Goal: Task Accomplishment & Management: Manage account settings

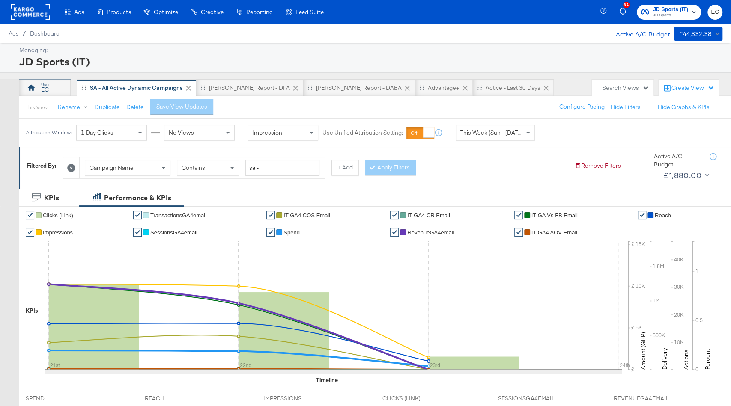
click at [52, 82] on div "EC" at bounding box center [44, 87] width 51 height 17
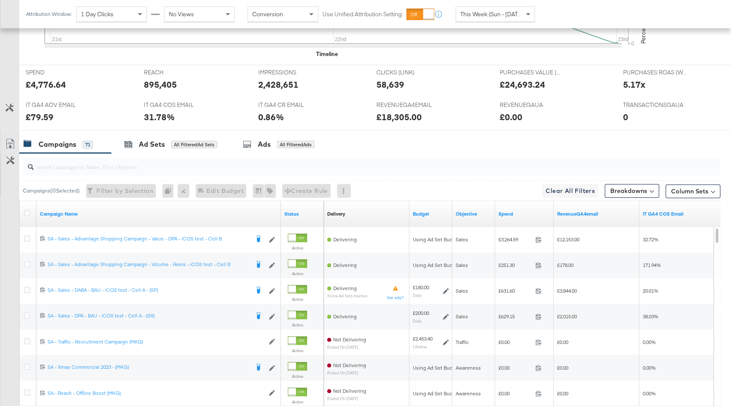
scroll to position [401, 0]
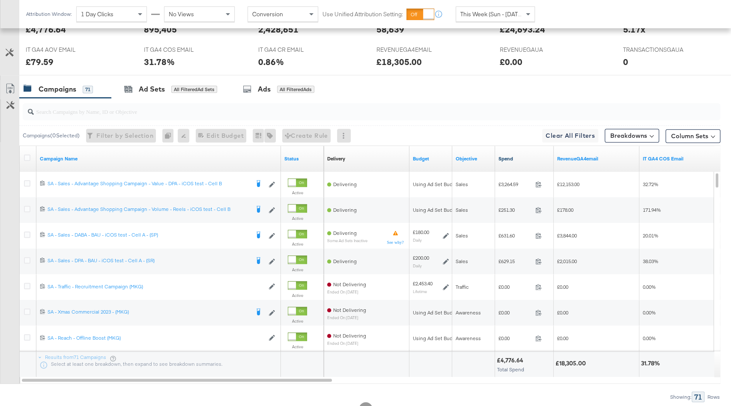
click at [526, 157] on link "Spend" at bounding box center [525, 158] width 52 height 7
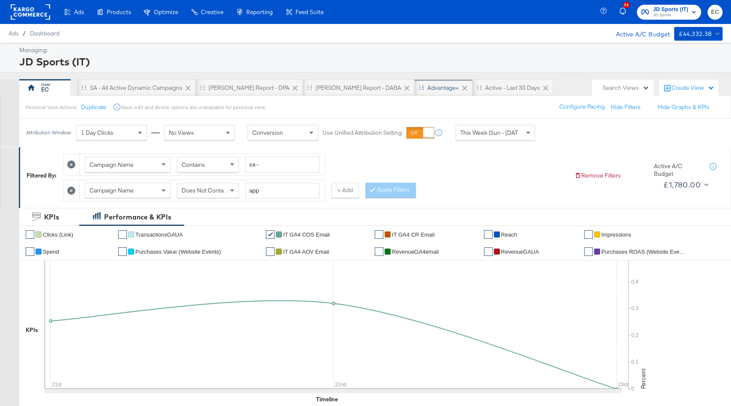
click at [427, 88] on div "Advantage+" at bounding box center [443, 88] width 32 height 8
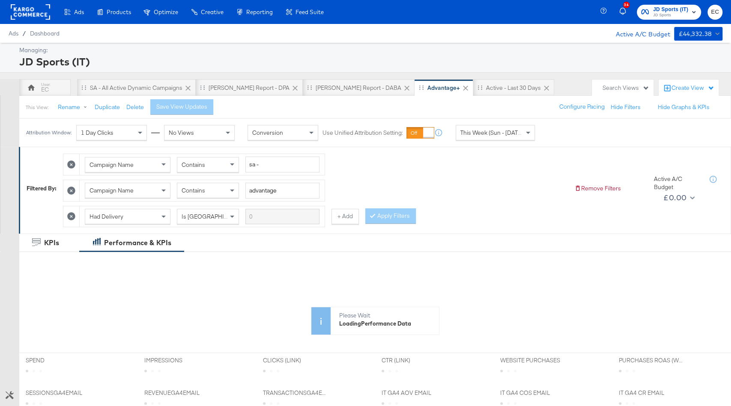
scroll to position [245, 0]
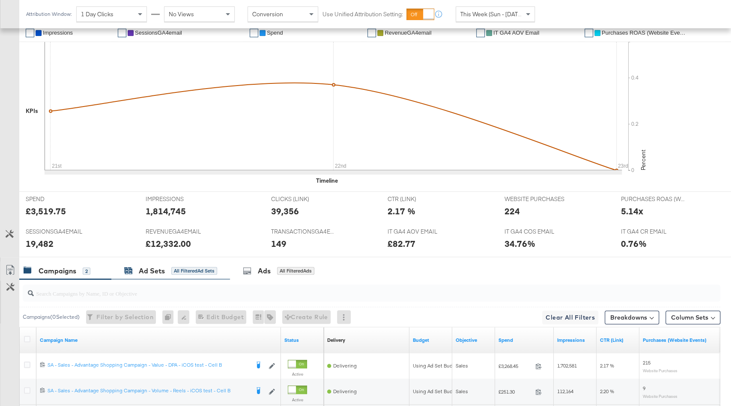
click at [152, 266] on div "Ad Sets" at bounding box center [152, 271] width 26 height 10
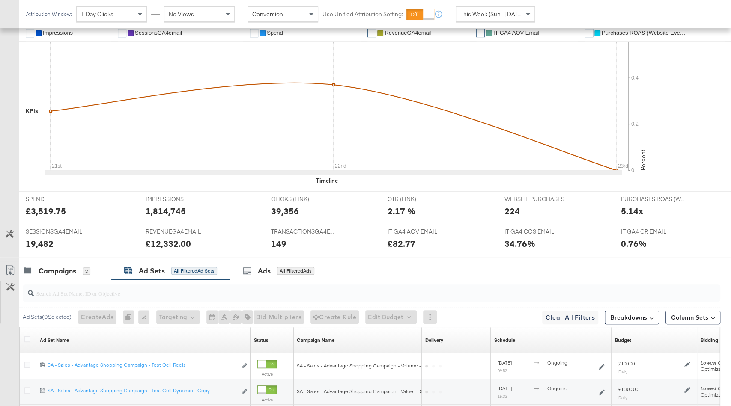
scroll to position [328, 0]
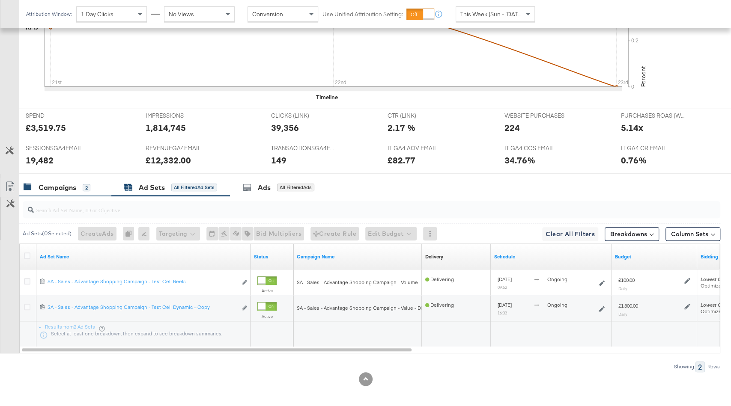
click at [59, 188] on div "Campaigns" at bounding box center [58, 188] width 38 height 10
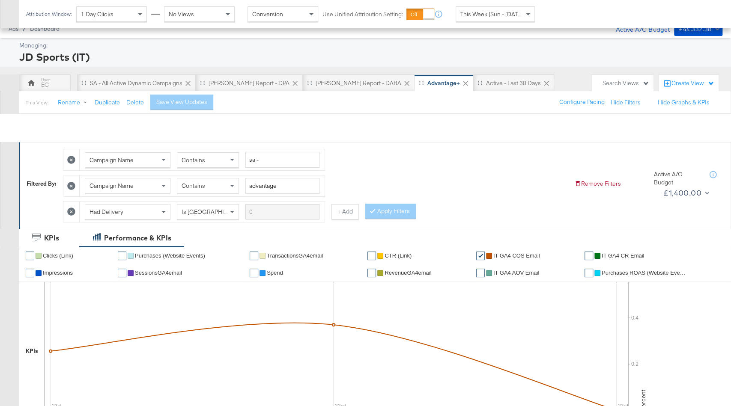
scroll to position [0, 0]
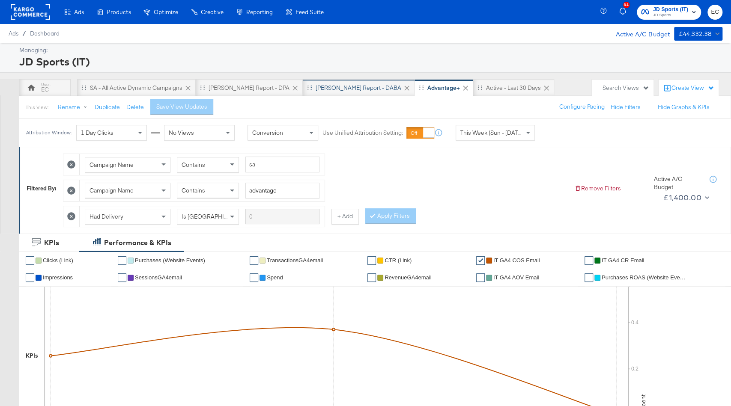
click at [327, 87] on div "SA - JD Report - DABA" at bounding box center [359, 88] width 86 height 8
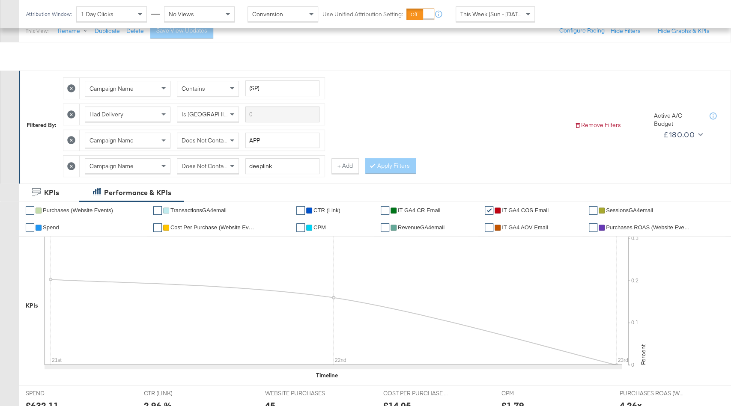
scroll to position [47, 0]
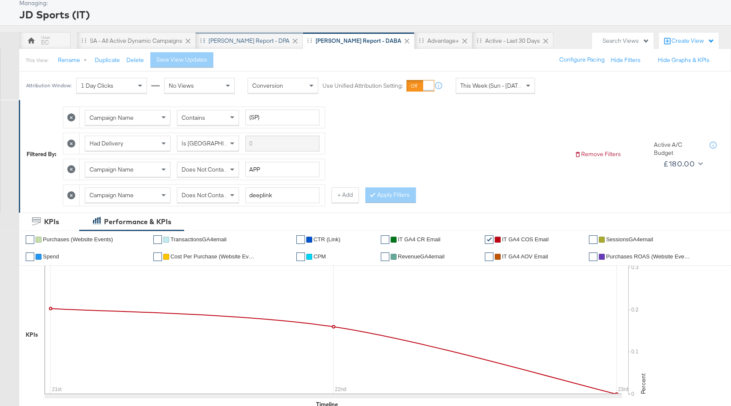
click at [229, 37] on div "SA - JD Report - DPA" at bounding box center [249, 41] width 81 height 8
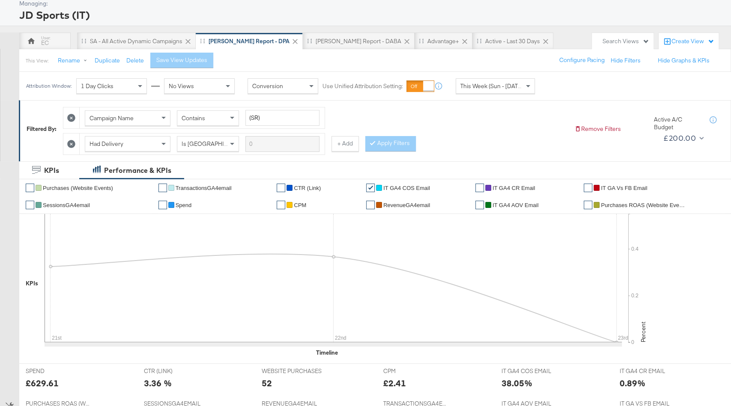
scroll to position [6, 0]
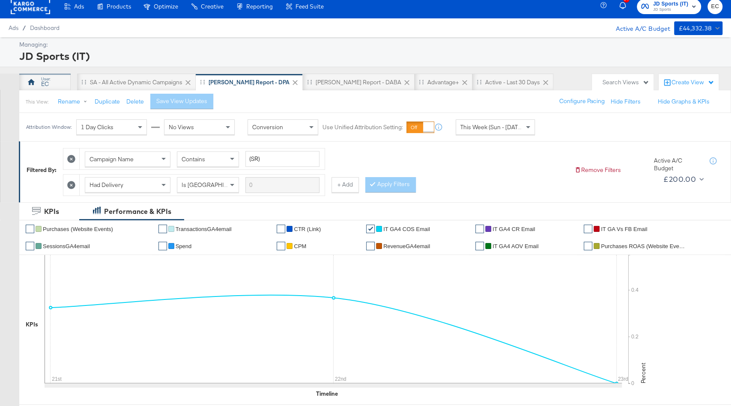
click at [54, 74] on div "EC" at bounding box center [44, 82] width 51 height 17
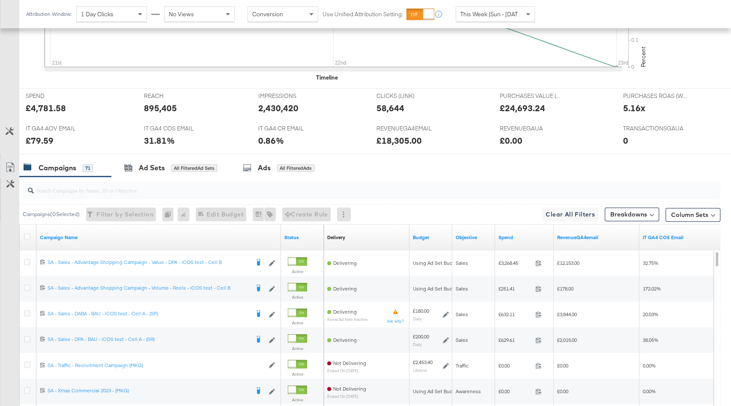
scroll to position [333, 0]
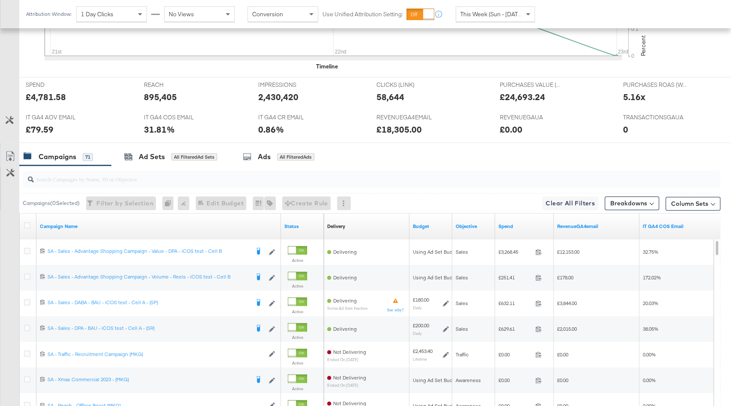
click at [528, 227] on div "Spend" at bounding box center [524, 227] width 59 height 14
click at [526, 227] on link "Spend" at bounding box center [525, 226] width 52 height 7
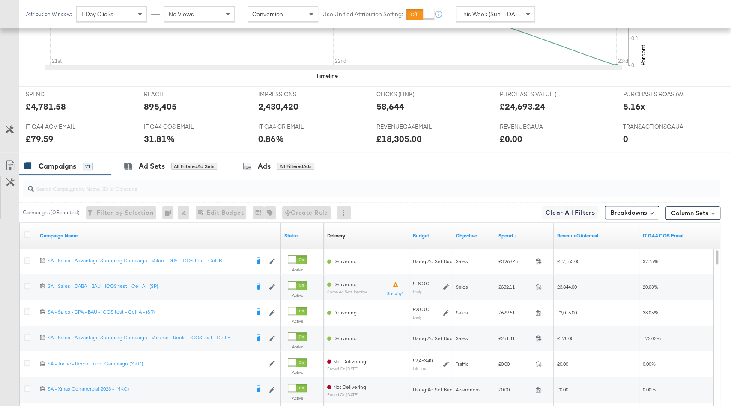
scroll to position [329, 0]
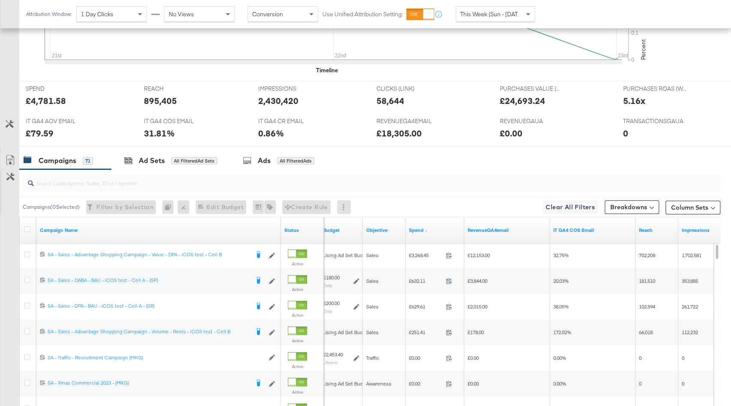
click at [484, 13] on span "This Week (Sun - [DATE])" at bounding box center [492, 14] width 64 height 8
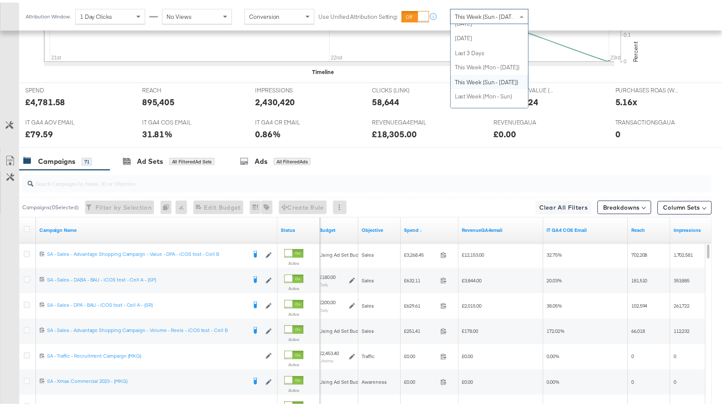
scroll to position [18, 0]
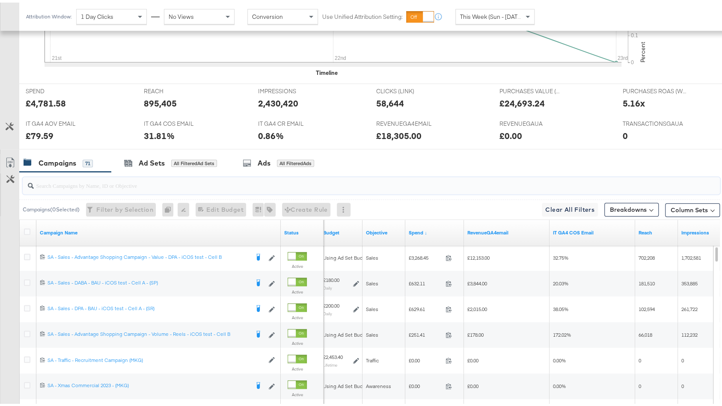
click at [487, 177] on input "search" at bounding box center [345, 179] width 623 height 17
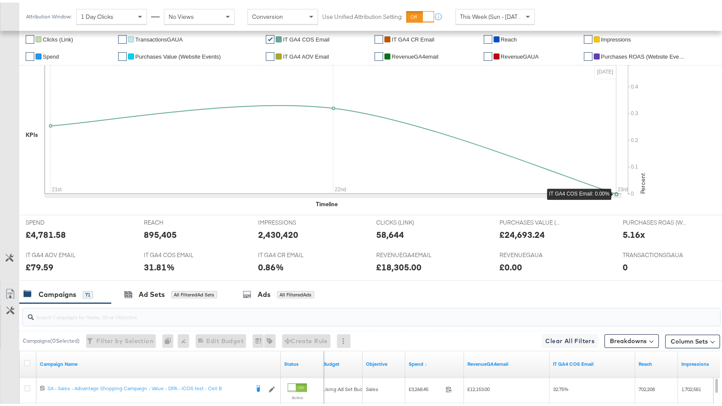
scroll to position [176, 0]
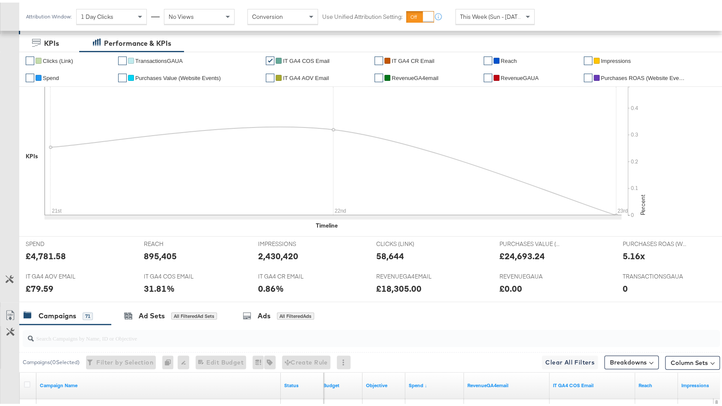
click at [387, 71] on li "✔ RevenueGA4email" at bounding box center [426, 75] width 102 height 17
click at [367, 71] on ul "✔ Clicks (Link) ✔ TransactionsGAUA ✔ IT GA4 COS Email ✔ IT GA4 CR Email ✔ Reach…" at bounding box center [378, 67] width 719 height 34
click at [399, 74] on span "RevenueGA4email" at bounding box center [415, 75] width 47 height 6
click at [310, 56] on span "IT GA4 COS Email" at bounding box center [306, 58] width 47 height 6
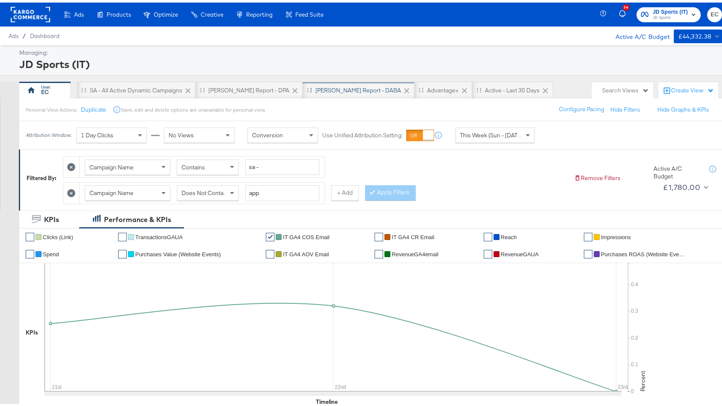
click at [316, 85] on div "SA - JD Report - DABA" at bounding box center [359, 88] width 86 height 8
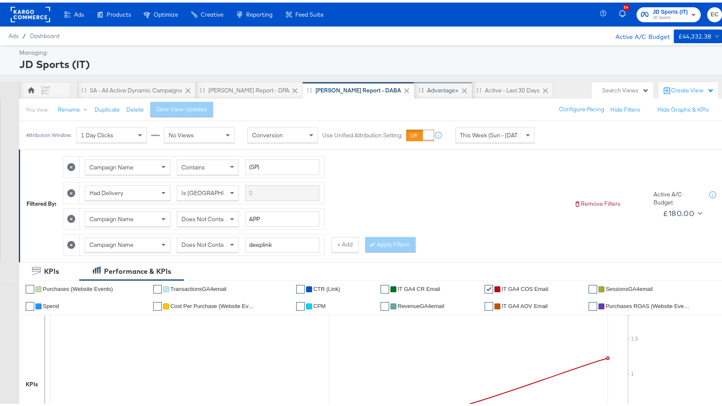
click at [415, 96] on div "Advantage+" at bounding box center [444, 87] width 58 height 17
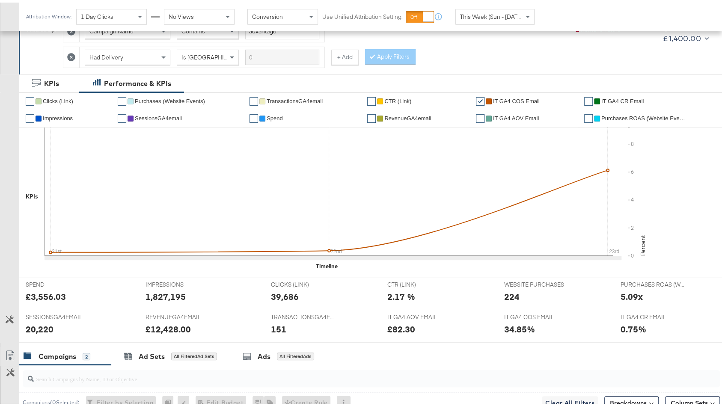
scroll to position [328, 0]
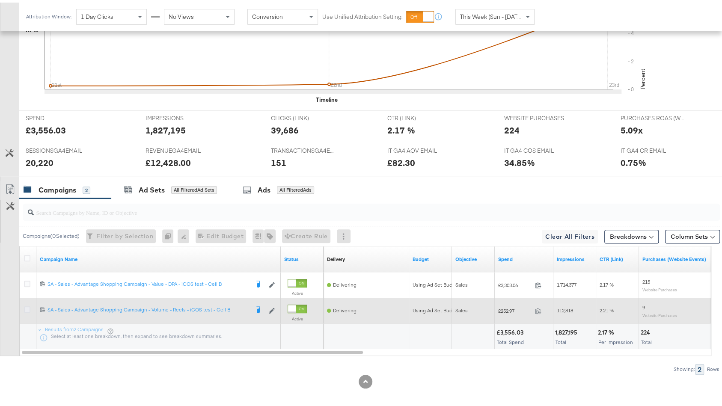
click at [25, 304] on icon at bounding box center [27, 307] width 6 height 6
click at [0, 0] on input "checkbox" at bounding box center [0, 0] width 0 height 0
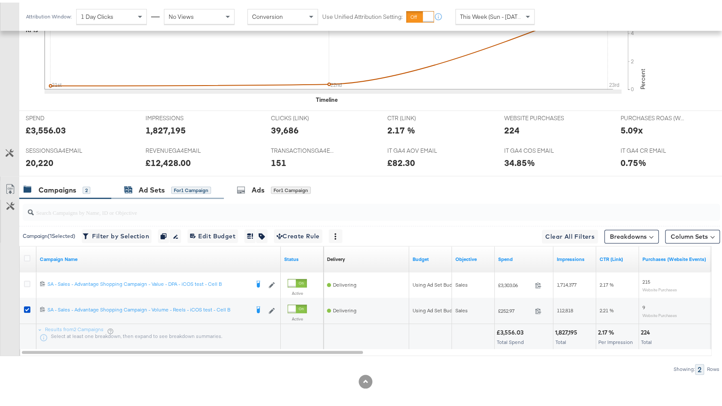
click at [173, 186] on div "for 1 Campaign" at bounding box center [191, 188] width 40 height 8
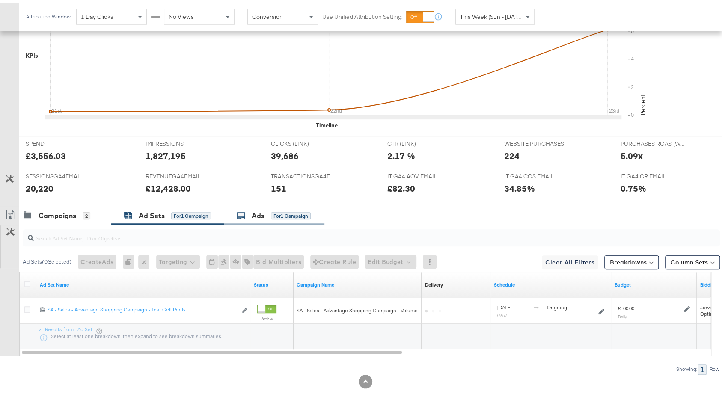
click at [265, 209] on div "Ads" at bounding box center [258, 214] width 13 height 10
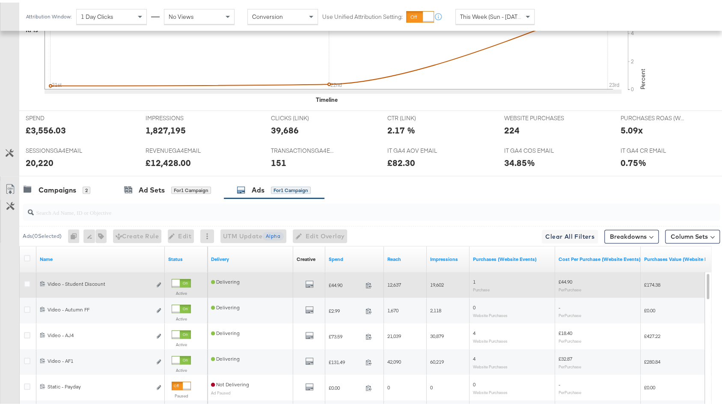
click at [180, 280] on div at bounding box center [181, 281] width 19 height 9
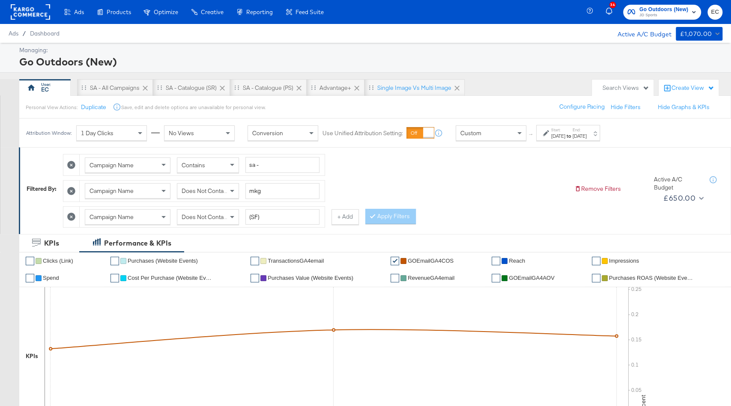
click at [587, 129] on label "End:" at bounding box center [580, 130] width 14 height 6
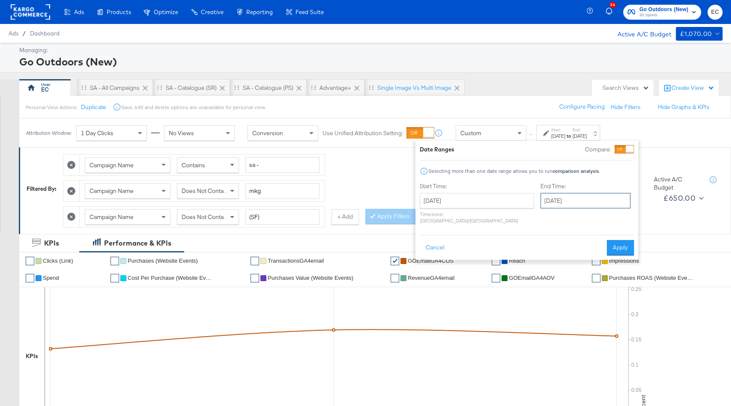
click at [567, 200] on input "[DATE]" at bounding box center [585, 200] width 90 height 15
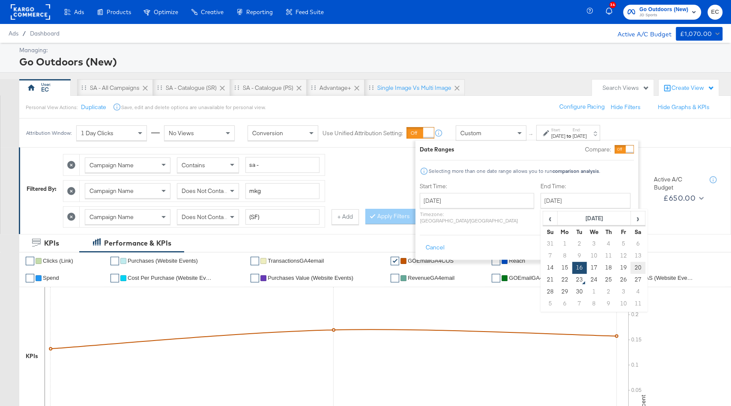
click at [630, 272] on td "20" at bounding box center [637, 268] width 15 height 12
type input "[DATE]"
click at [619, 240] on button "Apply" at bounding box center [620, 247] width 27 height 15
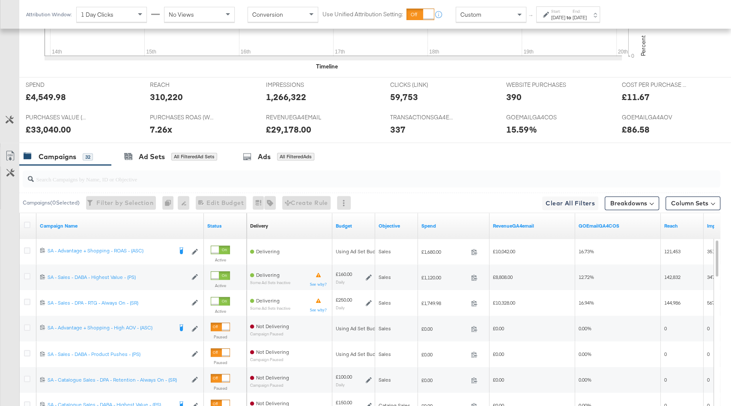
scroll to position [443, 0]
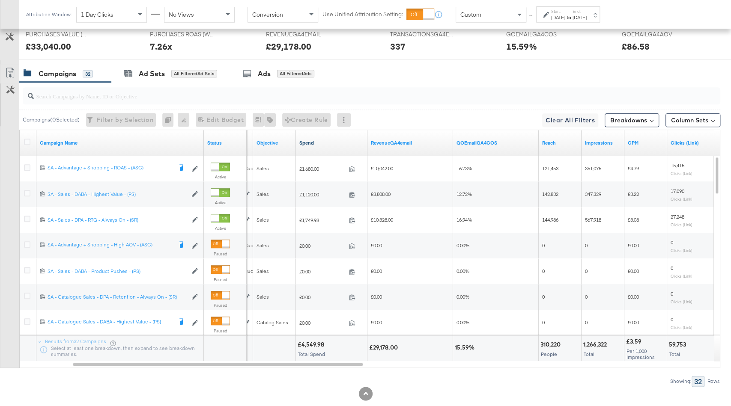
click at [317, 140] on link "Spend" at bounding box center [331, 143] width 65 height 7
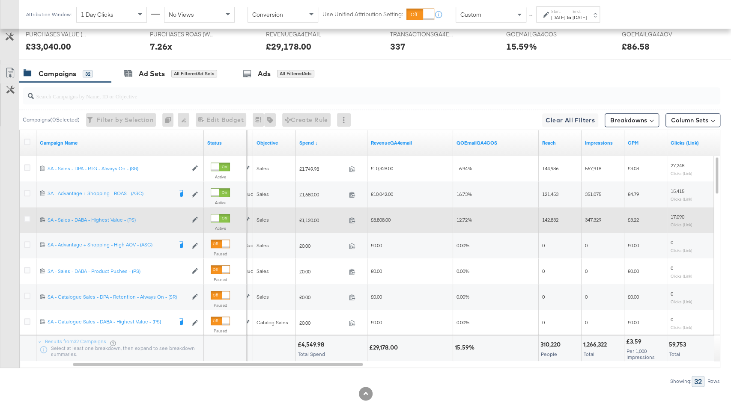
click at [310, 217] on span "£1,120.00" at bounding box center [322, 220] width 46 height 6
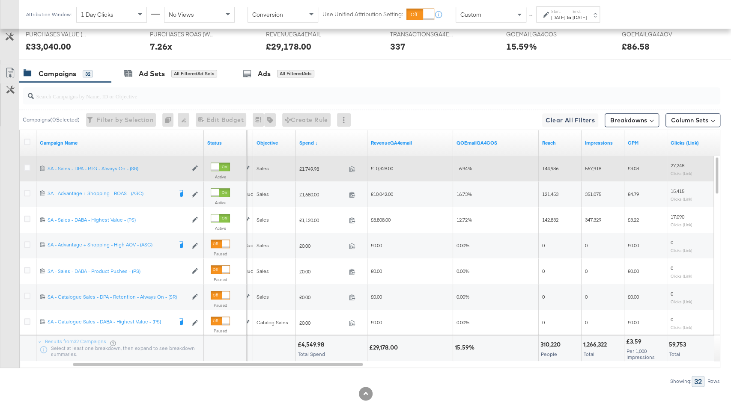
click at [310, 166] on span "£1,749.98" at bounding box center [322, 169] width 46 height 6
copy span "1,749.98"
click at [384, 165] on span "£10,328.00" at bounding box center [382, 168] width 22 height 6
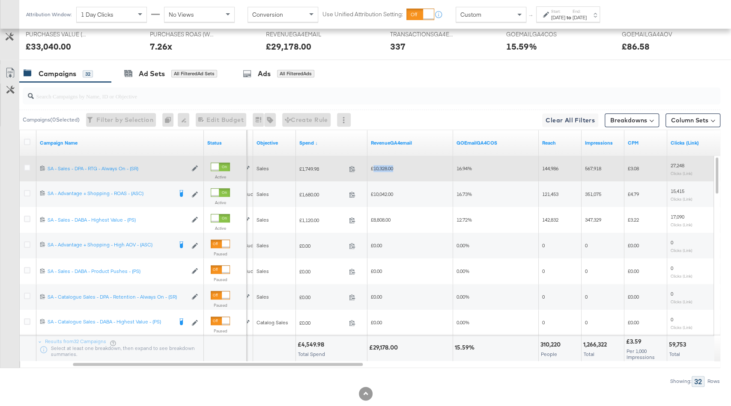
copy span "10,328.00"
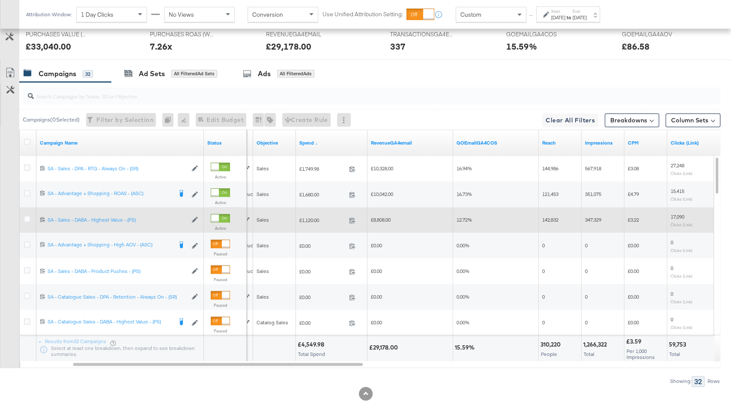
click at [304, 217] on span "£1,120.00" at bounding box center [322, 220] width 46 height 6
copy span "1,120.00"
click at [382, 218] on span "£8,808.00" at bounding box center [381, 220] width 20 height 6
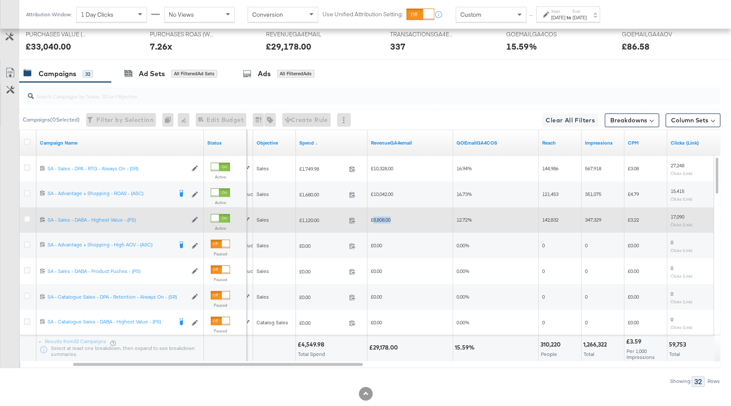
copy span "8,808.00"
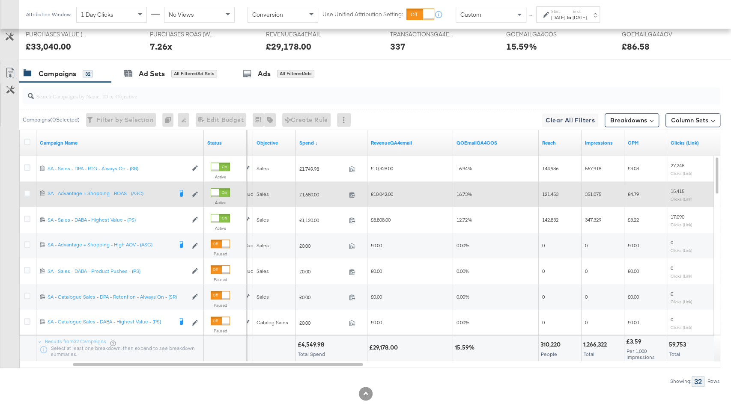
click at [312, 192] on span "£1,680.00" at bounding box center [322, 194] width 46 height 6
copy span "1,680.00"
click at [389, 193] on span "£10,042.00" at bounding box center [382, 194] width 22 height 6
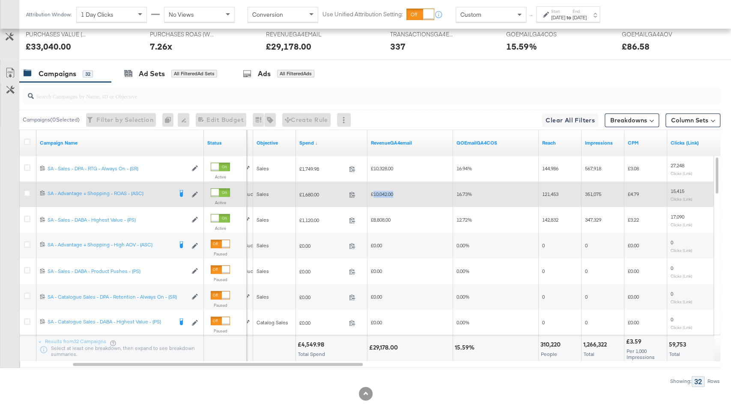
copy span "10,042.00"
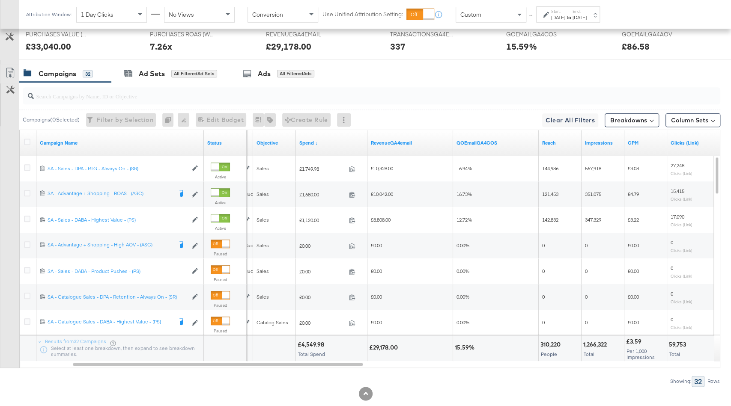
click at [565, 16] on div "[DATE]" at bounding box center [558, 17] width 14 height 7
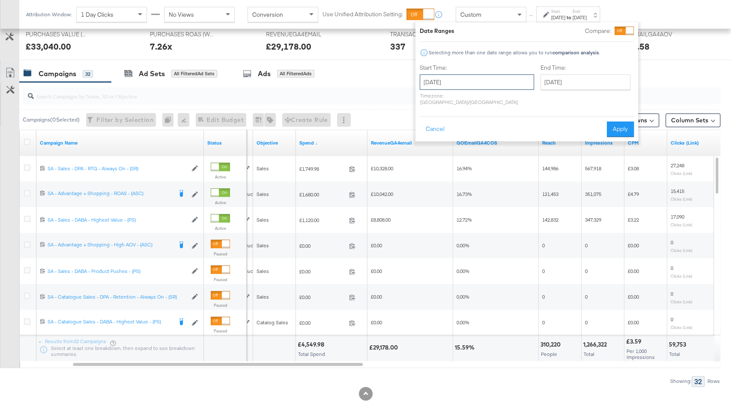
click at [459, 84] on input "September 14th 2025" at bounding box center [477, 82] width 114 height 15
click at [428, 157] on td "21" at bounding box center [429, 161] width 15 height 12
type input "September 21st 2025"
click at [554, 82] on input "September 21st 2025" at bounding box center [585, 82] width 90 height 15
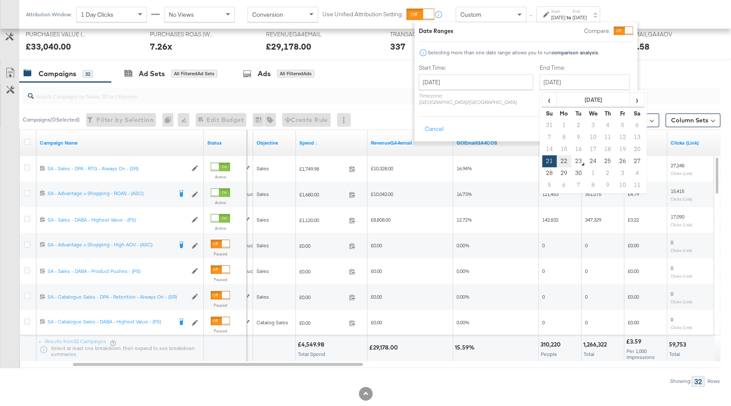
click at [557, 161] on td "22" at bounding box center [564, 161] width 15 height 12
type input "September 22nd 2025"
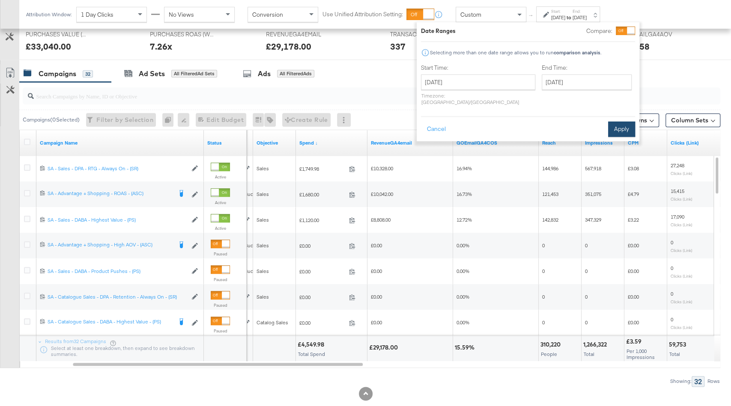
click at [624, 125] on button "Apply" at bounding box center [621, 129] width 27 height 15
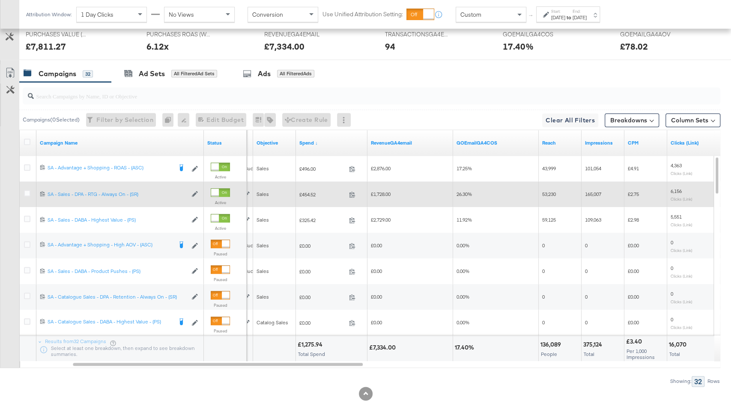
click at [310, 194] on div "£454.52 454.52" at bounding box center [332, 194] width 72 height 13
copy span "454.52"
click at [382, 191] on span "£1,728.00" at bounding box center [381, 194] width 20 height 6
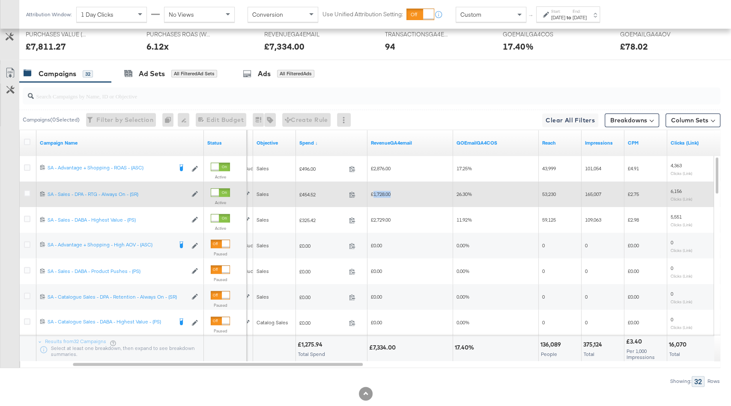
copy span "1,728.00"
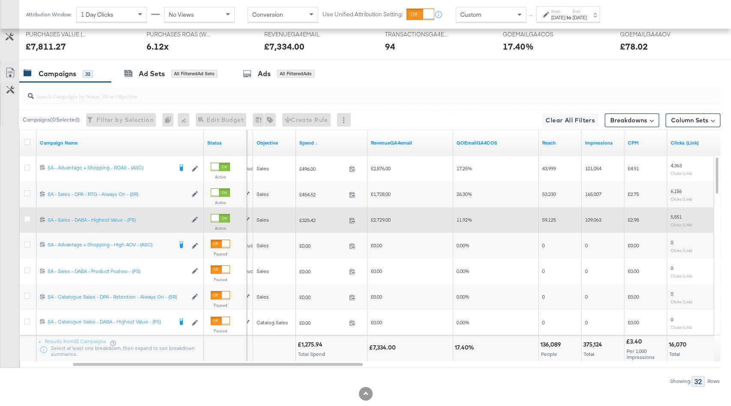
click at [309, 217] on span "£325.42" at bounding box center [322, 220] width 46 height 6
copy span "325.42"
click at [380, 217] on span "£2,729.00" at bounding box center [381, 220] width 20 height 6
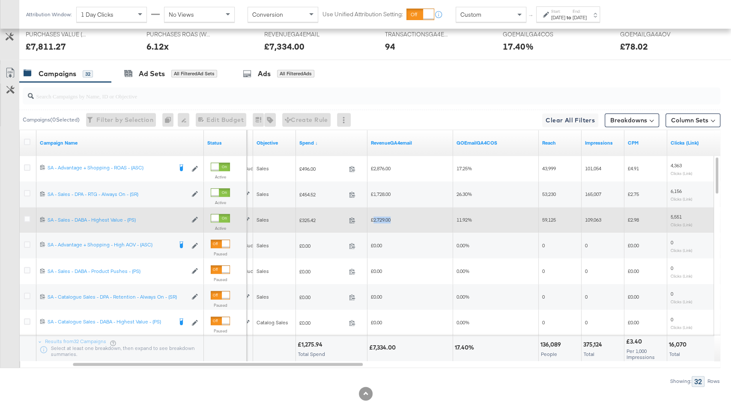
copy span "2,729.00"
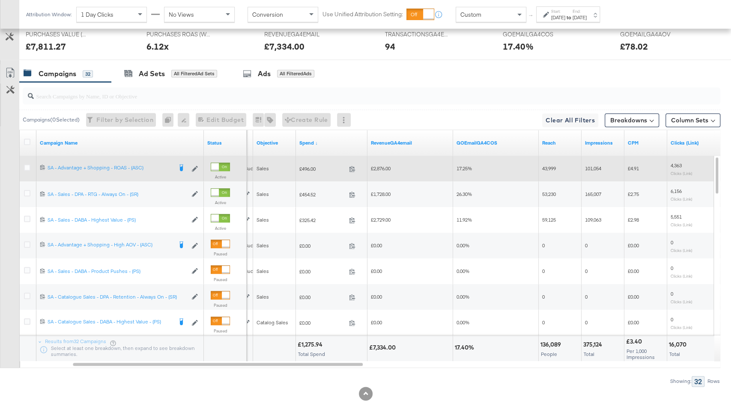
click at [314, 169] on div "£496.00 496" at bounding box center [332, 168] width 72 height 13
click at [383, 165] on span "£2,876.00" at bounding box center [381, 168] width 20 height 6
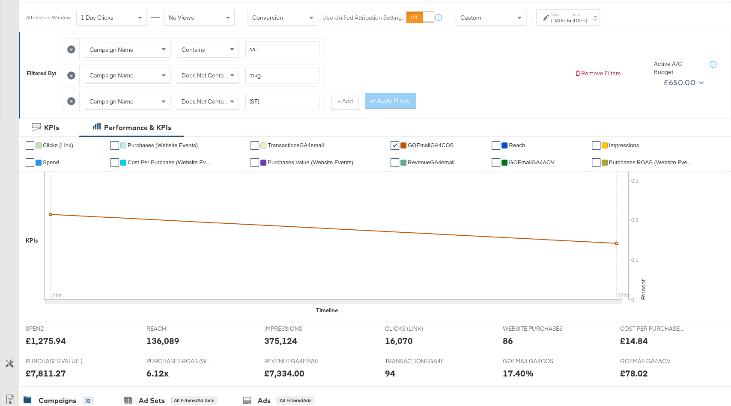
scroll to position [14, 0]
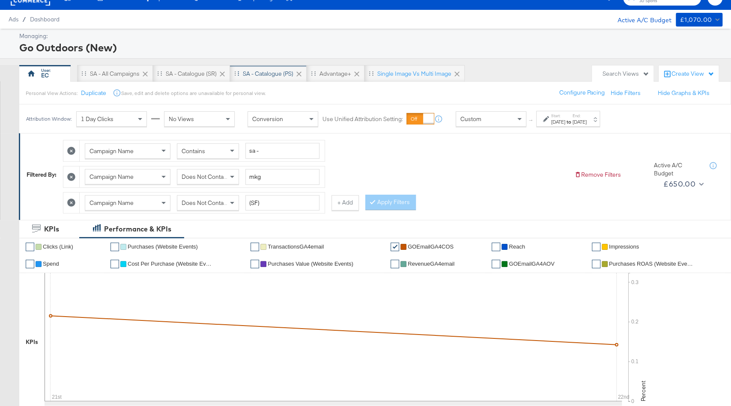
click at [269, 73] on div "SA - Catalogue (PS)" at bounding box center [268, 74] width 51 height 8
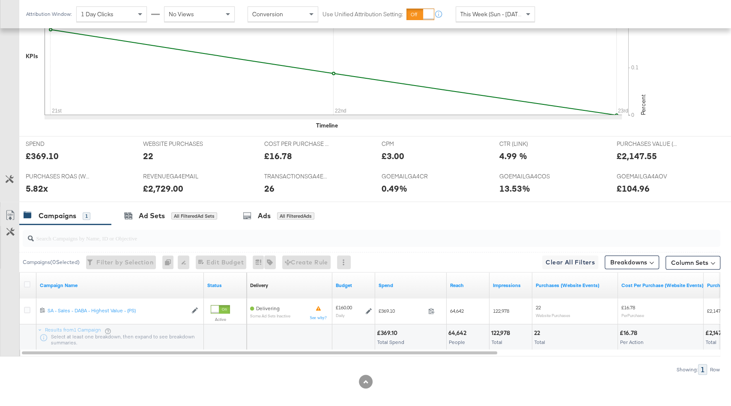
scroll to position [278, 0]
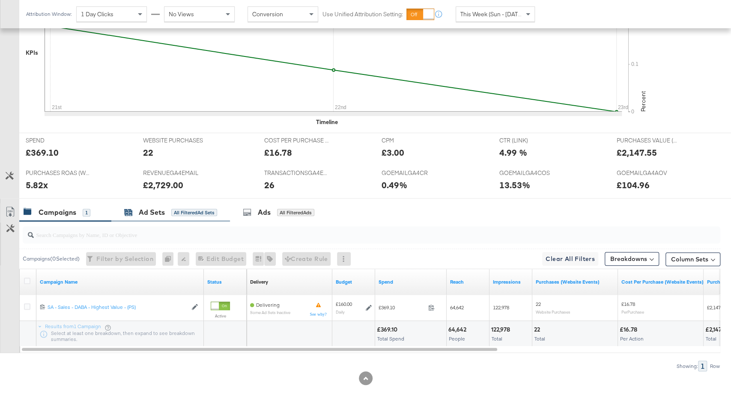
click at [201, 212] on div "All Filtered Ad Sets" at bounding box center [194, 213] width 46 height 8
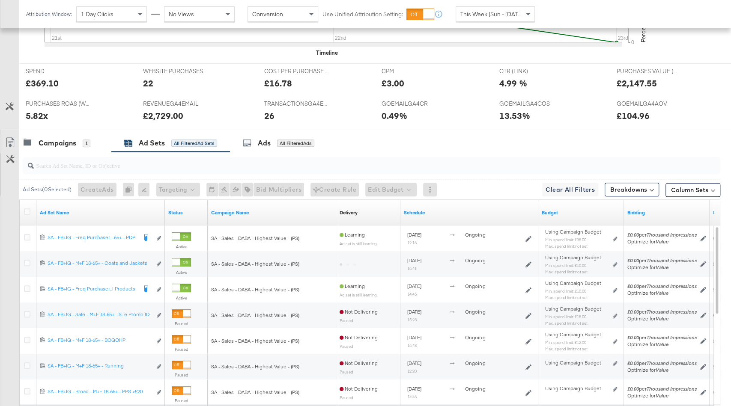
scroll to position [432, 0]
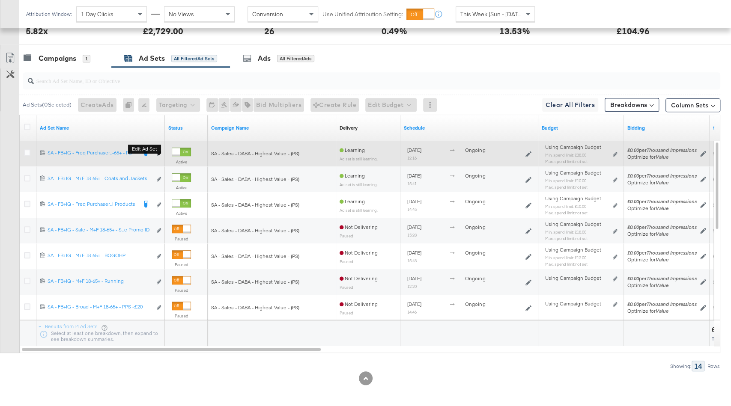
click at [159, 149] on b "Edit ad set" at bounding box center [144, 149] width 33 height 9
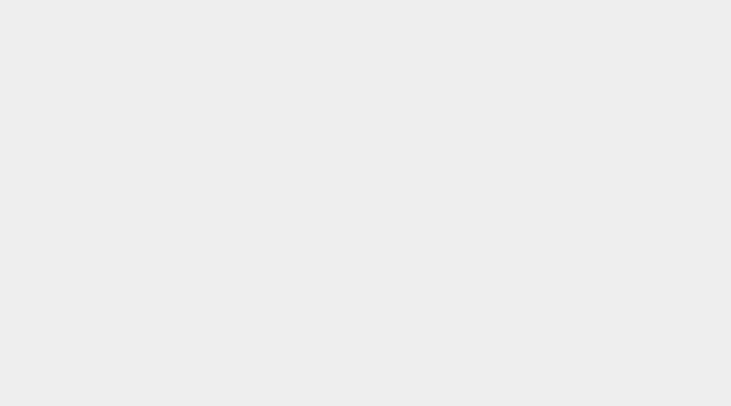
scroll to position [0, 0]
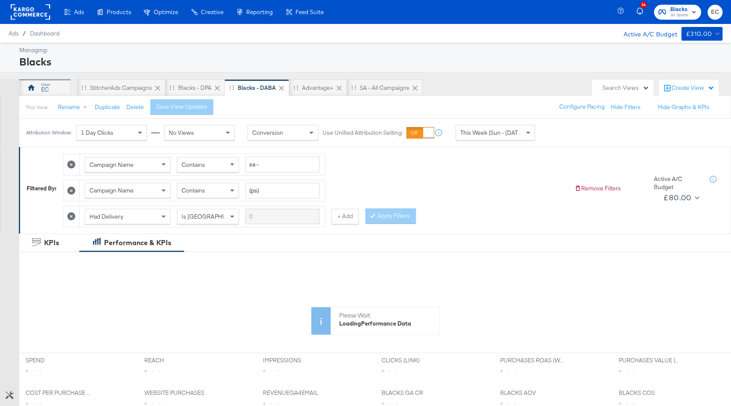
click at [46, 88] on div "EC" at bounding box center [45, 90] width 8 height 8
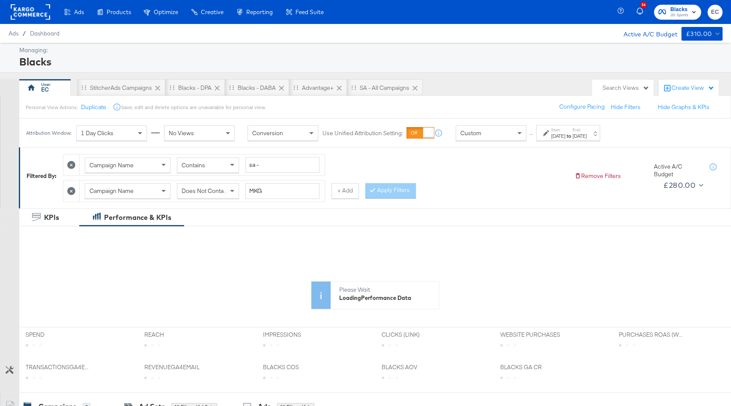
click at [565, 136] on div "[DATE]" at bounding box center [558, 136] width 14 height 7
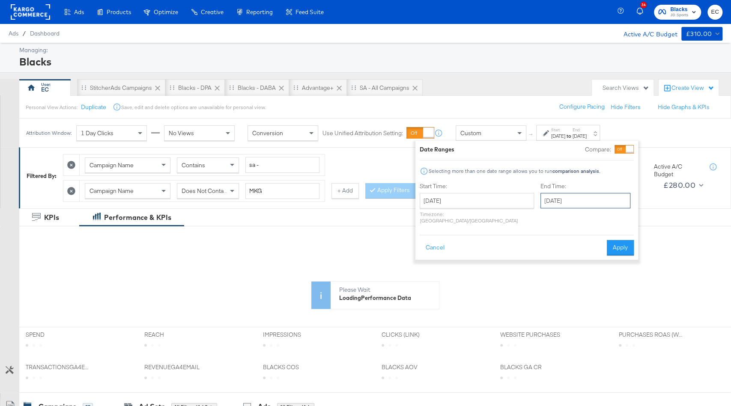
click at [581, 203] on input "[DATE]" at bounding box center [585, 200] width 90 height 15
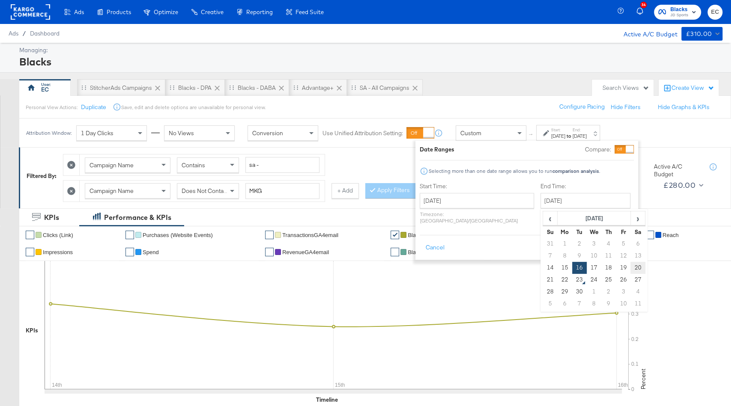
click at [630, 266] on td "20" at bounding box center [637, 268] width 15 height 12
type input "[DATE]"
click at [615, 245] on button "Apply" at bounding box center [620, 247] width 27 height 15
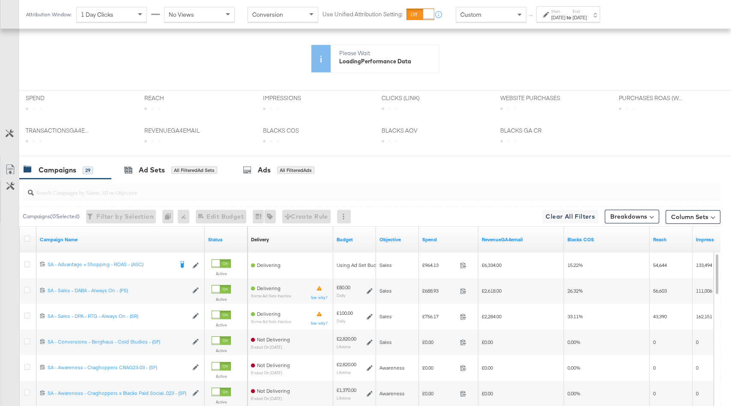
scroll to position [303, 0]
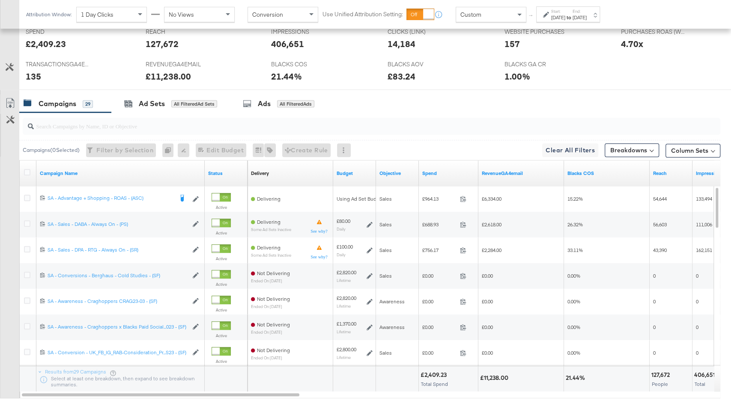
click at [445, 167] on div "Spend" at bounding box center [449, 174] width 60 height 14
click at [445, 170] on link "Spend" at bounding box center [448, 173] width 53 height 7
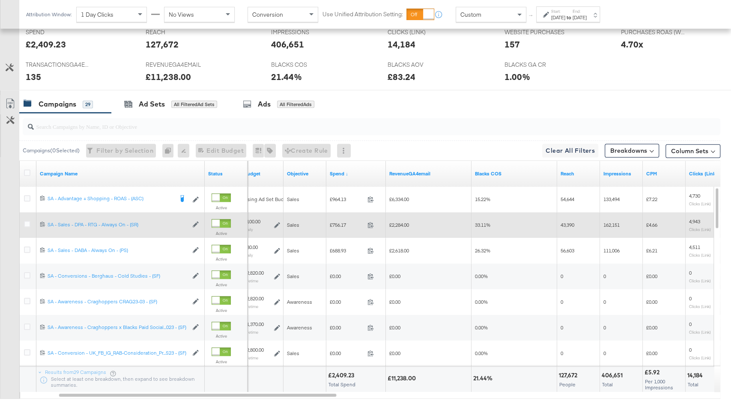
click at [339, 226] on div "£756.17 756.17" at bounding box center [356, 224] width 60 height 13
click at [339, 224] on span "£756.17" at bounding box center [347, 225] width 34 height 6
copy span "756.17"
click at [401, 222] on span "£2,284.00" at bounding box center [399, 225] width 20 height 6
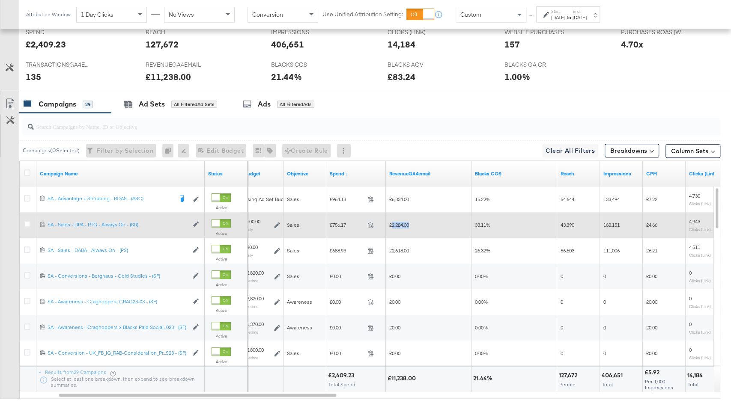
click at [401, 222] on span "£2,284.00" at bounding box center [399, 225] width 20 height 6
copy span "2,284.00"
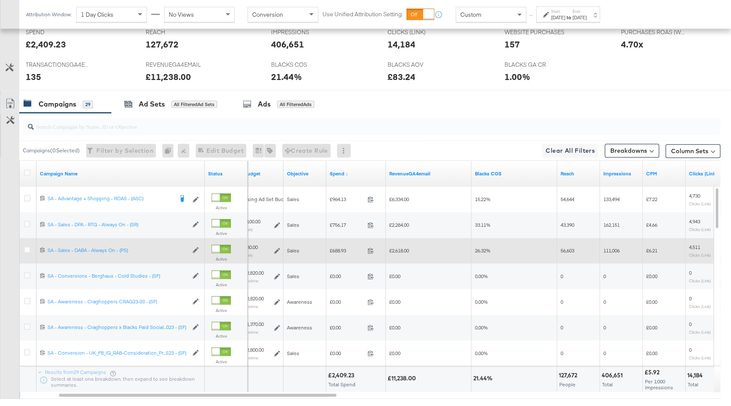
click at [340, 244] on div "£688.93 688.93" at bounding box center [356, 250] width 60 height 13
click at [339, 248] on span "£688.93" at bounding box center [347, 251] width 34 height 6
copy span "688.93"
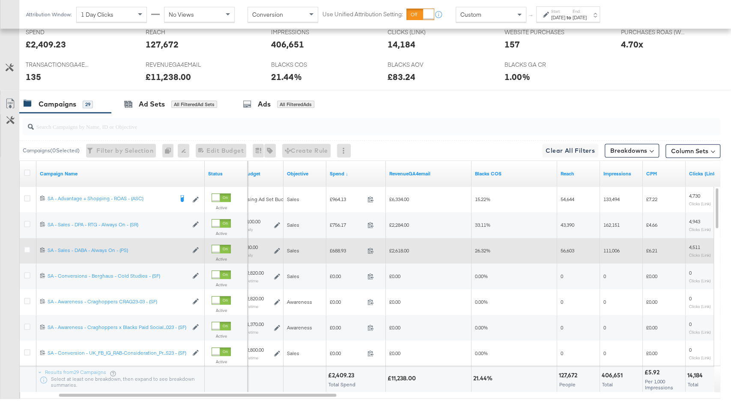
click at [400, 248] on span "£2,618.00" at bounding box center [399, 251] width 20 height 6
copy span "2,618.00"
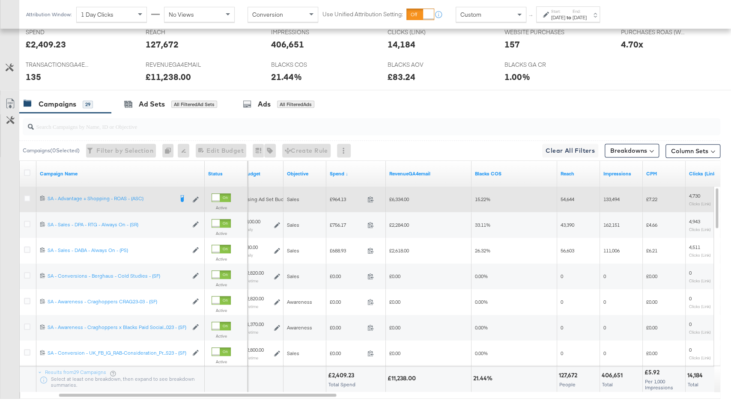
click at [336, 196] on span "£964.13" at bounding box center [347, 199] width 34 height 6
copy span "964.13"
click at [398, 198] on span "£6,334.00" at bounding box center [399, 199] width 20 height 6
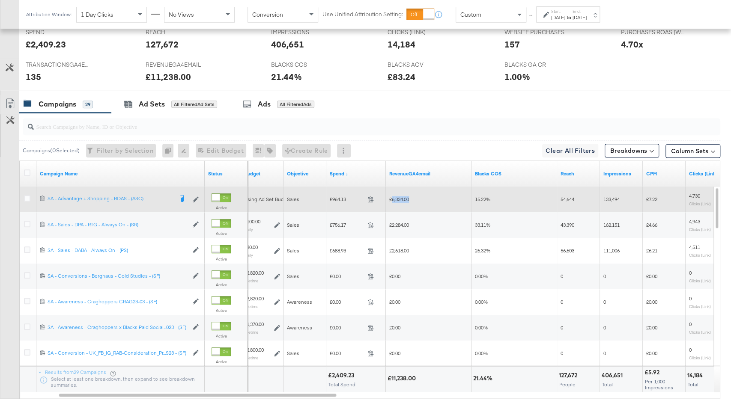
copy span "6,334.00"
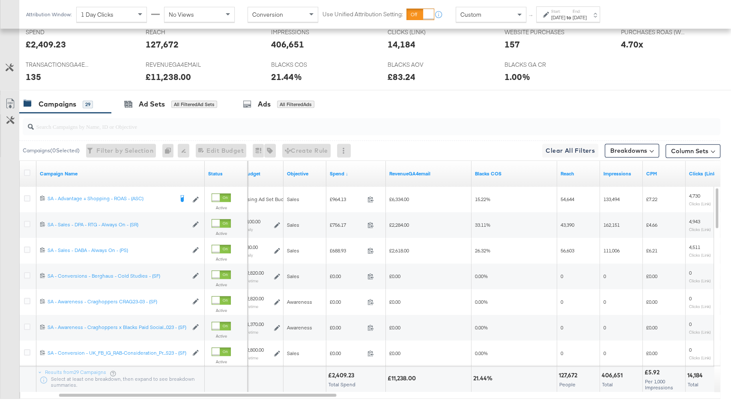
click at [565, 14] on div "[DATE]" at bounding box center [558, 17] width 14 height 7
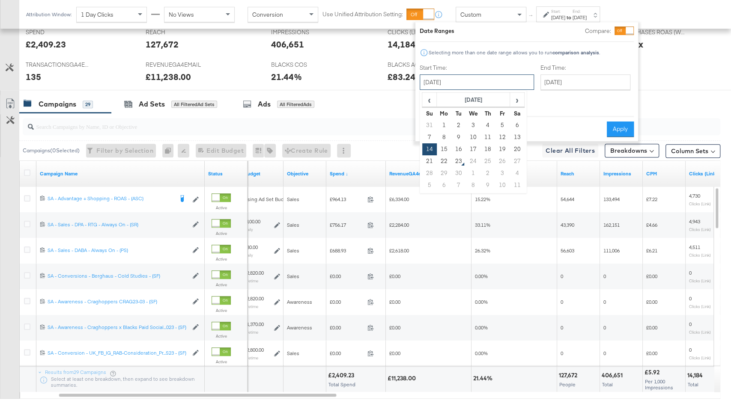
click at [487, 79] on input "[DATE]" at bounding box center [477, 82] width 114 height 15
click at [430, 162] on td "21" at bounding box center [429, 161] width 15 height 12
type input "[DATE]"
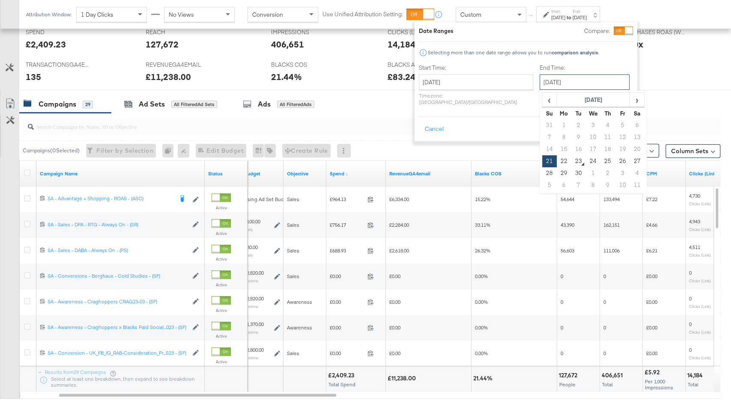
click at [540, 87] on input "[DATE]" at bounding box center [585, 82] width 90 height 15
click at [557, 155] on td "22" at bounding box center [564, 161] width 15 height 12
type input "September 22nd 2025"
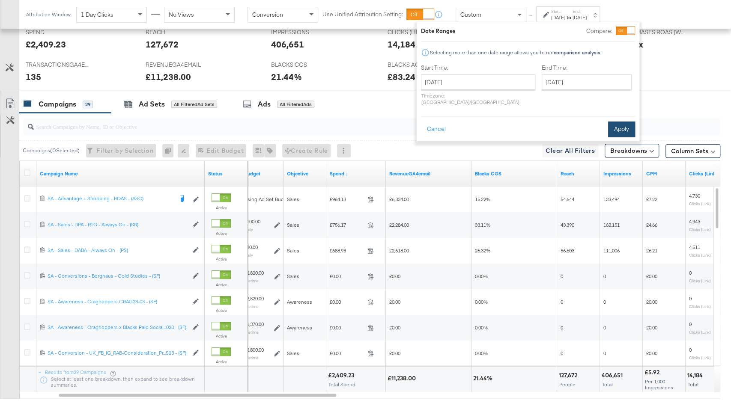
click at [620, 122] on button "Apply" at bounding box center [621, 129] width 27 height 15
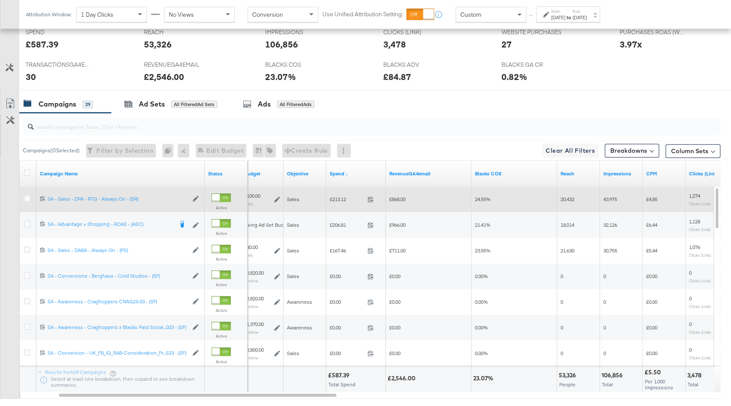
click at [339, 197] on span "£213.12" at bounding box center [347, 199] width 34 height 6
copy span "213.12"
click at [397, 199] on span "£868.00" at bounding box center [397, 199] width 16 height 6
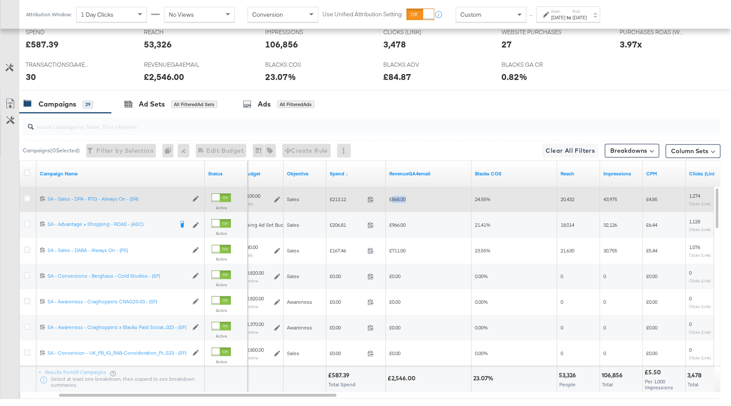
copy span "868.00"
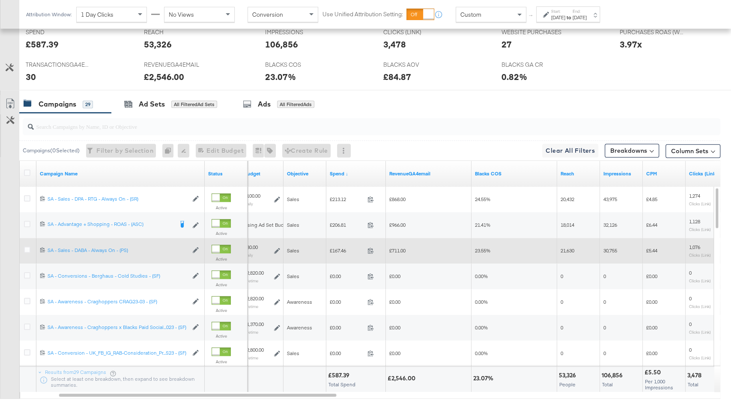
click at [338, 248] on span "£167.46" at bounding box center [347, 251] width 34 height 6
copy span "167.46"
click at [397, 244] on div "£711.00" at bounding box center [429, 251] width 86 height 14
click at [397, 248] on span "£711.00" at bounding box center [397, 251] width 16 height 6
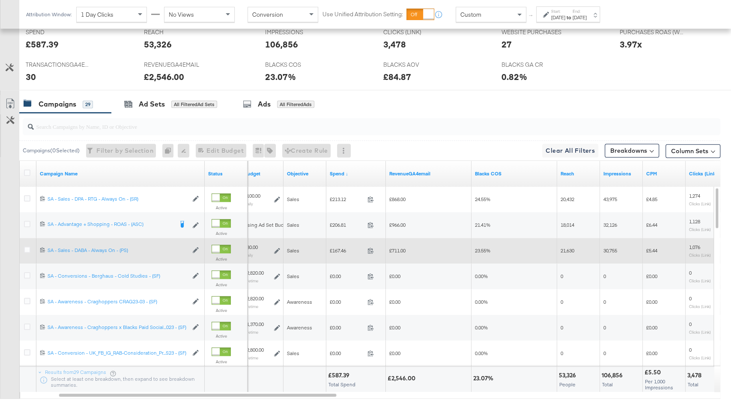
click at [397, 248] on span "£711.00" at bounding box center [397, 251] width 16 height 6
copy span "711.00"
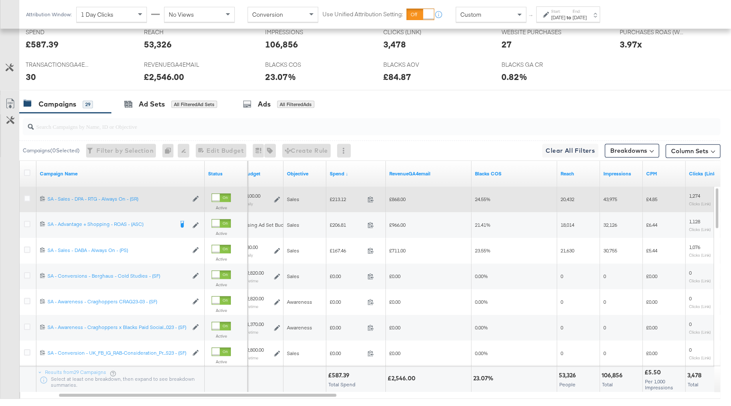
click at [338, 198] on span "£213.12" at bounding box center [347, 199] width 34 height 6
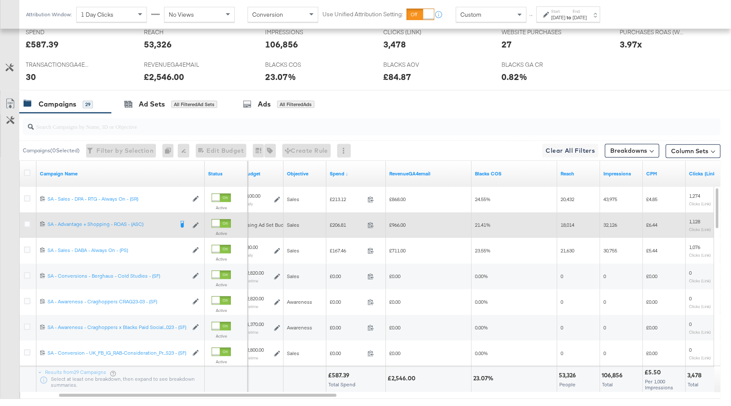
click at [343, 223] on span "£206.81" at bounding box center [347, 225] width 34 height 6
click at [399, 222] on span "£966.00" at bounding box center [397, 225] width 16 height 6
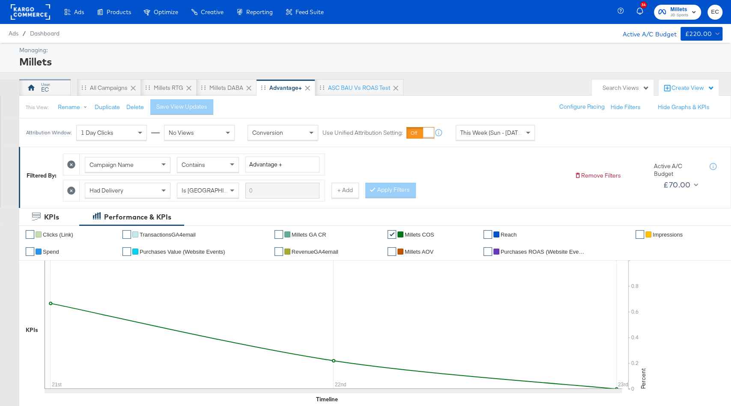
click at [39, 87] on div "EC" at bounding box center [44, 87] width 51 height 17
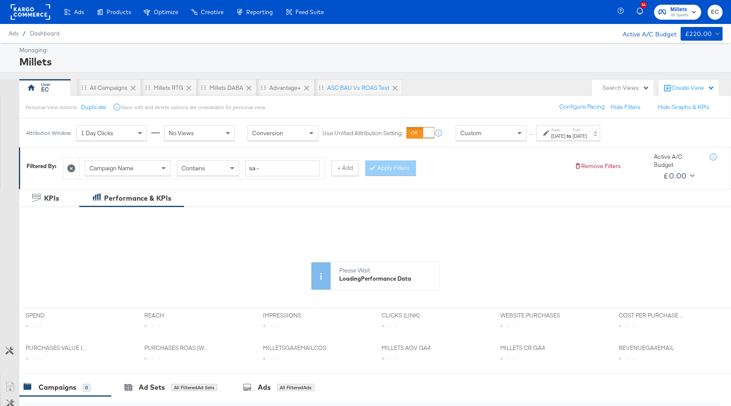
click at [573, 133] on strong "to" at bounding box center [568, 136] width 7 height 6
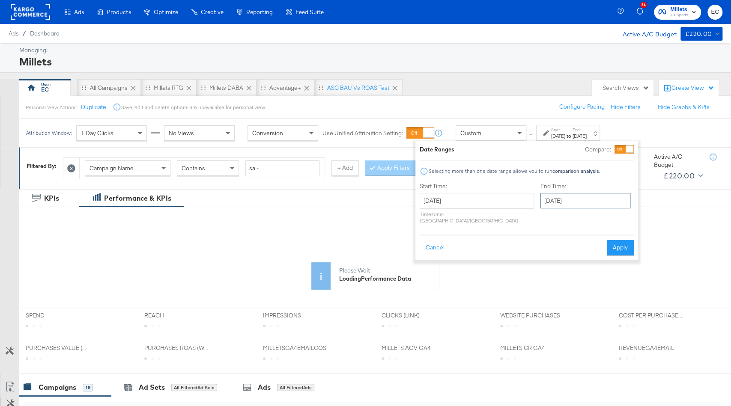
click at [569, 201] on input "[DATE]" at bounding box center [585, 200] width 90 height 15
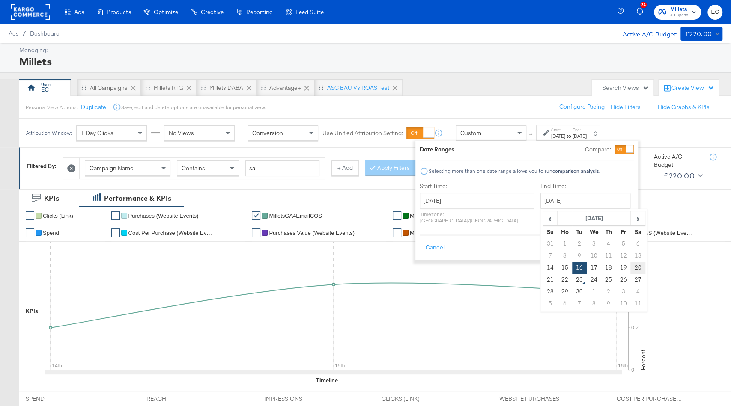
click at [630, 269] on td "20" at bounding box center [637, 268] width 15 height 12
type input "[DATE]"
click at [618, 240] on button "Apply" at bounding box center [620, 247] width 27 height 15
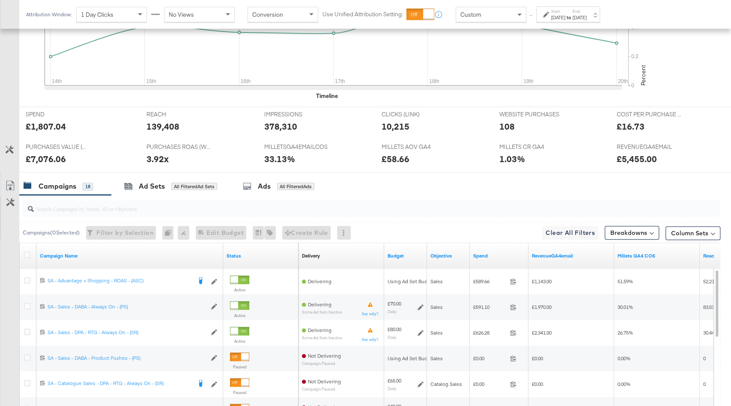
scroll to position [351, 0]
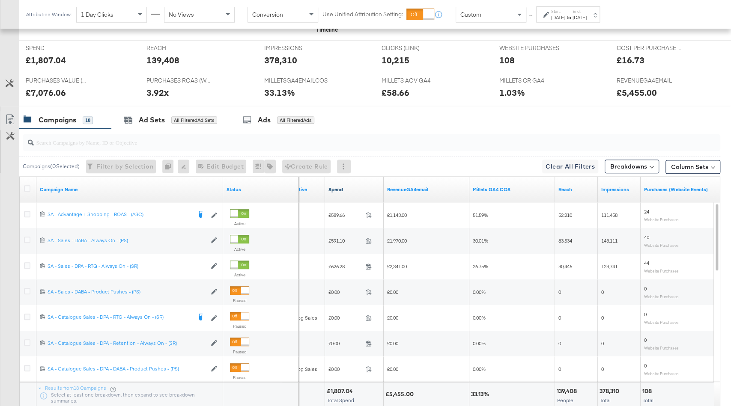
click at [357, 187] on link "Spend" at bounding box center [354, 189] width 52 height 7
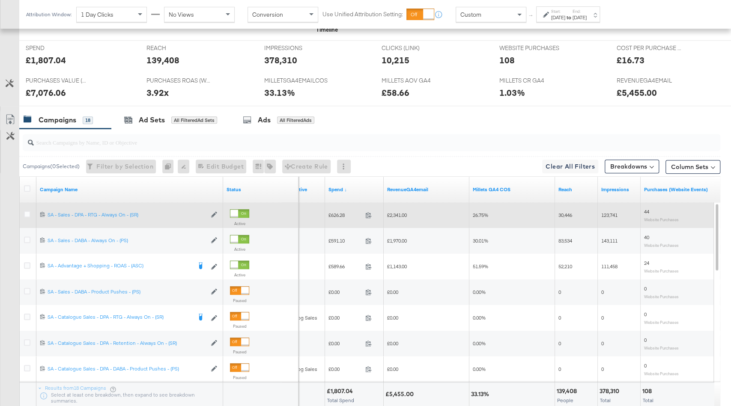
click at [339, 214] on span "£626.28" at bounding box center [344, 215] width 33 height 6
copy span "626.28"
click at [394, 212] on span "£2,341.00" at bounding box center [397, 215] width 20 height 6
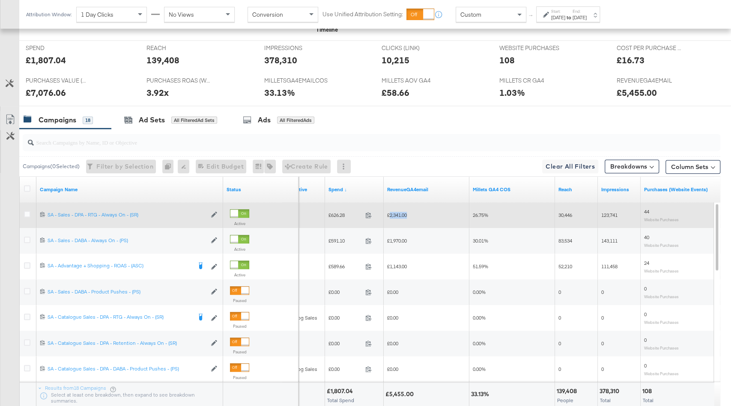
copy span "2,341.00"
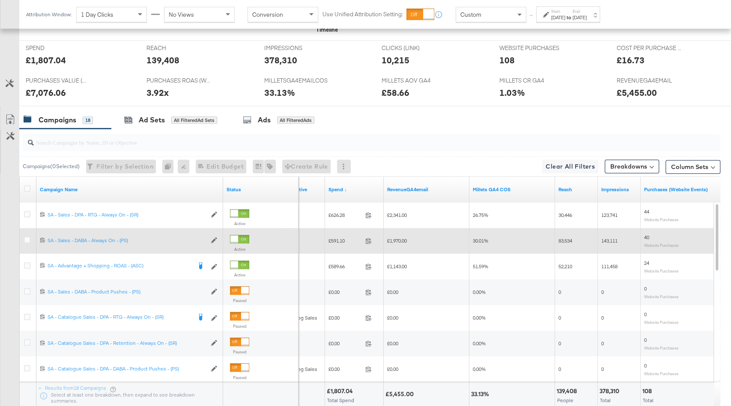
click at [397, 238] on span "£1,970.00" at bounding box center [397, 241] width 20 height 6
click at [402, 239] on span "£1,970.00" at bounding box center [397, 241] width 20 height 6
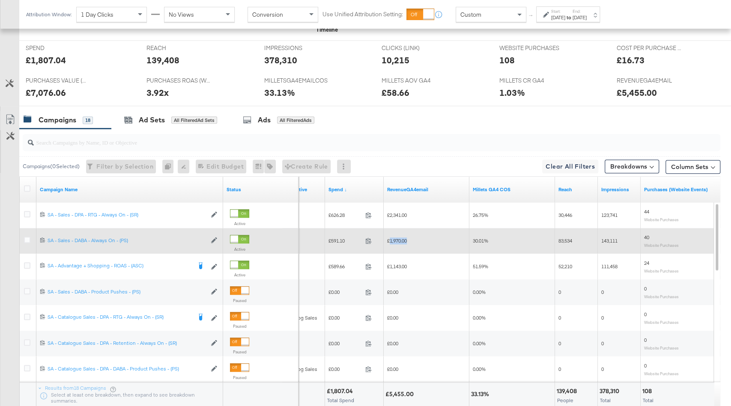
click at [402, 239] on span "£1,970.00" at bounding box center [397, 241] width 20 height 6
click at [346, 238] on span "£591.10" at bounding box center [344, 241] width 33 height 6
click at [341, 238] on span "£591.10" at bounding box center [344, 241] width 33 height 6
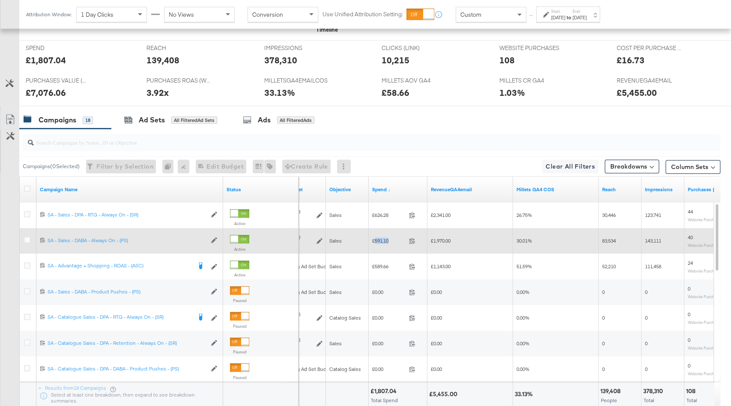
copy span "591.10"
click at [441, 239] on span "£1,970.00" at bounding box center [441, 241] width 20 height 6
copy span "1,970.00"
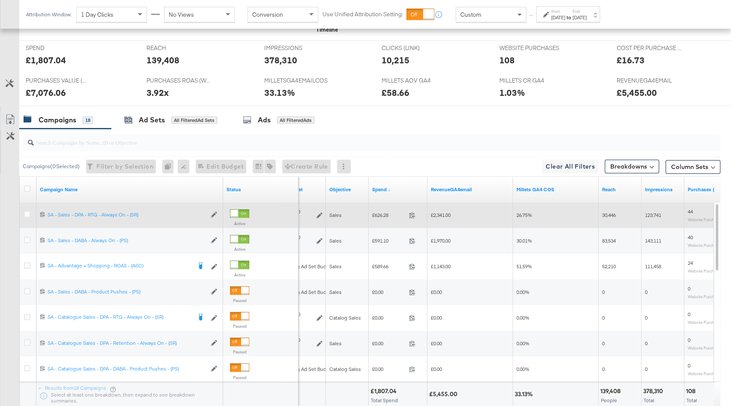
click at [383, 212] on span "£626.28" at bounding box center [388, 215] width 33 height 6
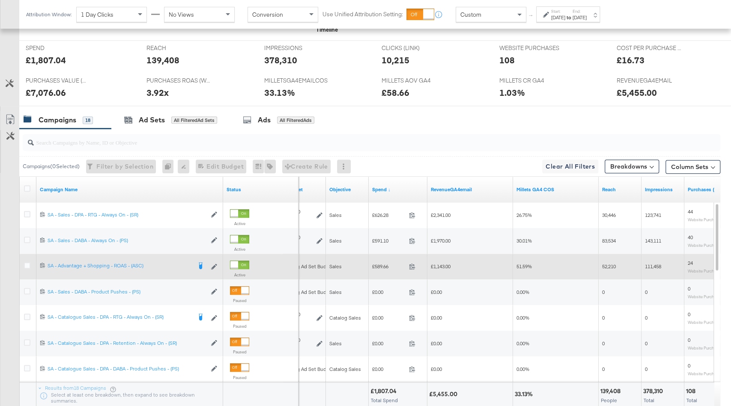
click at [382, 261] on div "£589.66 589.66" at bounding box center [398, 266] width 59 height 13
click at [382, 263] on span "£589.66" at bounding box center [388, 266] width 33 height 6
click at [380, 266] on span "£589.66" at bounding box center [388, 266] width 33 height 6
copy span "589.66"
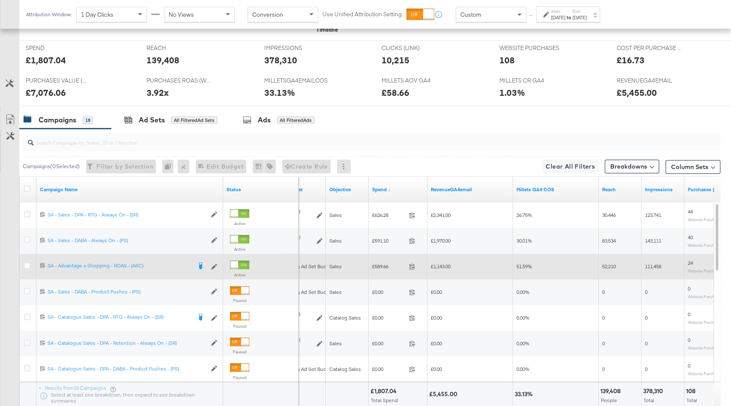
click at [442, 266] on span "£1,143.00" at bounding box center [441, 266] width 20 height 6
copy span "1,143.00"
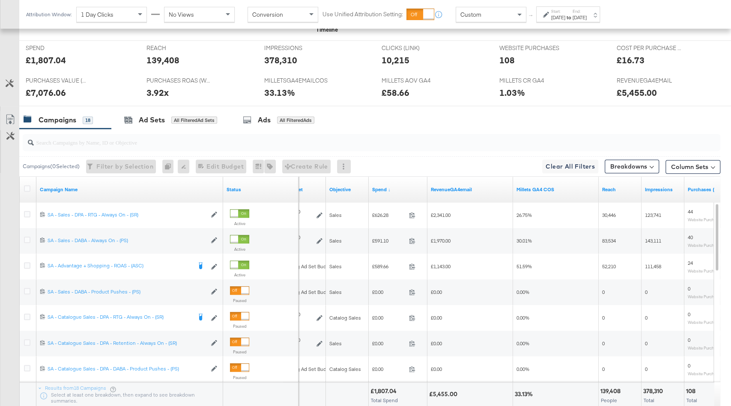
click at [587, 15] on div "Sep 20th 2025" at bounding box center [580, 17] width 14 height 7
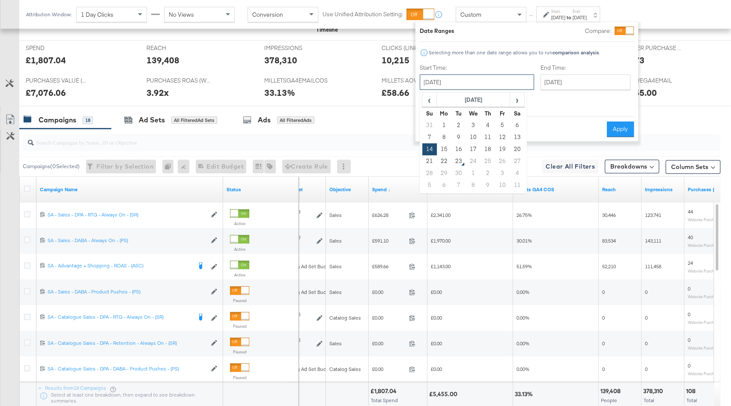
click at [466, 81] on input "September 14th 2025" at bounding box center [477, 82] width 114 height 15
click at [431, 161] on td "21" at bounding box center [429, 161] width 15 height 12
type input "September 21st 2025"
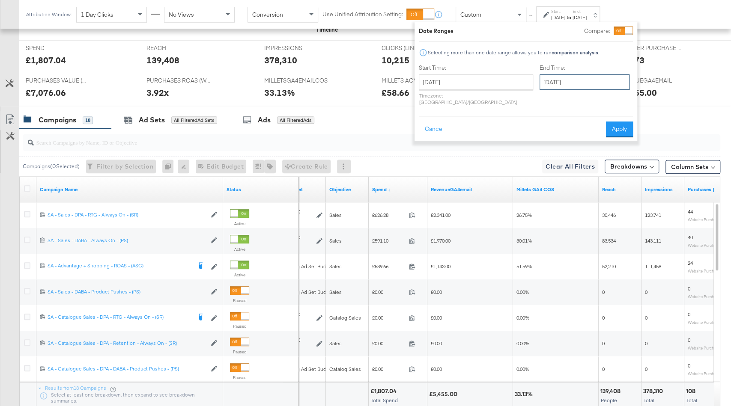
click at [540, 85] on input "September 21st 2025" at bounding box center [585, 82] width 90 height 15
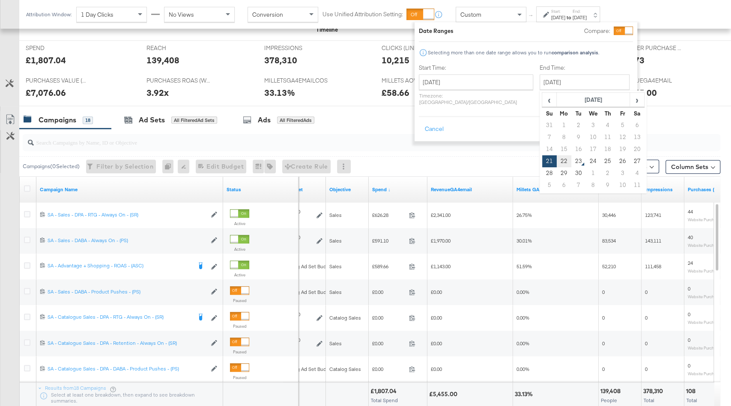
click at [557, 159] on td "22" at bounding box center [564, 161] width 15 height 12
type input "September 22nd 2025"
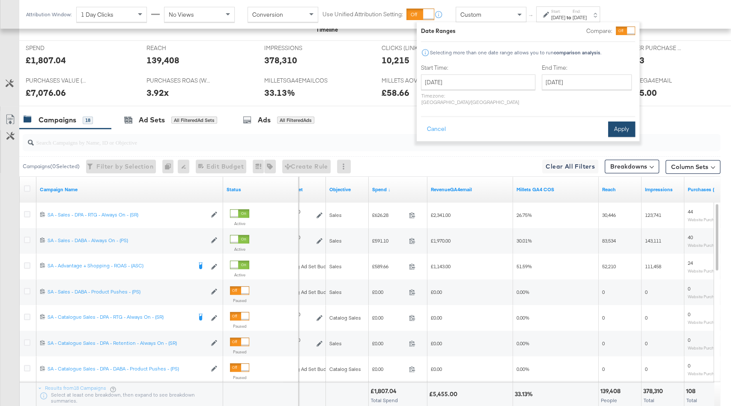
click at [622, 125] on button "Apply" at bounding box center [621, 129] width 27 height 15
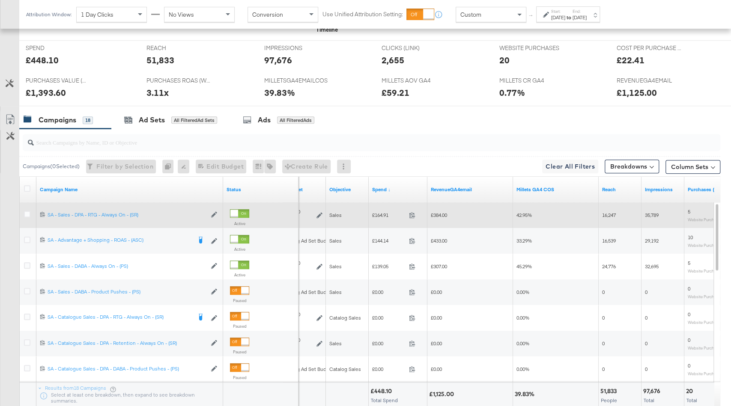
click at [383, 215] on span "£164.91" at bounding box center [388, 215] width 33 height 6
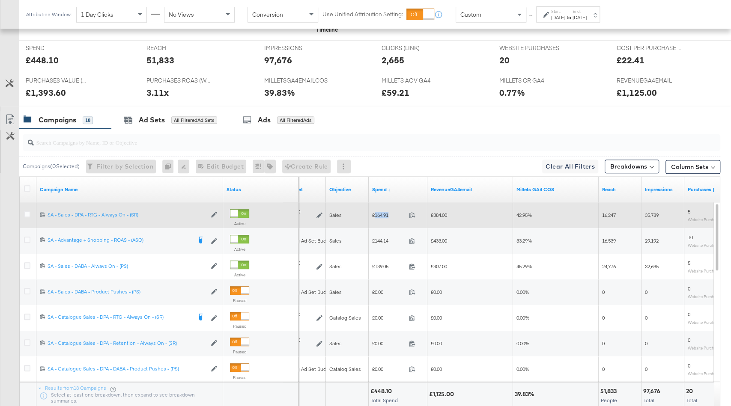
copy span "164.91"
click at [439, 214] on span "£384.00" at bounding box center [439, 215] width 16 height 6
copy span "384.00"
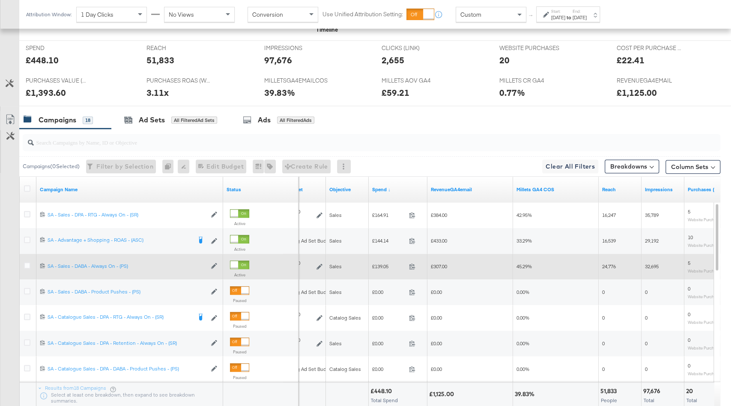
click at [378, 264] on span "£139.05" at bounding box center [388, 266] width 33 height 6
copy span "139.05"
click at [444, 265] on span "£307.00" at bounding box center [439, 266] width 16 height 6
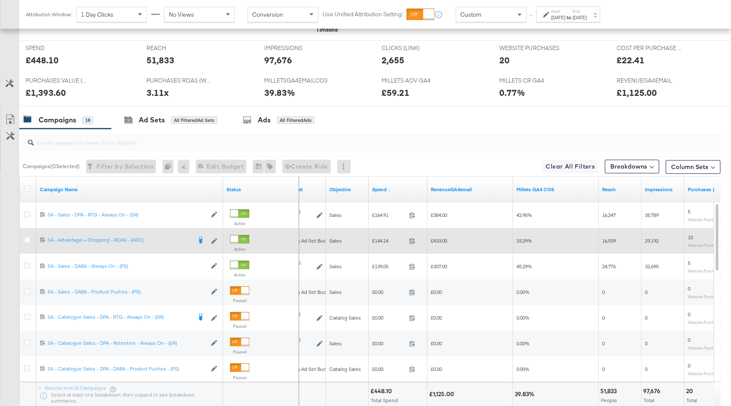
click at [382, 241] on span "£144.14" at bounding box center [388, 241] width 33 height 6
click at [447, 238] on span "£433.00" at bounding box center [439, 241] width 16 height 6
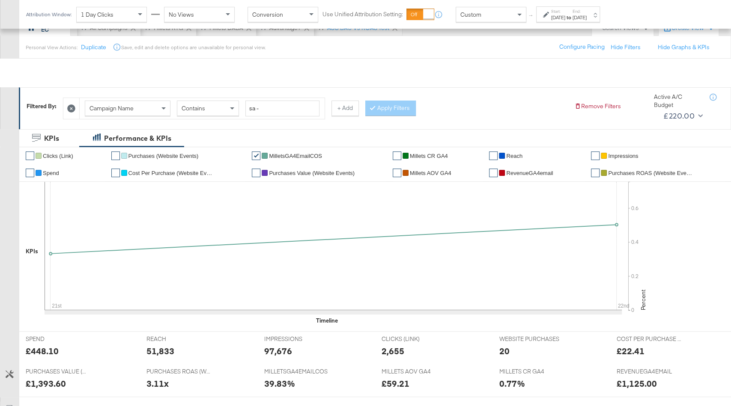
scroll to position [0, 0]
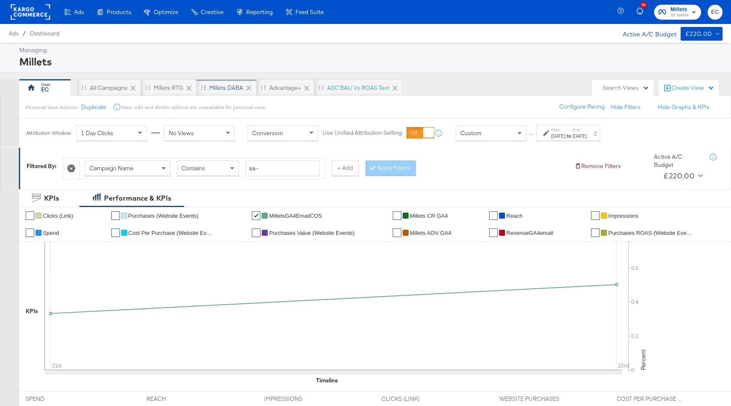
click at [234, 85] on div "Millets DABA" at bounding box center [226, 88] width 34 height 8
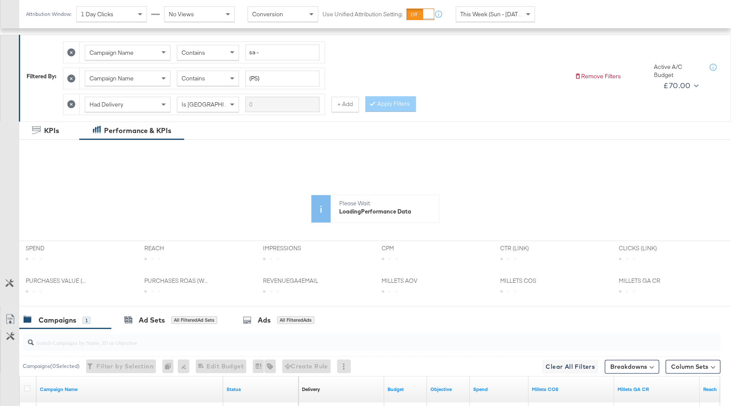
scroll to position [219, 0]
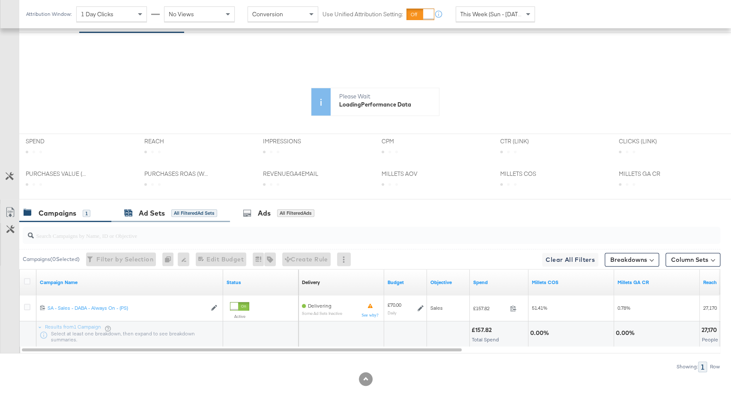
click at [204, 214] on div "Ad Sets All Filtered Ad Sets" at bounding box center [170, 214] width 93 height 10
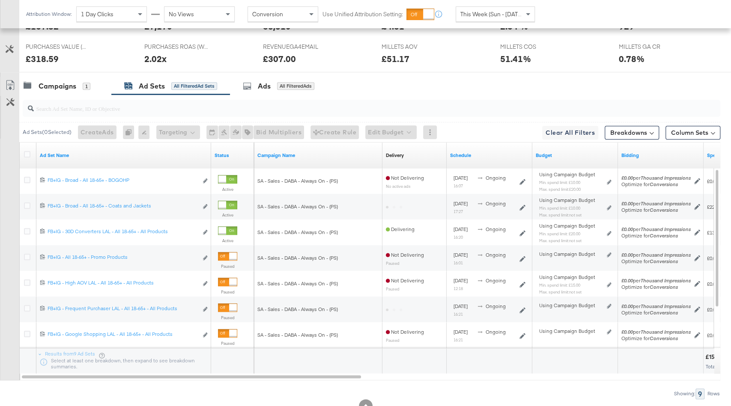
scroll to position [457, 0]
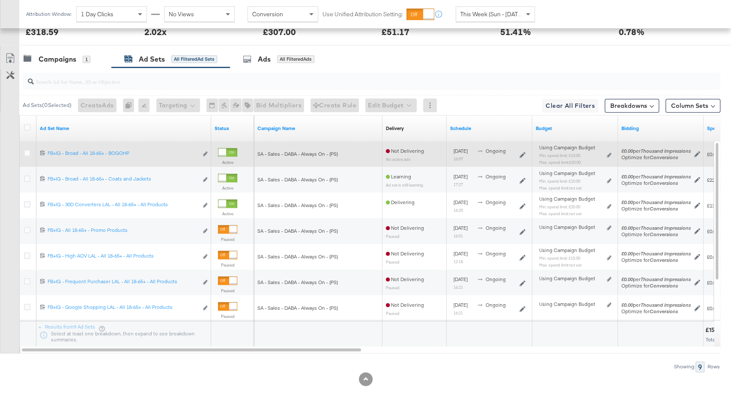
click at [234, 149] on div at bounding box center [227, 152] width 19 height 9
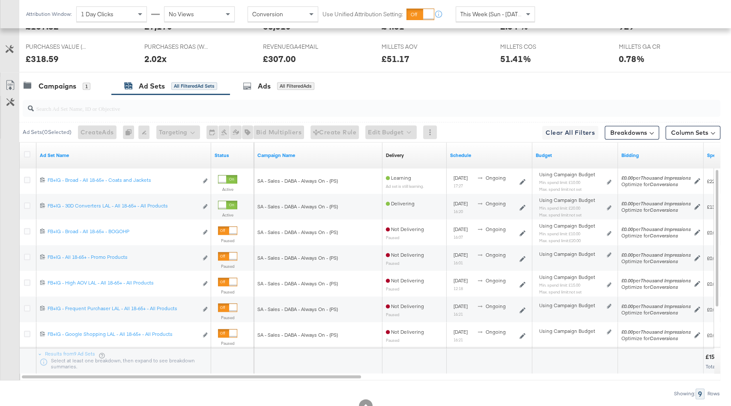
scroll to position [457, 0]
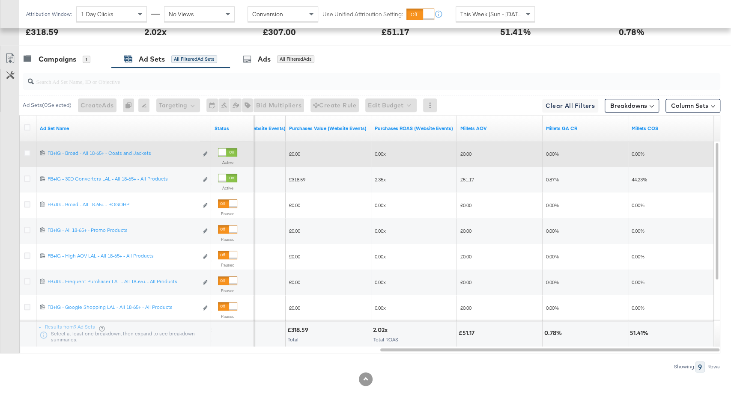
click at [224, 149] on div at bounding box center [222, 153] width 8 height 8
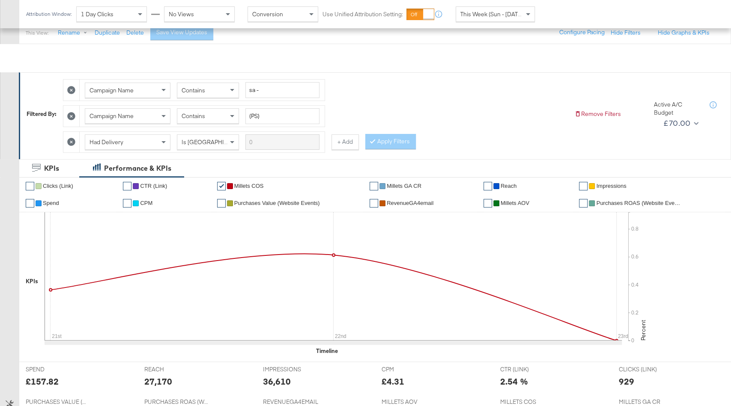
scroll to position [0, 0]
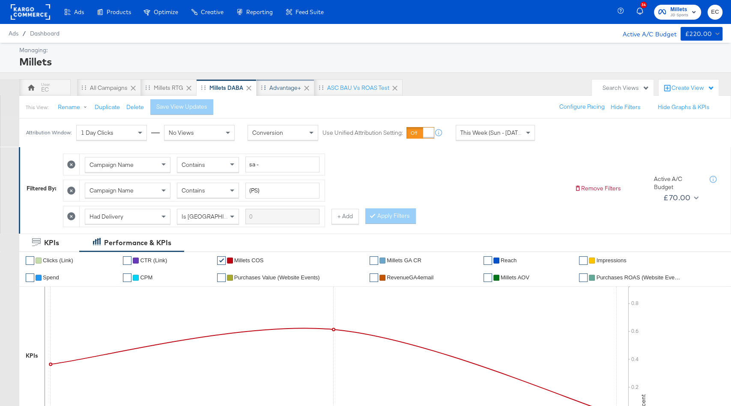
click at [284, 89] on div "Advantage+" at bounding box center [285, 88] width 32 height 8
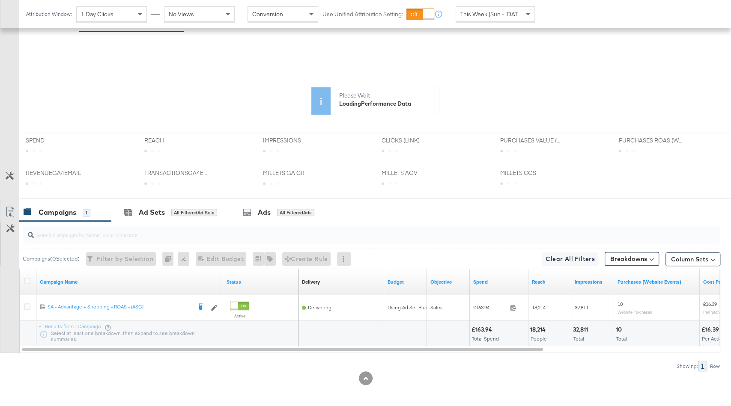
scroll to position [215, 0]
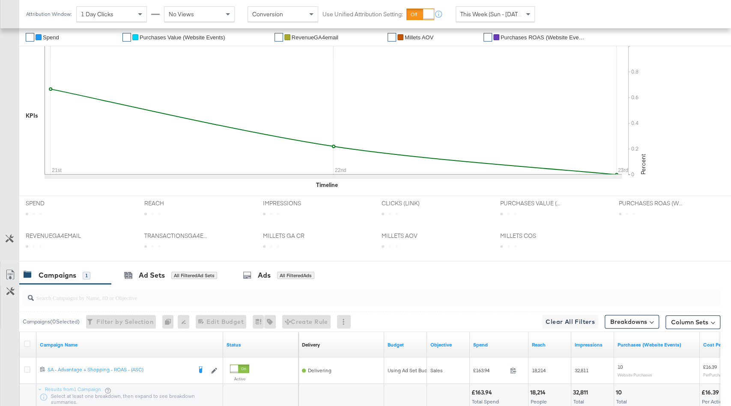
click at [269, 221] on div "IMPRESSIONS IMPRESSIONS" at bounding box center [316, 212] width 119 height 33
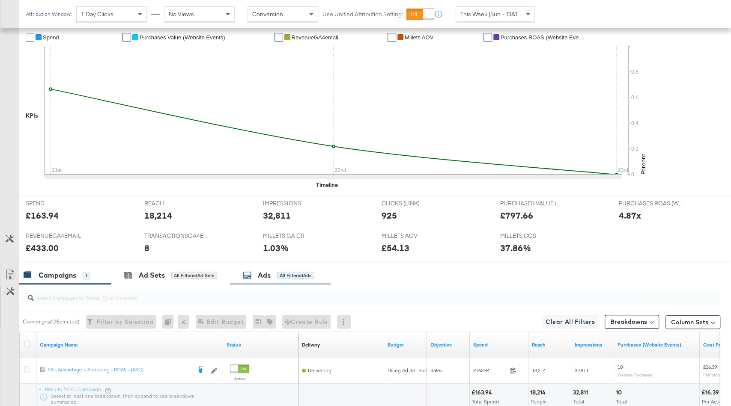
click at [269, 280] on div "Ads All Filtered Ads" at bounding box center [280, 275] width 101 height 18
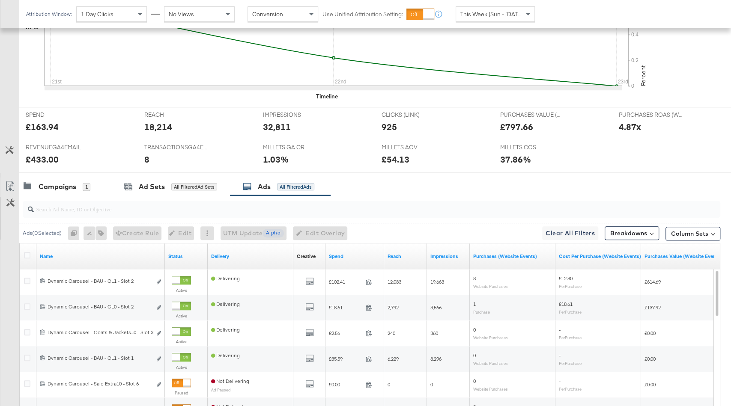
scroll to position [432, 0]
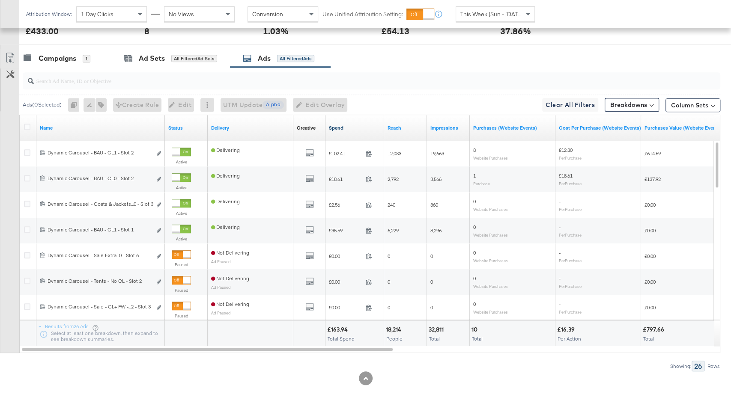
click at [355, 125] on link "Spend" at bounding box center [355, 128] width 52 height 7
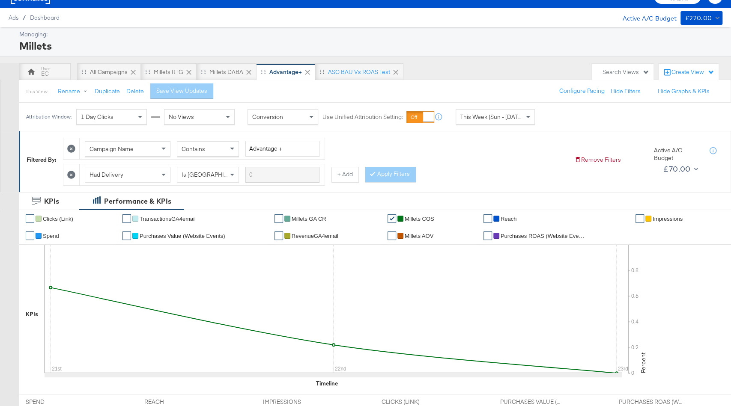
scroll to position [0, 0]
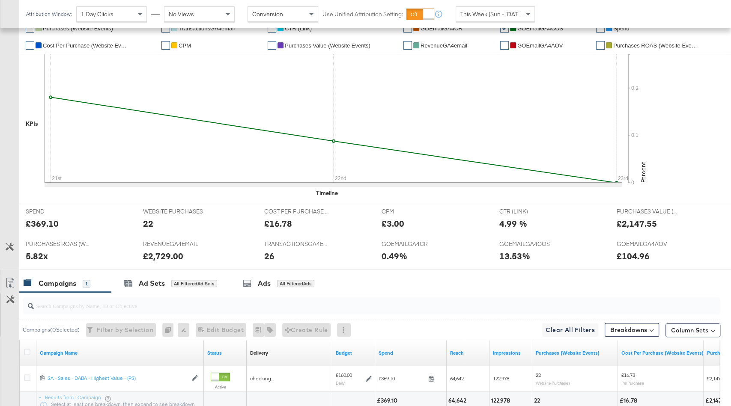
scroll to position [208, 0]
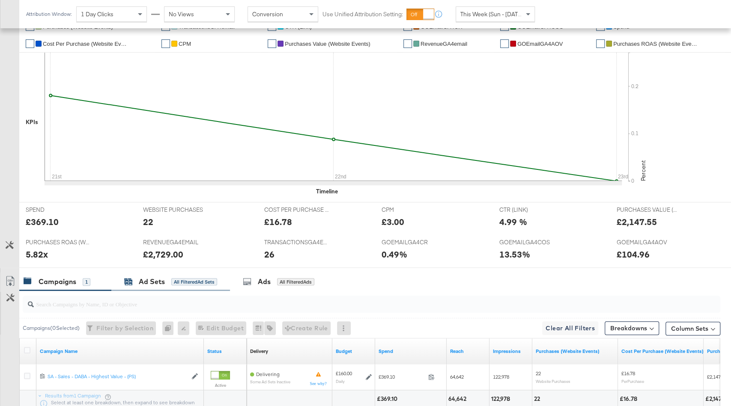
click at [173, 282] on div "All Filtered Ad Sets" at bounding box center [194, 282] width 46 height 8
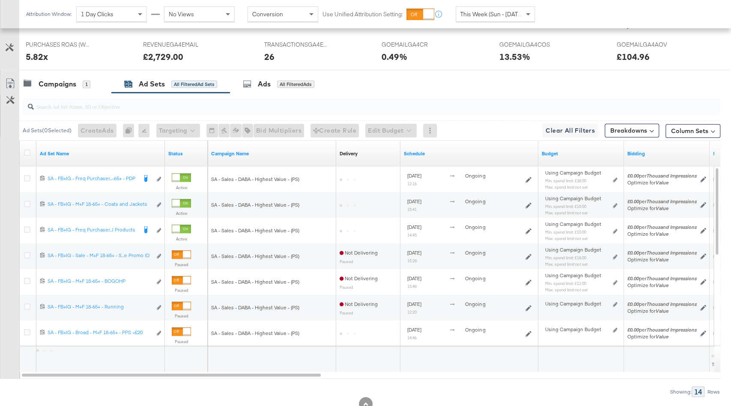
scroll to position [412, 0]
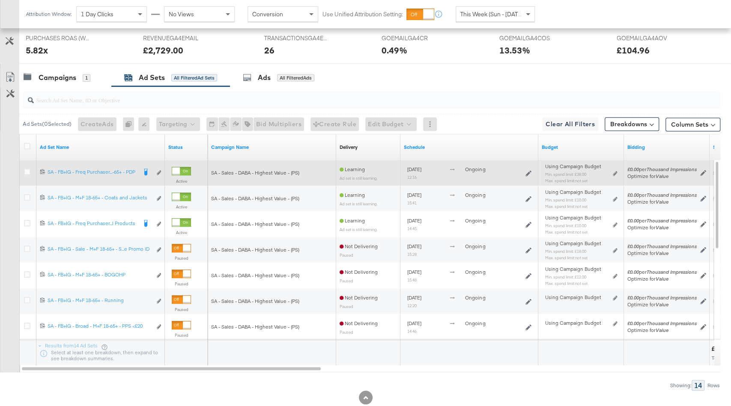
click at [163, 171] on div "120221951167130632 SA - FB+IG - Freq Purchasers LAL - M+F 18-65+ - PDP SA - FB+…" at bounding box center [100, 173] width 128 height 16
click at [158, 169] on b "Edit ad set" at bounding box center [144, 168] width 33 height 9
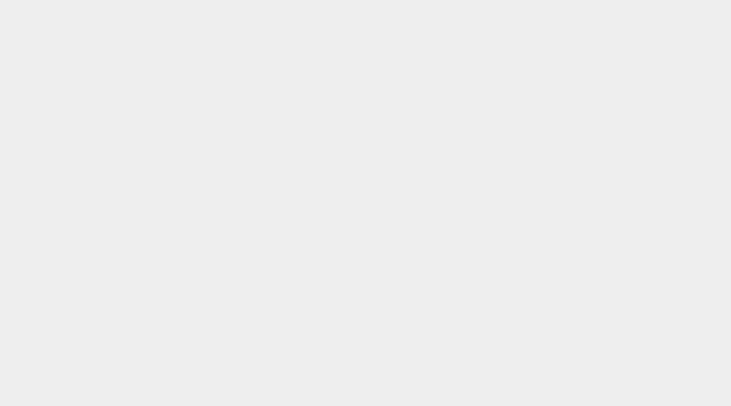
scroll to position [0, 0]
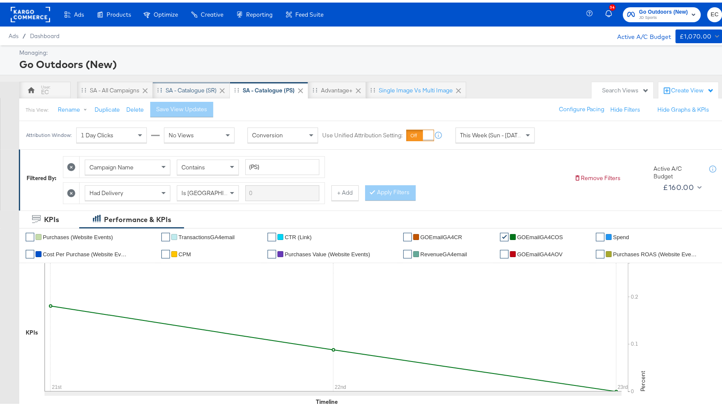
click at [191, 87] on div "SA - Catalogue (SR)" at bounding box center [191, 88] width 51 height 8
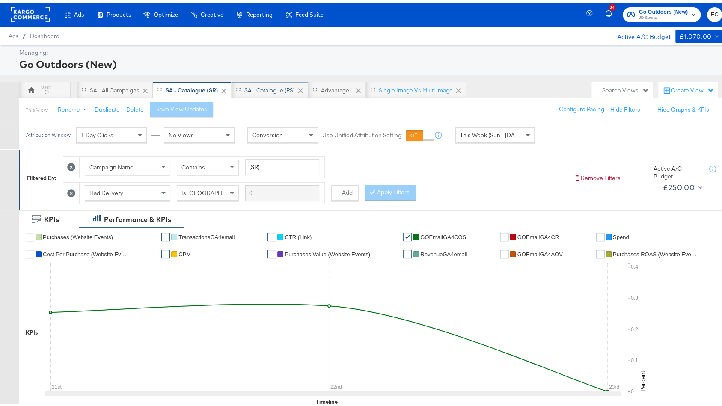
click at [257, 92] on div "SA - Catalogue (PS)" at bounding box center [270, 87] width 77 height 17
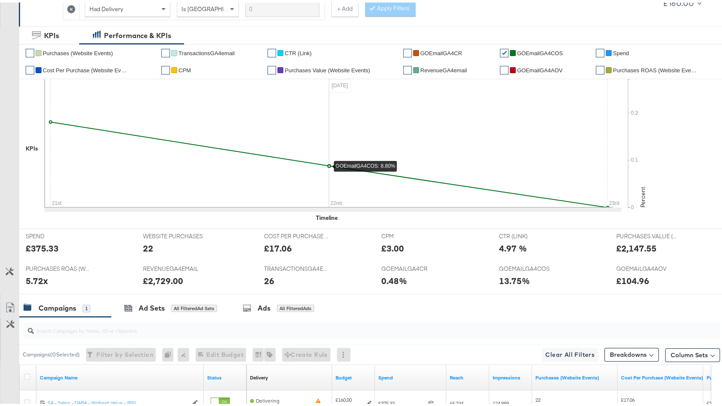
scroll to position [278, 0]
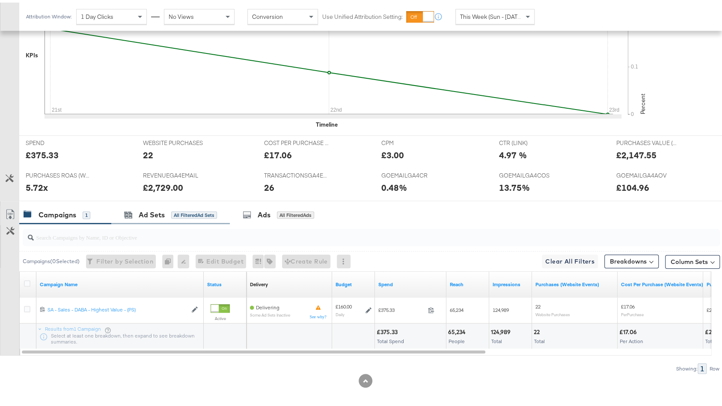
click at [182, 215] on div "Ad Sets All Filtered Ad Sets" at bounding box center [170, 212] width 119 height 18
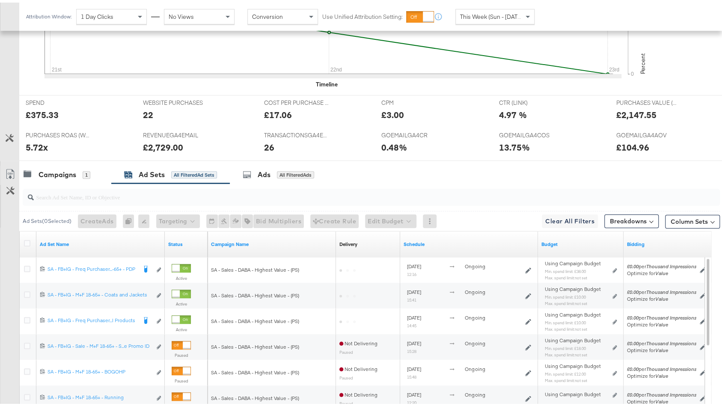
scroll to position [389, 0]
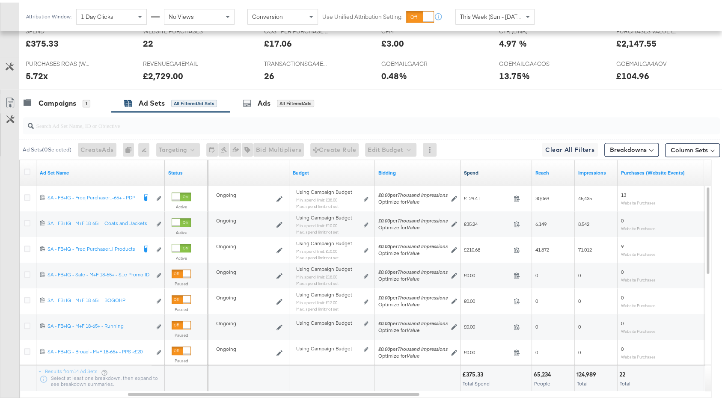
click at [491, 169] on link "Spend" at bounding box center [496, 170] width 65 height 7
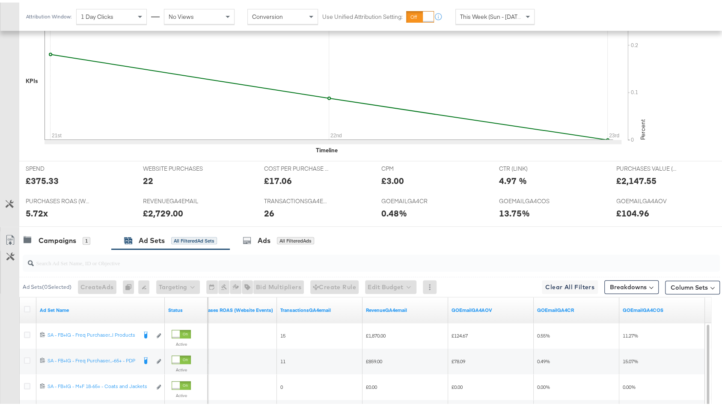
scroll to position [0, 0]
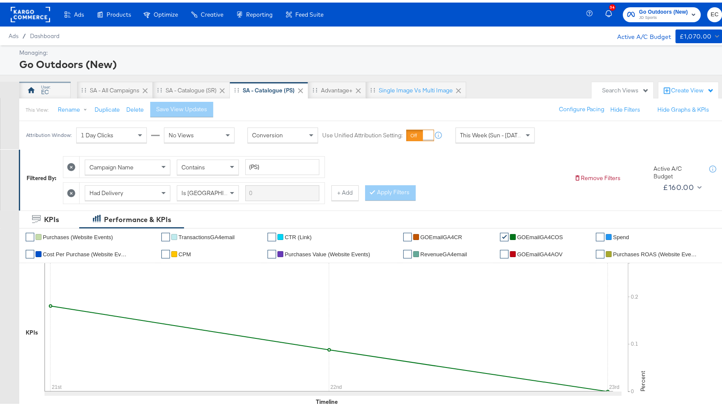
click at [47, 89] on div "EC" at bounding box center [45, 90] width 8 height 8
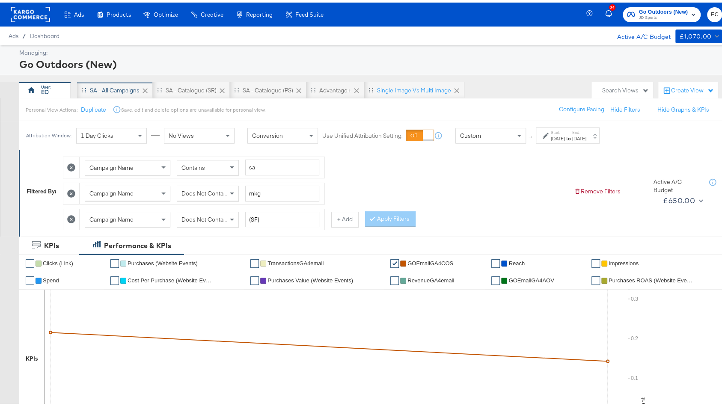
click at [112, 79] on div "SA - All Campaigns" at bounding box center [115, 87] width 76 height 17
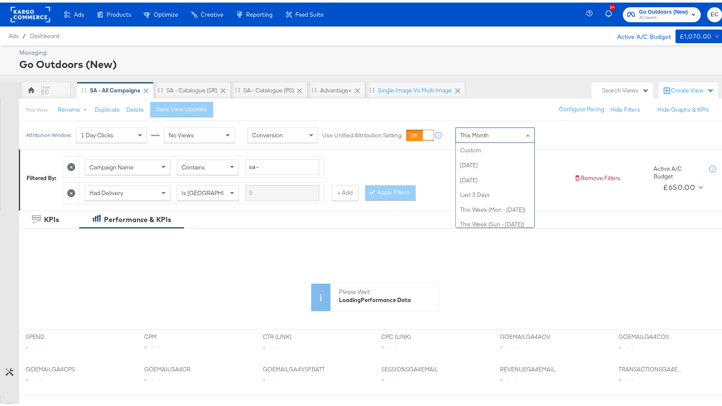
click at [512, 136] on div "This Month" at bounding box center [495, 132] width 78 height 15
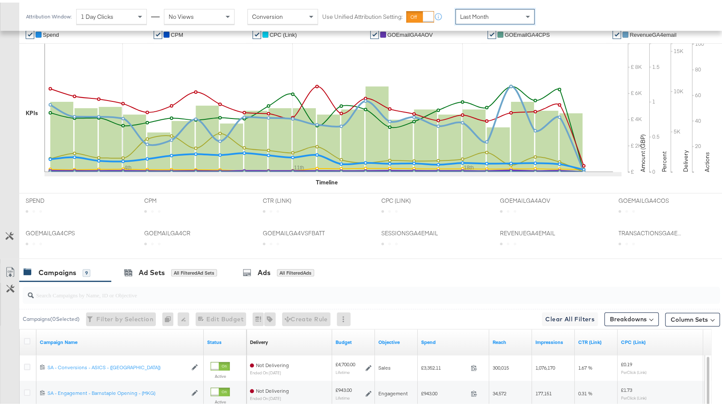
scroll to position [432, 0]
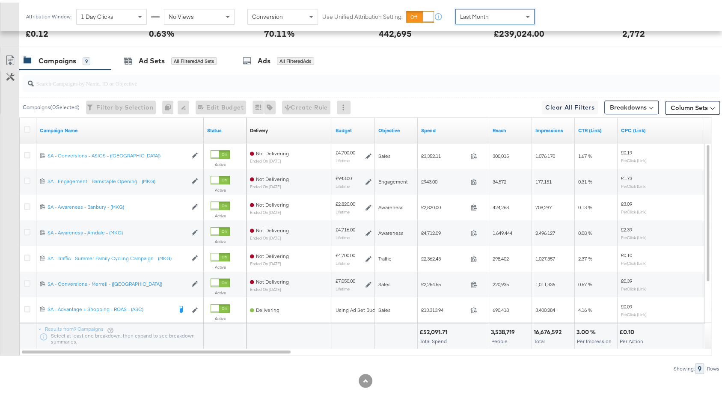
click at [230, 83] on input "search" at bounding box center [345, 77] width 623 height 17
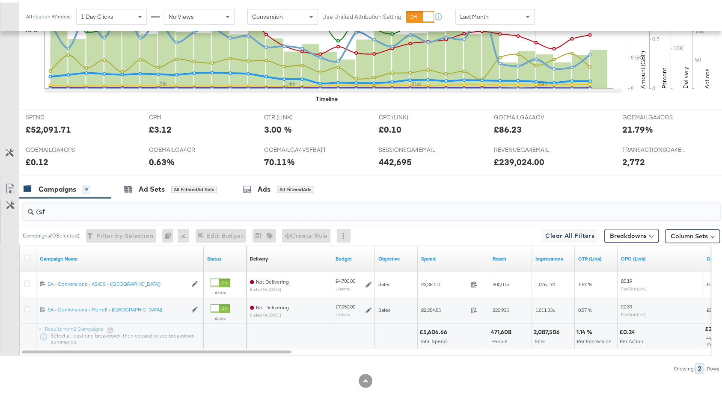
scroll to position [0, 0]
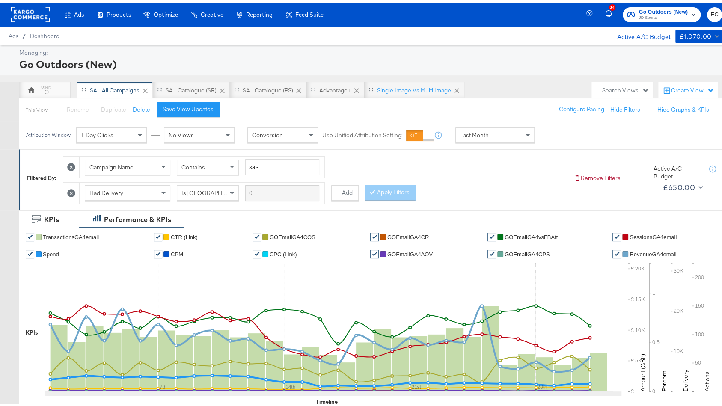
type input "(sf"
click at [478, 131] on span "Last Month" at bounding box center [474, 133] width 29 height 8
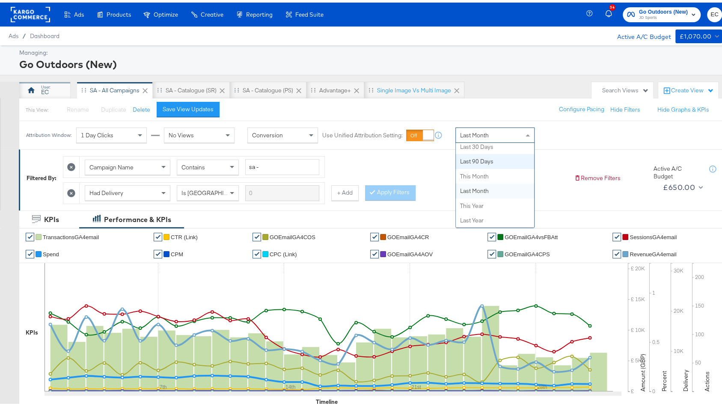
click at [51, 83] on div "EC" at bounding box center [44, 87] width 51 height 17
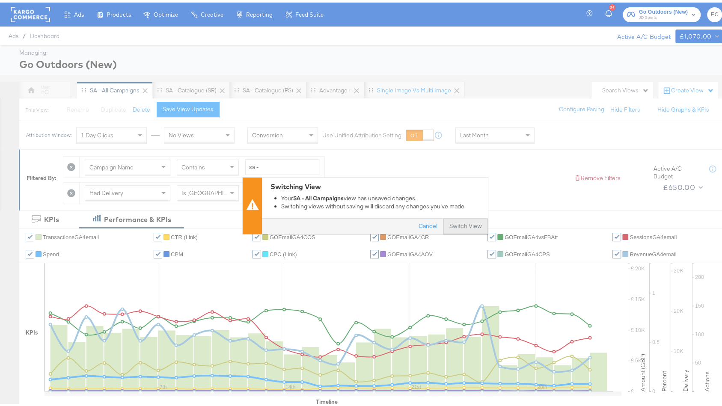
click at [466, 221] on button "Switch View" at bounding box center [466, 223] width 45 height 15
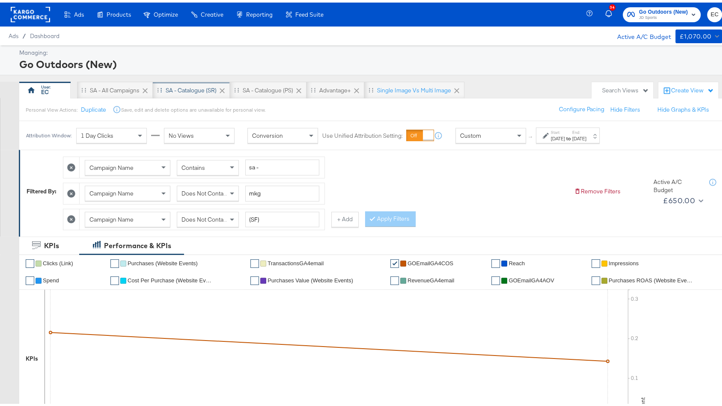
click at [194, 81] on div "SA - Catalogue (SR)" at bounding box center [191, 87] width 77 height 17
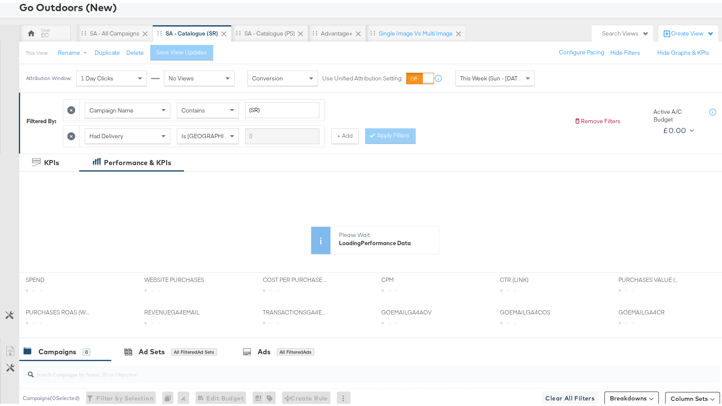
scroll to position [194, 0]
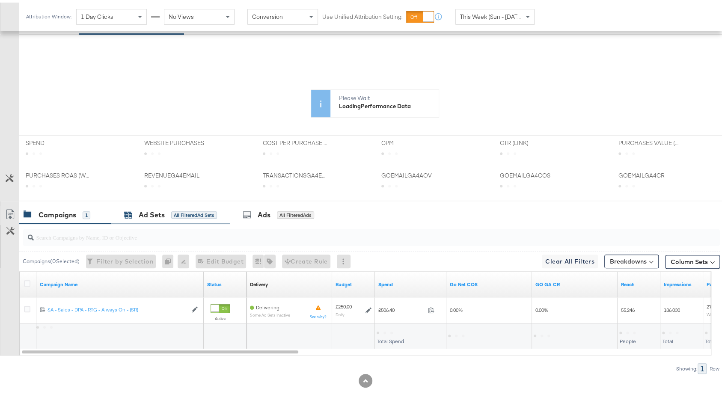
click at [173, 213] on div "All Filtered Ad Sets" at bounding box center [194, 213] width 46 height 8
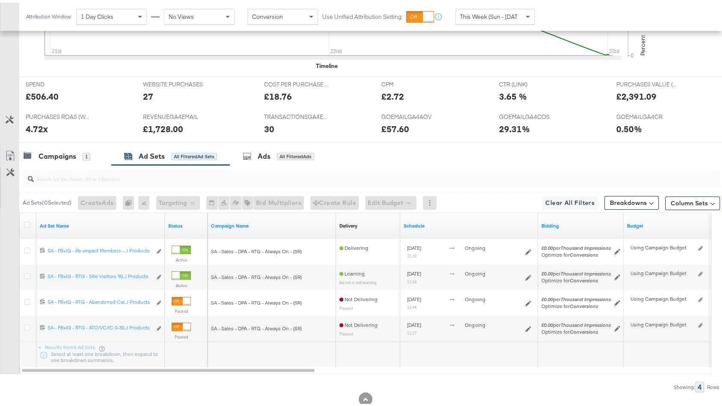
scroll to position [0, 0]
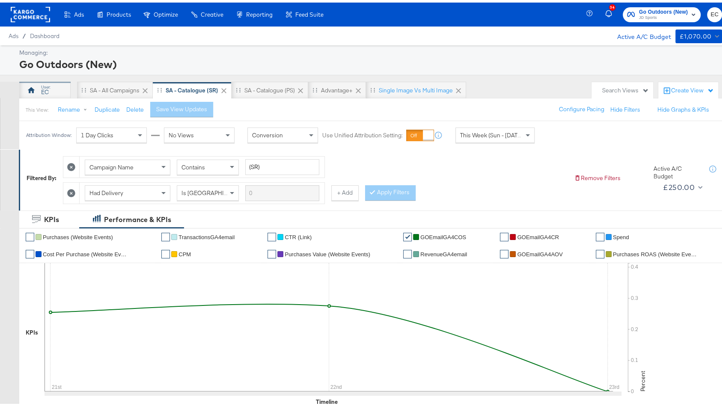
click at [41, 88] on div "EC" at bounding box center [45, 90] width 8 height 8
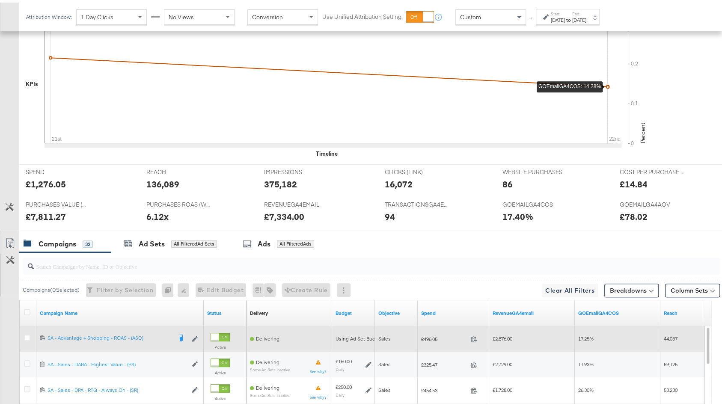
scroll to position [457, 0]
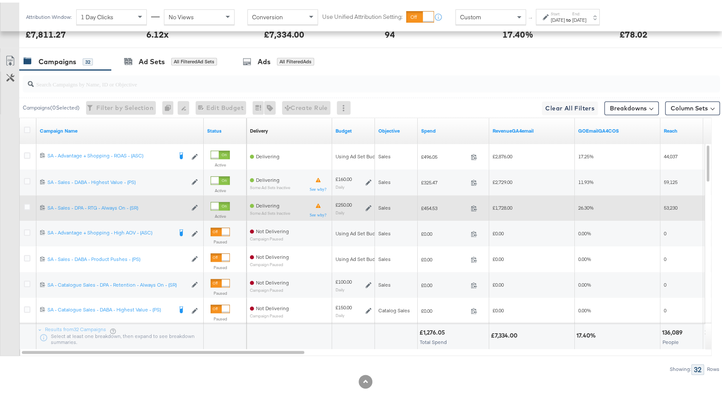
click at [371, 203] on icon at bounding box center [369, 206] width 6 height 6
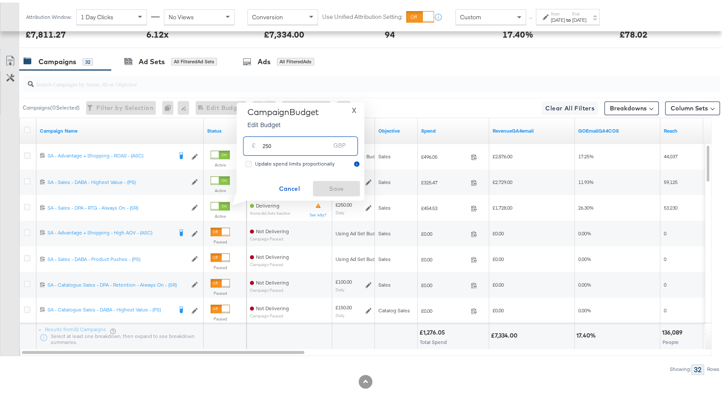
drag, startPoint x: 264, startPoint y: 147, endPoint x: 288, endPoint y: 149, distance: 24.1
click at [288, 149] on input "250" at bounding box center [297, 140] width 68 height 18
type input "200"
click at [340, 180] on button "Save" at bounding box center [336, 186] width 47 height 15
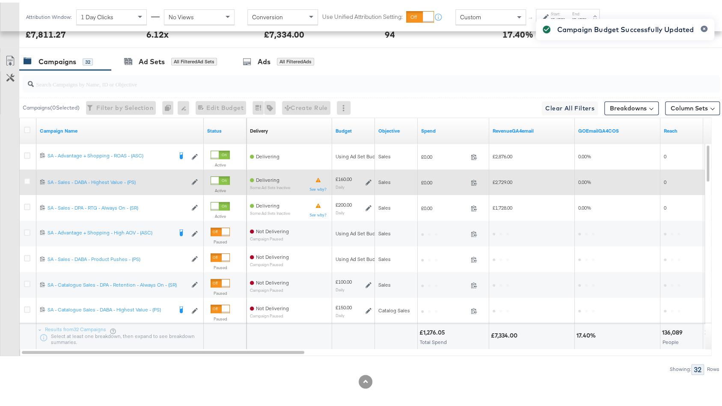
click at [369, 177] on icon at bounding box center [369, 180] width 6 height 6
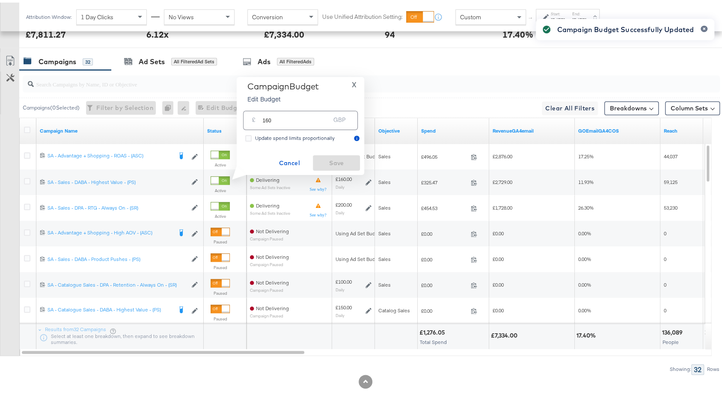
click at [304, 112] on input "160" at bounding box center [297, 114] width 68 height 18
type input "220"
click at [348, 163] on span "Save" at bounding box center [336, 160] width 40 height 11
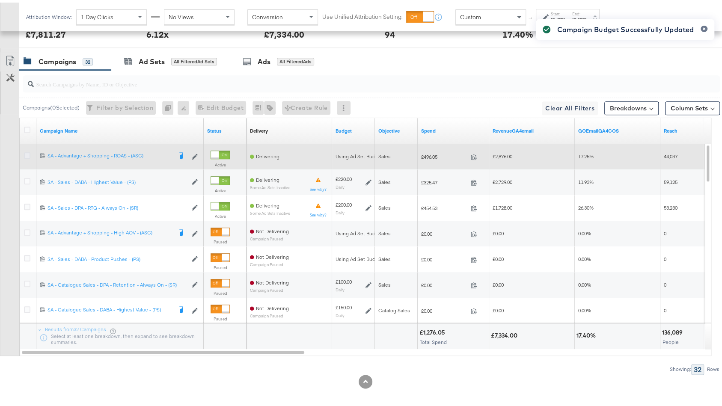
click at [27, 151] on icon at bounding box center [27, 153] width 6 height 6
click at [0, 0] on input "checkbox" at bounding box center [0, 0] width 0 height 0
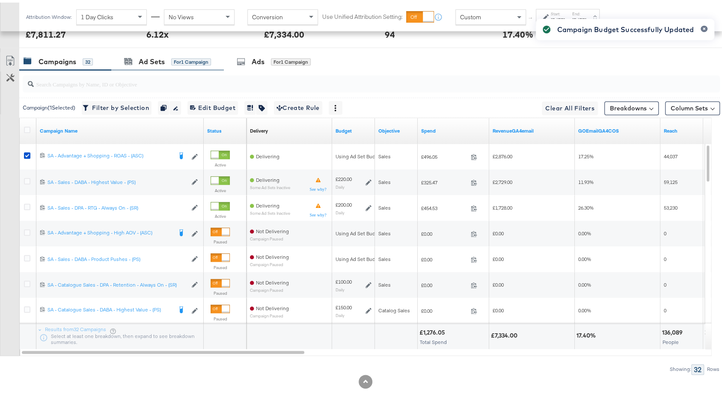
click at [167, 50] on div "Ad Sets for 1 Campaign" at bounding box center [167, 59] width 113 height 18
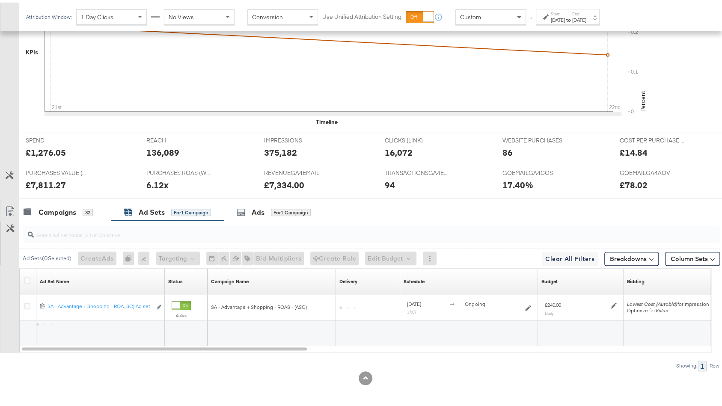
scroll to position [303, 0]
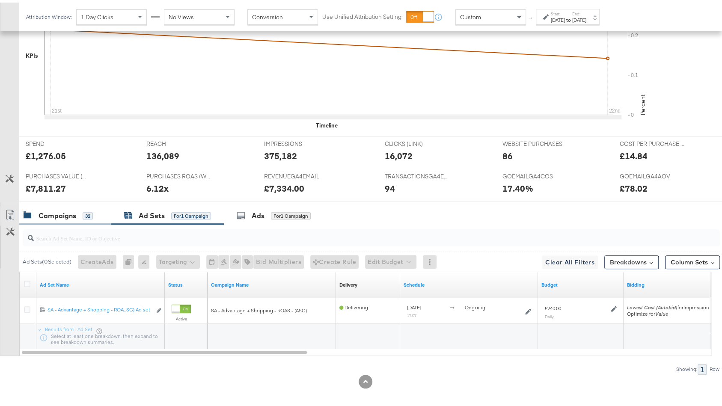
click at [88, 210] on div "32" at bounding box center [88, 214] width 10 height 8
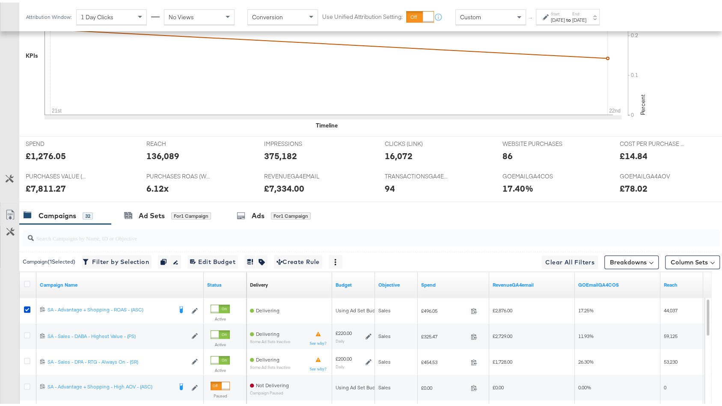
scroll to position [457, 0]
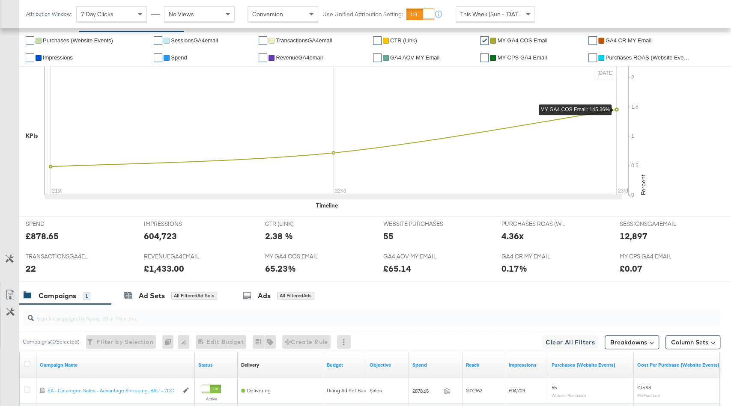
scroll to position [303, 0]
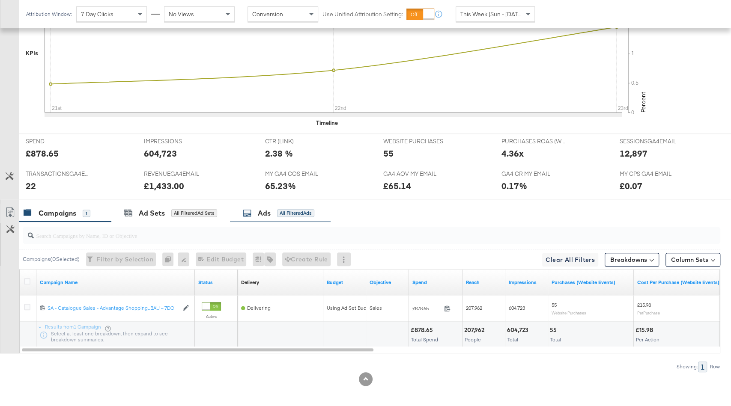
click at [311, 216] on div "Ads All Filtered Ads" at bounding box center [280, 213] width 101 height 18
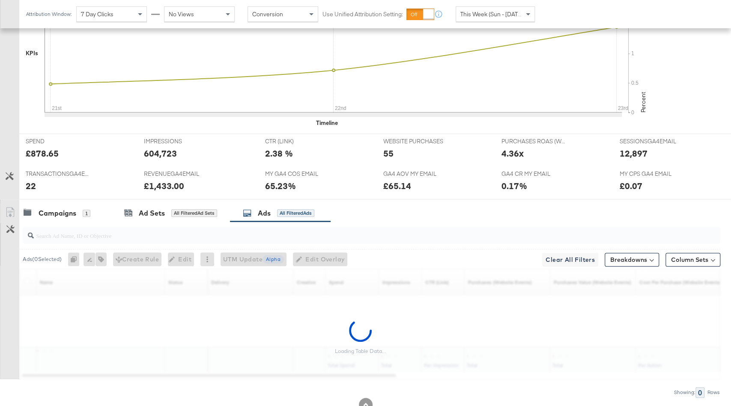
scroll to position [328, 0]
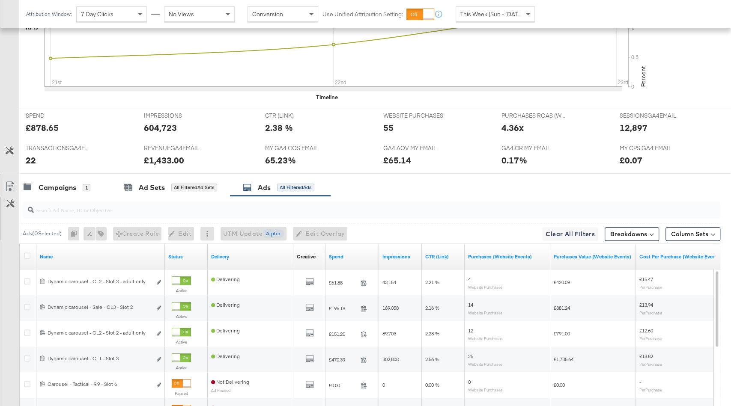
click at [354, 257] on div "Spend" at bounding box center [352, 257] width 54 height 14
click at [354, 256] on link "Spend" at bounding box center [352, 257] width 47 height 7
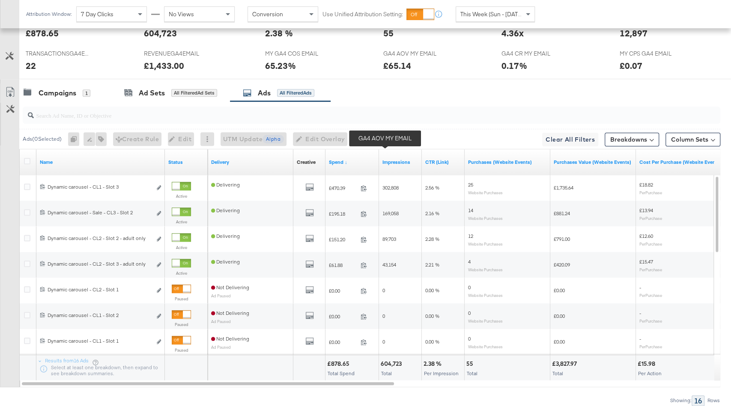
scroll to position [457, 0]
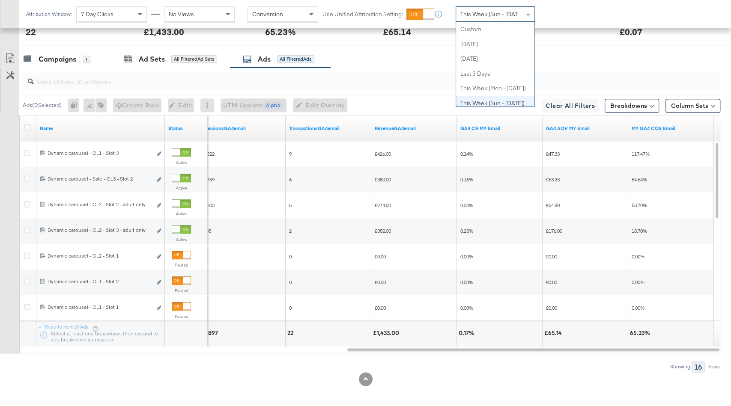
drag, startPoint x: 513, startPoint y: 16, endPoint x: 513, endPoint y: 27, distance: 10.7
click at [513, 16] on span "This Week (Sun - [DATE])" at bounding box center [492, 14] width 64 height 8
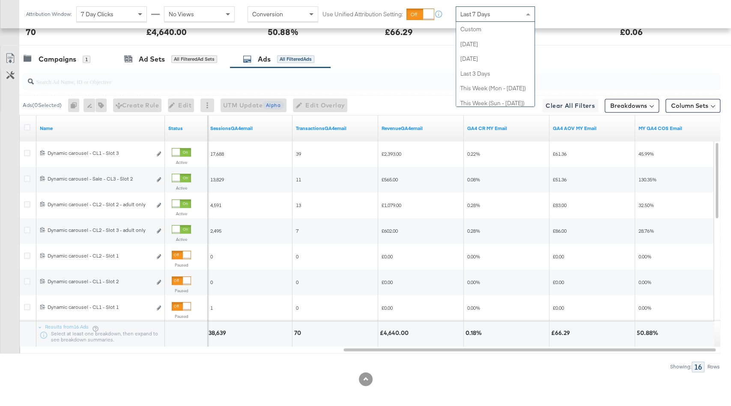
click at [494, 20] on div "Last 7 Days" at bounding box center [495, 14] width 78 height 15
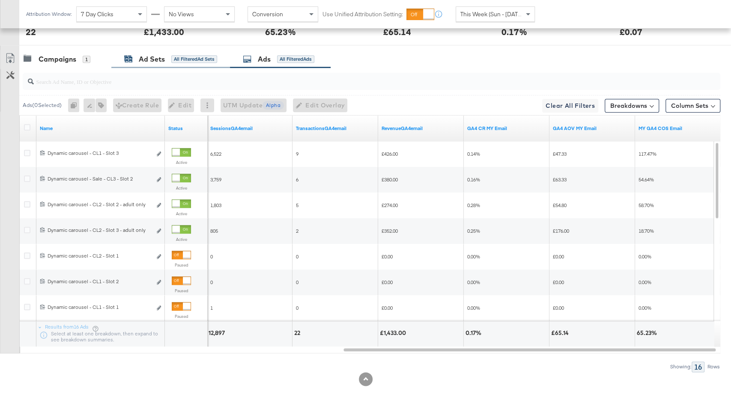
click at [200, 59] on div "All Filtered Ad Sets" at bounding box center [194, 59] width 46 height 8
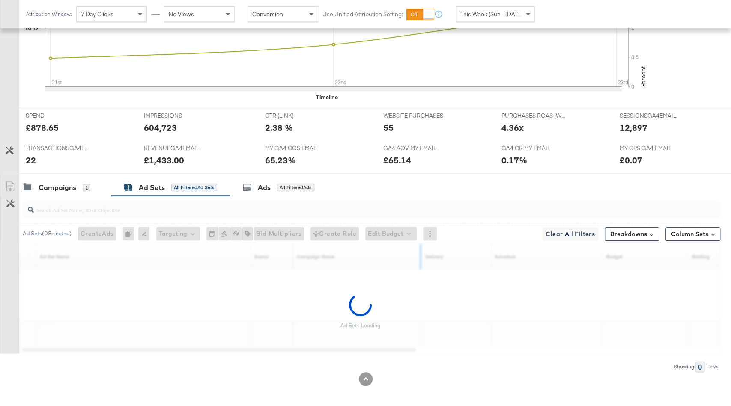
scroll to position [303, 0]
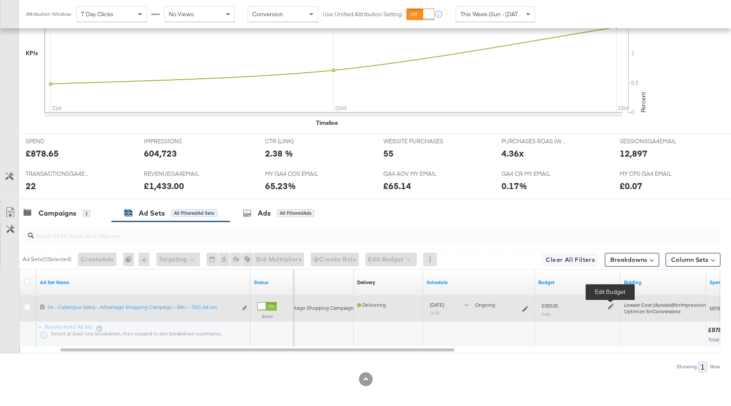
click at [610, 306] on icon at bounding box center [611, 307] width 6 height 6
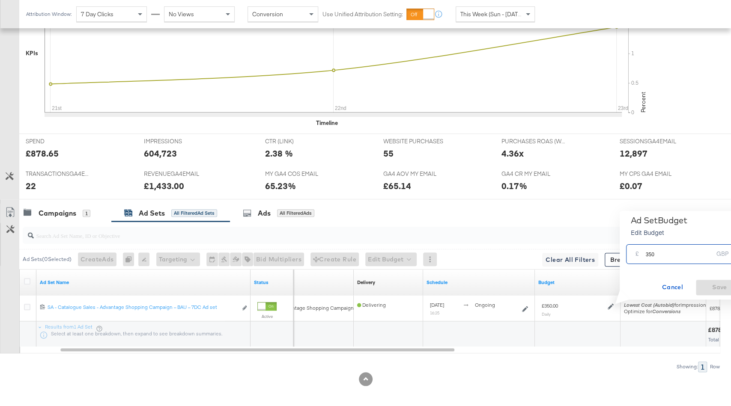
click at [649, 257] on input "350" at bounding box center [679, 251] width 68 height 18
type input "400"
click at [719, 289] on span "Save" at bounding box center [719, 287] width 40 height 11
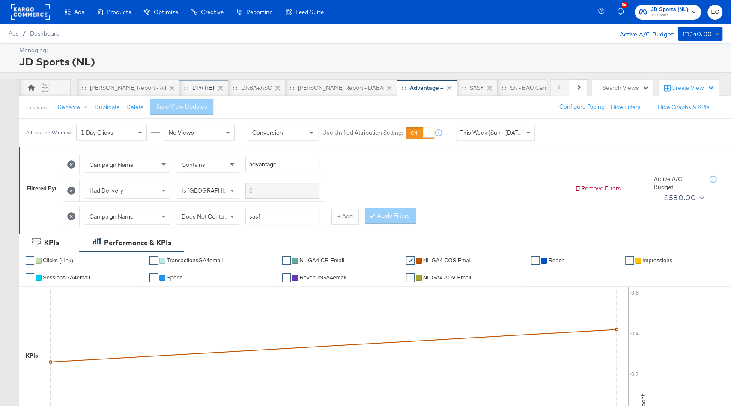
click at [192, 86] on div "DPA RET" at bounding box center [203, 88] width 23 height 8
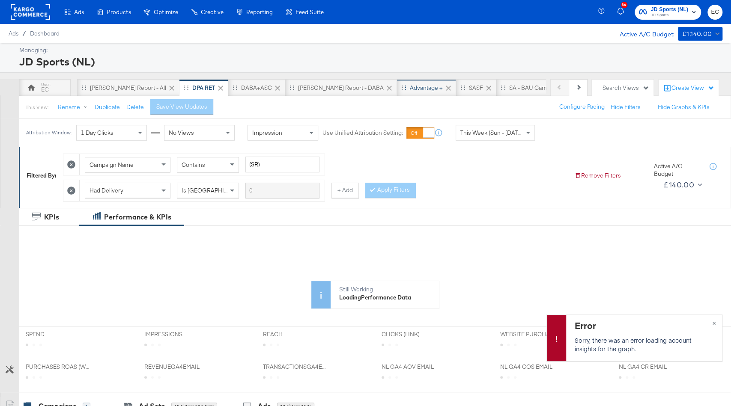
click at [397, 80] on div "Advantage +" at bounding box center [426, 87] width 59 height 17
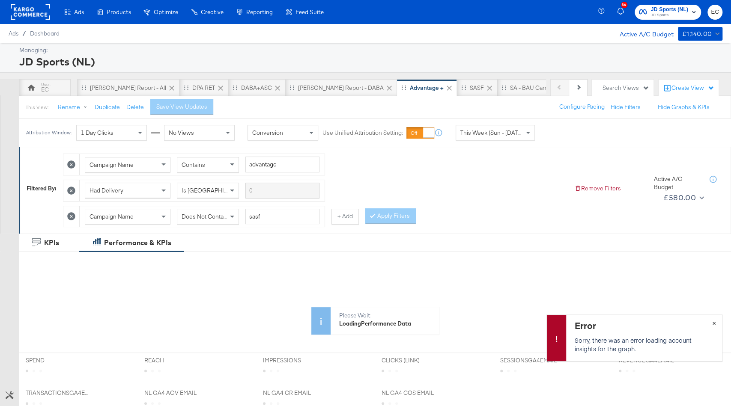
click at [712, 322] on div "Error Sorry, there was an error loading account insights for the graph. ×" at bounding box center [634, 338] width 176 height 47
click at [715, 321] on button "×" at bounding box center [714, 322] width 16 height 15
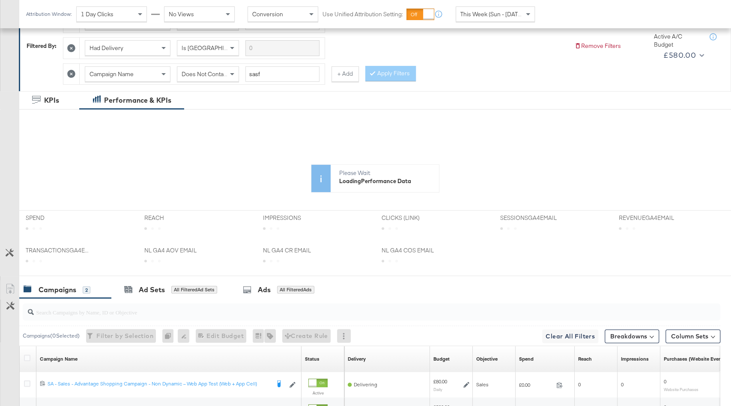
scroll to position [245, 0]
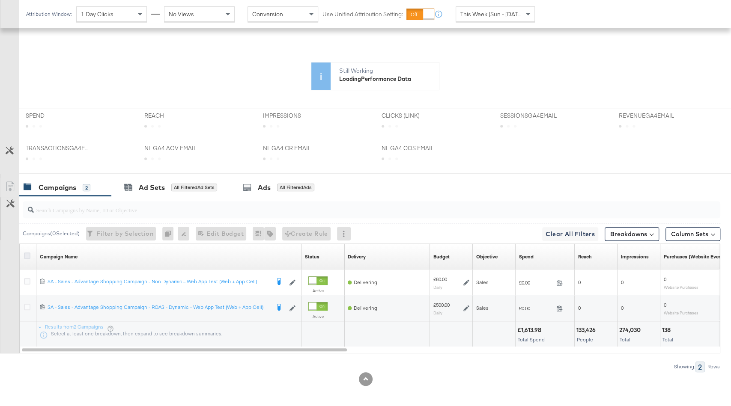
click at [27, 253] on icon at bounding box center [27, 256] width 6 height 6
click at [0, 0] on input "checkbox" at bounding box center [0, 0] width 0 height 0
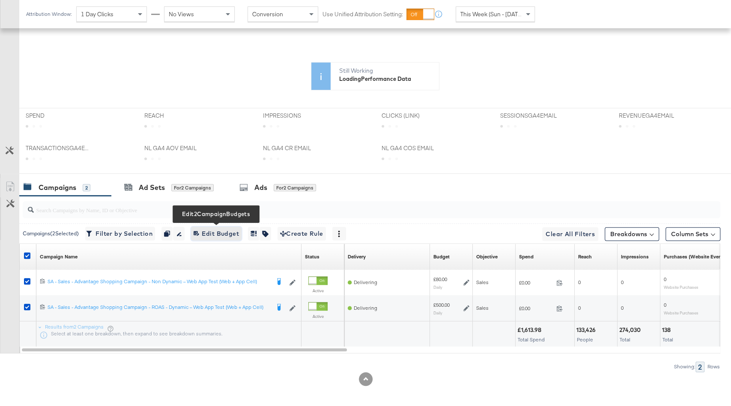
click at [227, 232] on span "Edit 2 Campaign Budgets Edit Budget" at bounding box center [216, 234] width 45 height 11
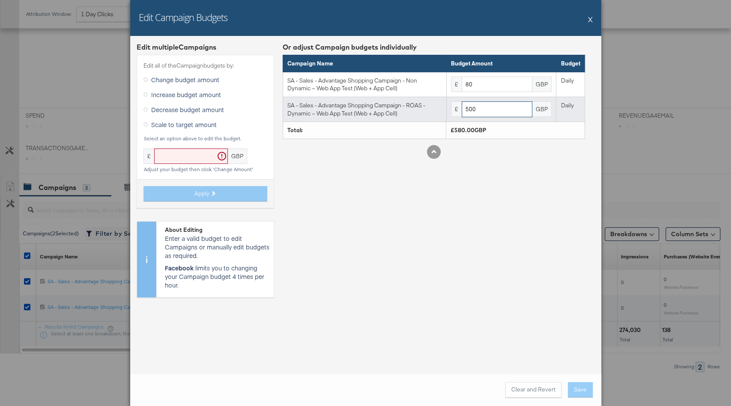
drag, startPoint x: 469, startPoint y: 111, endPoint x: 446, endPoint y: 108, distance: 23.3
click at [442, 108] on tr "SA - Sales - Advantage Shopping Campaign - ROAS - Dynamic – Web App Test (Web +…" at bounding box center [434, 109] width 302 height 25
click at [469, 108] on input "500" at bounding box center [497, 109] width 71 height 16
type input "480"
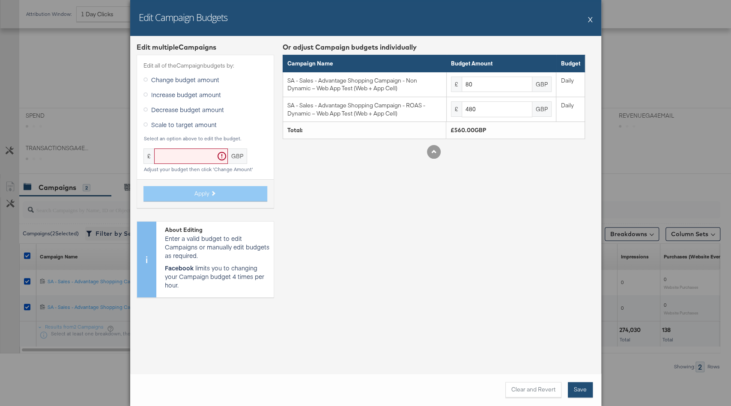
click at [586, 391] on button "Save" at bounding box center [580, 389] width 25 height 15
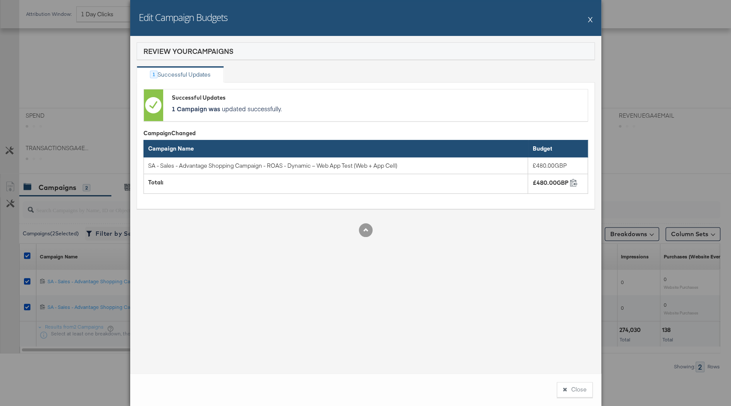
click at [590, 21] on button "X" at bounding box center [590, 19] width 5 height 17
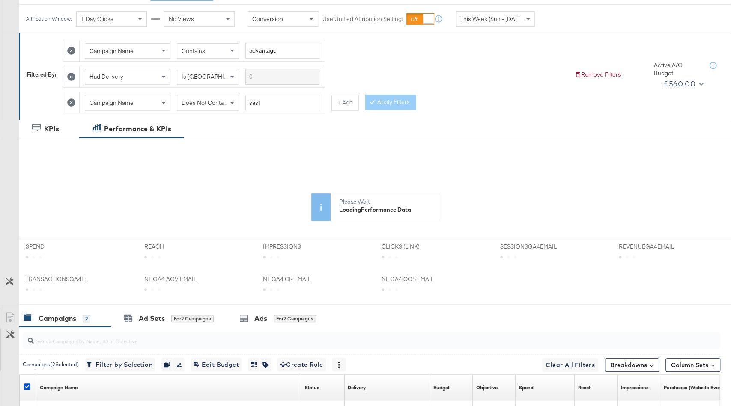
scroll to position [0, 0]
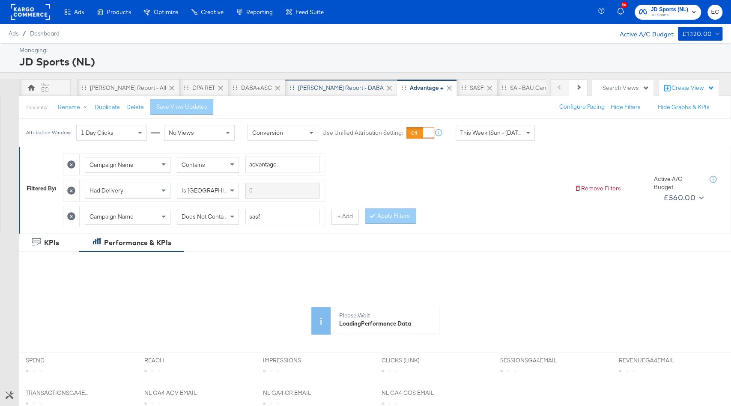
click at [303, 90] on div "SA - JD Report - DABA" at bounding box center [341, 88] width 86 height 8
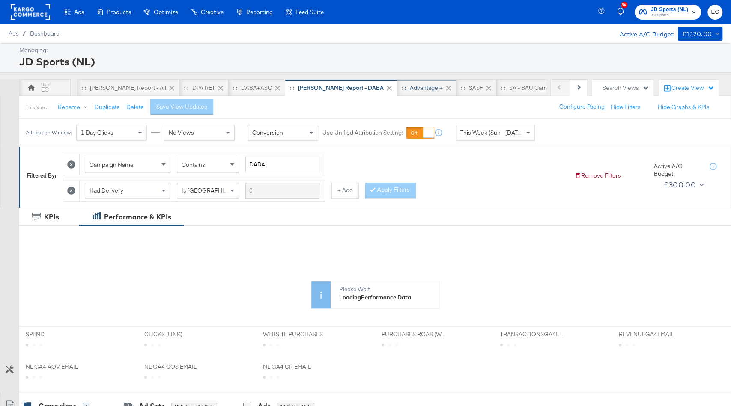
click at [410, 86] on div "Advantage +" at bounding box center [426, 88] width 33 height 8
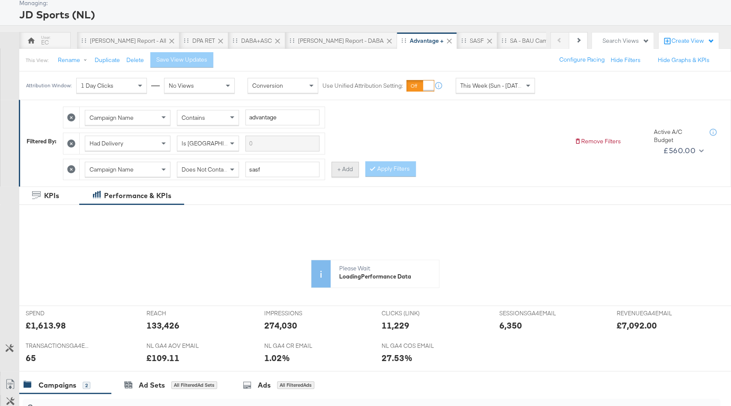
scroll to position [46, 0]
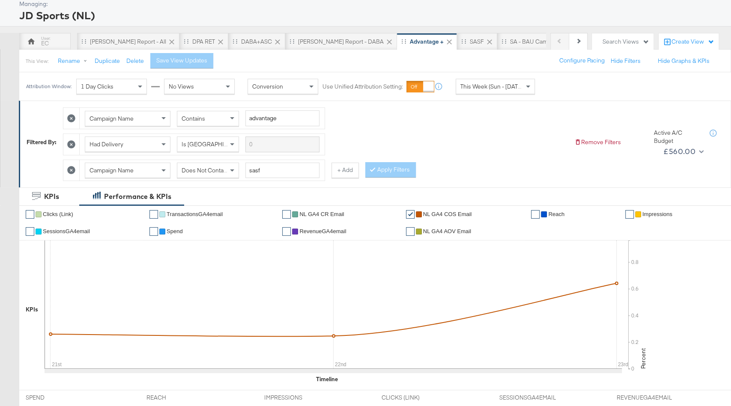
click at [298, 45] on div "SA - JD Report - DABA" at bounding box center [341, 42] width 86 height 8
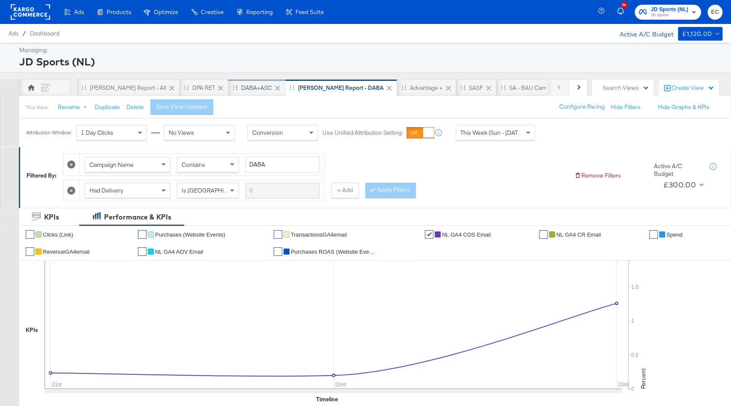
click at [241, 85] on div "DABA+ASC" at bounding box center [256, 88] width 31 height 8
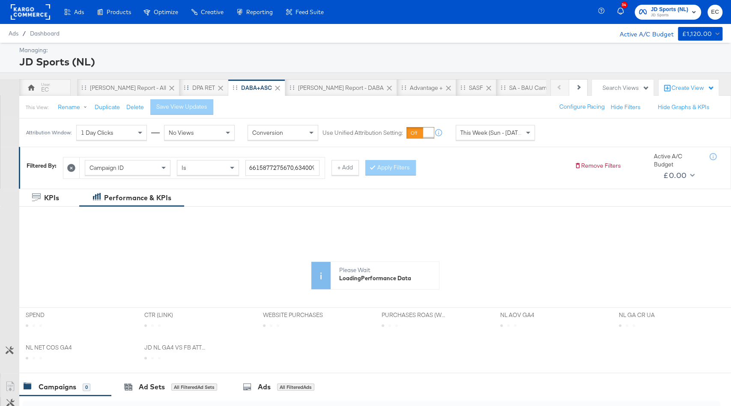
click at [216, 87] on icon at bounding box center [220, 88] width 9 height 9
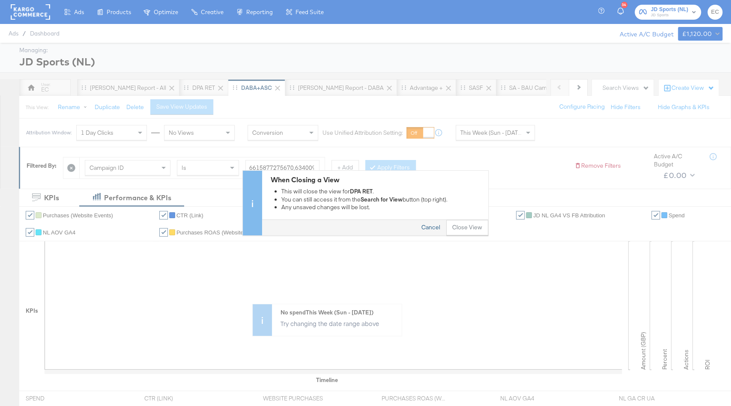
click at [428, 228] on button "Cancel" at bounding box center [430, 228] width 31 height 15
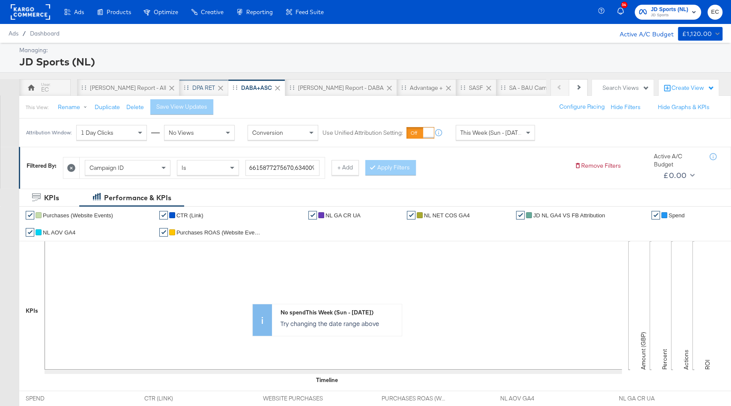
click at [179, 92] on div "DPA RET" at bounding box center [203, 87] width 49 height 17
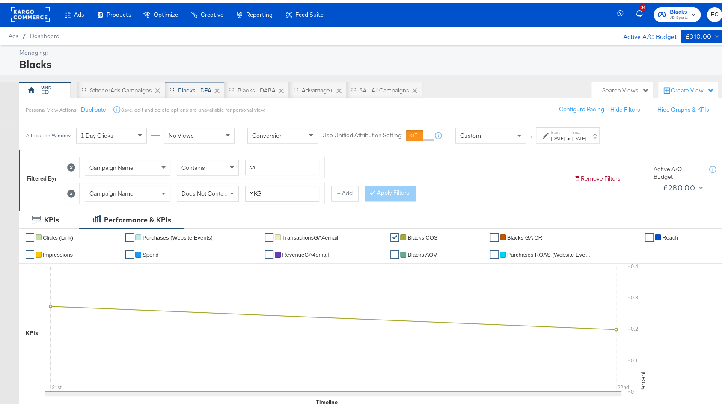
click at [198, 85] on div "Blacks - DPA" at bounding box center [194, 88] width 33 height 8
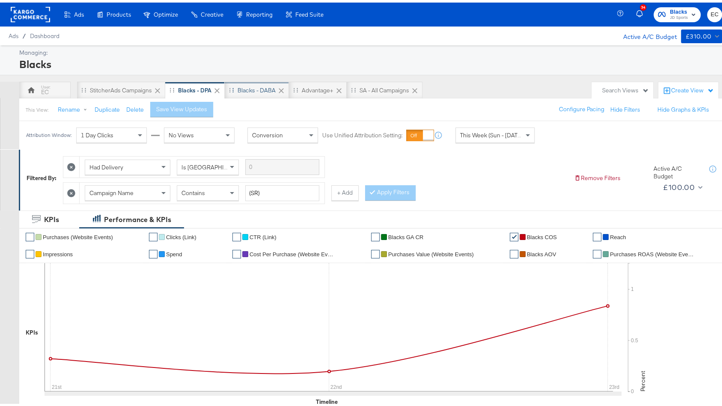
click at [257, 83] on div "Blacks - DABA" at bounding box center [257, 87] width 64 height 17
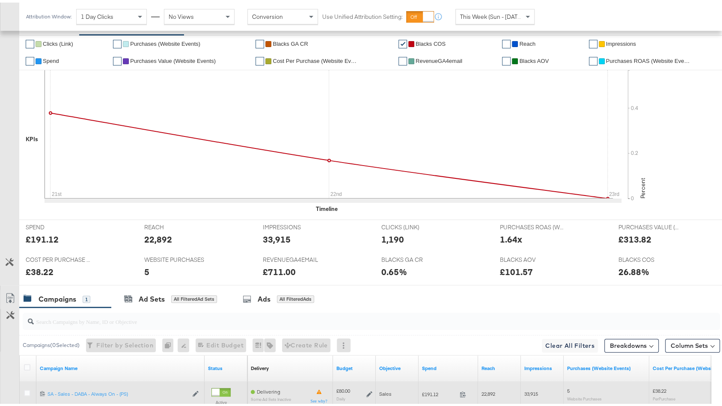
scroll to position [245, 0]
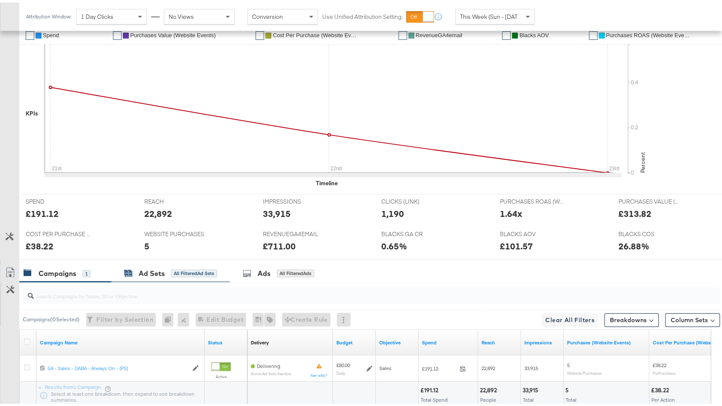
click at [199, 269] on div "All Filtered Ad Sets" at bounding box center [194, 271] width 46 height 8
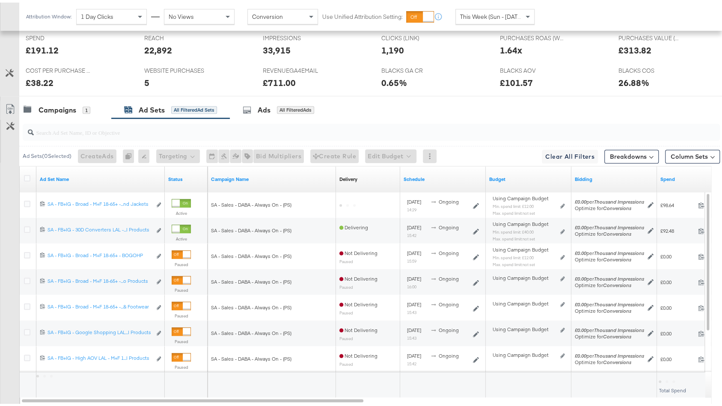
scroll to position [457, 0]
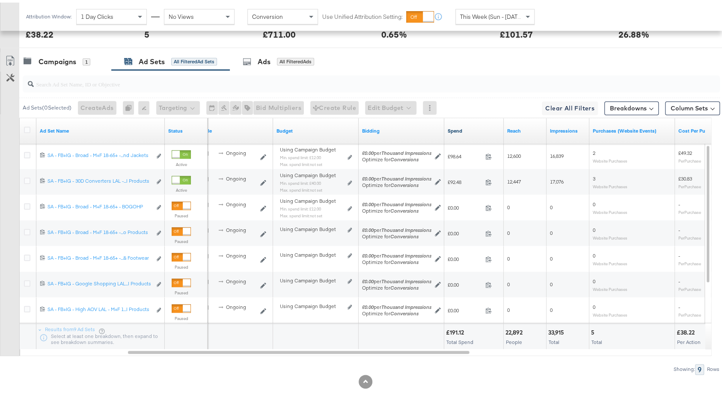
click at [475, 125] on link "Spend" at bounding box center [474, 128] width 53 height 7
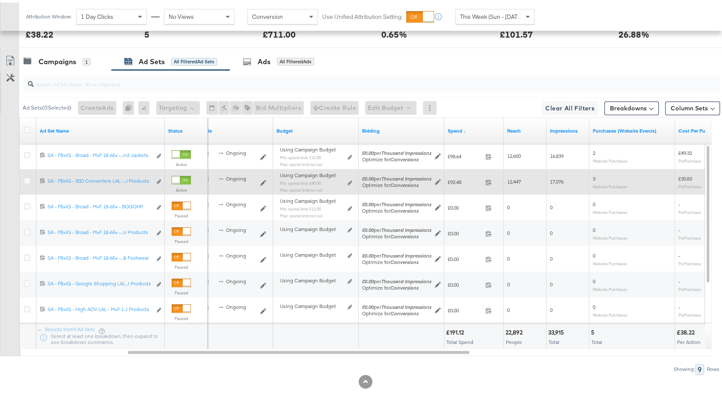
click at [347, 178] on div "Using Campaign Budget Min. spend limit: £40.00 Max. spend limit : not set Edit …" at bounding box center [316, 183] width 72 height 20
click at [349, 178] on icon at bounding box center [350, 180] width 4 height 5
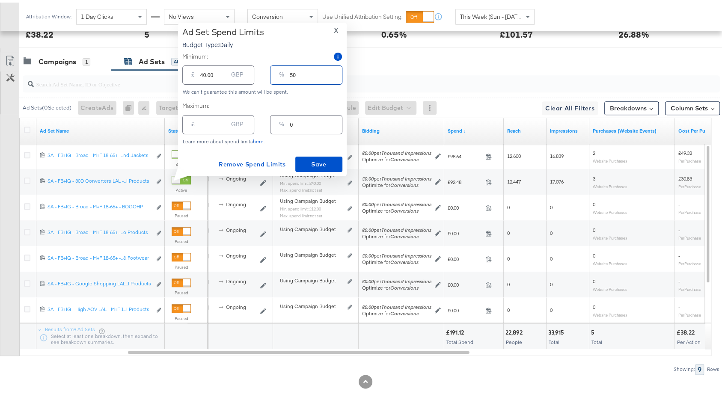
drag, startPoint x: 294, startPoint y: 72, endPoint x: 262, endPoint y: 71, distance: 32.1
click at [262, 71] on div "£ 40.00 GBP % 50" at bounding box center [262, 72] width 160 height 23
type input "60"
type input "48.00"
type input "60"
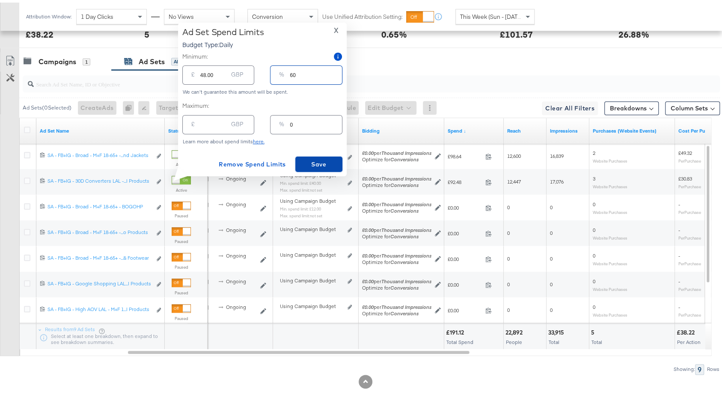
click at [323, 163] on span "Save" at bounding box center [319, 162] width 40 height 11
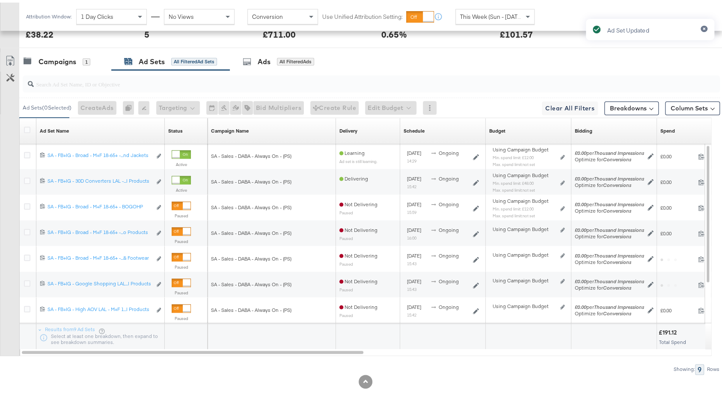
scroll to position [0, 0]
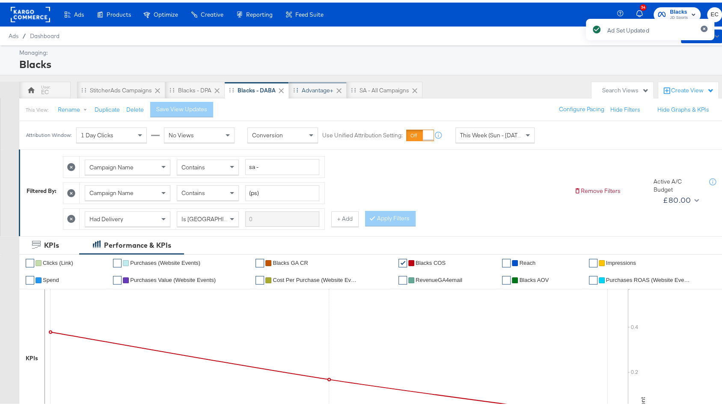
click at [314, 91] on div "Advantage+" at bounding box center [318, 88] width 32 height 8
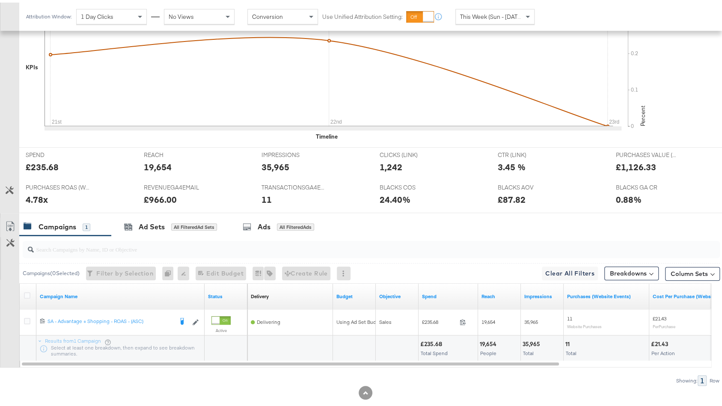
scroll to position [278, 0]
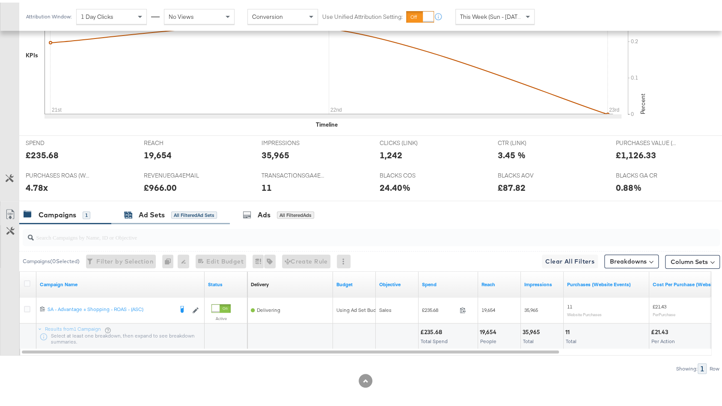
click at [209, 214] on div "Ad Sets All Filtered Ad Sets" at bounding box center [170, 213] width 93 height 10
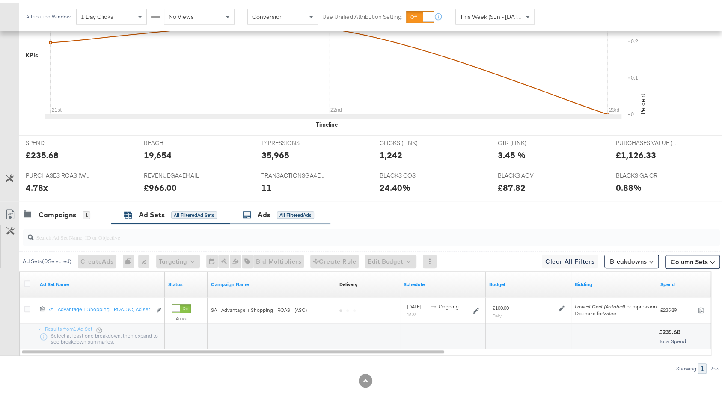
click at [283, 212] on div "All Filtered Ads" at bounding box center [295, 213] width 37 height 8
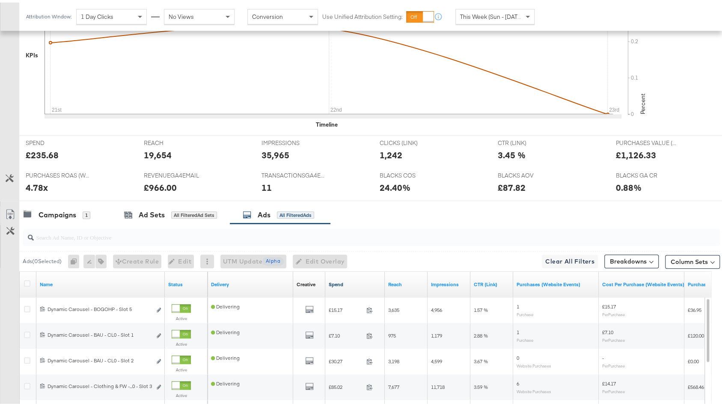
click at [356, 279] on link "Spend" at bounding box center [355, 282] width 53 height 7
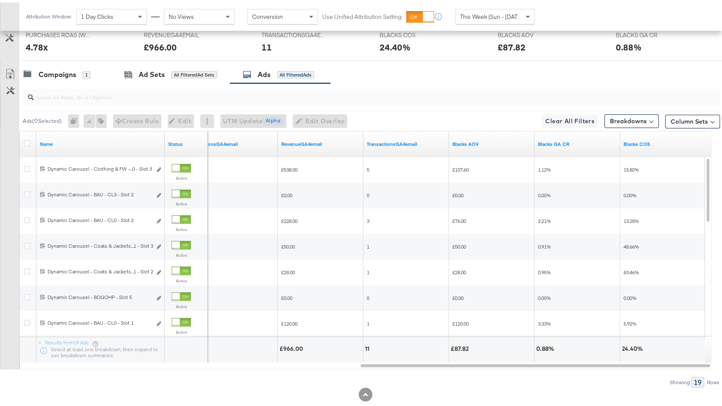
scroll to position [417, 0]
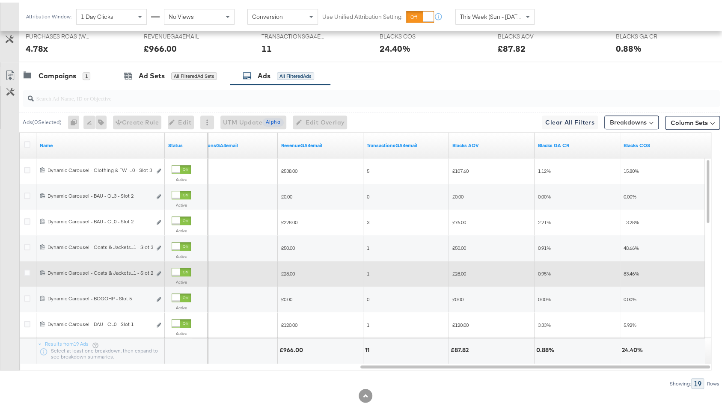
click at [179, 268] on div at bounding box center [176, 270] width 8 height 8
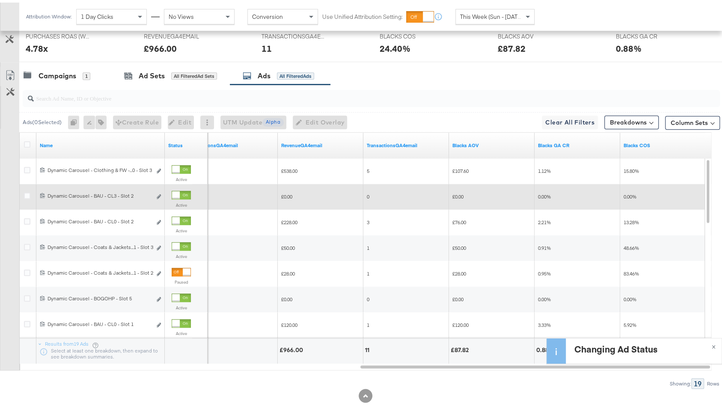
click at [179, 189] on div at bounding box center [176, 193] width 8 height 8
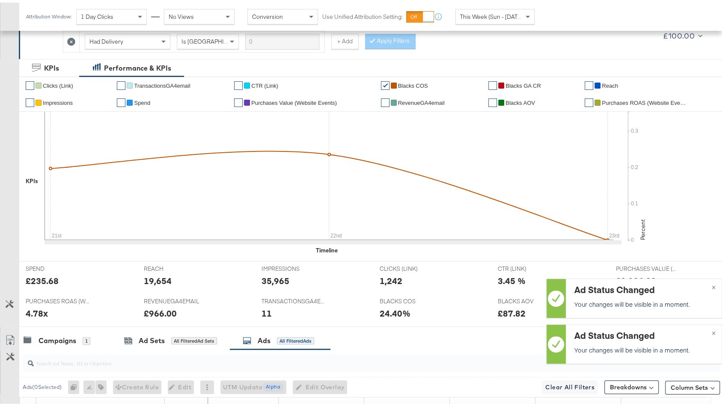
scroll to position [26, 0]
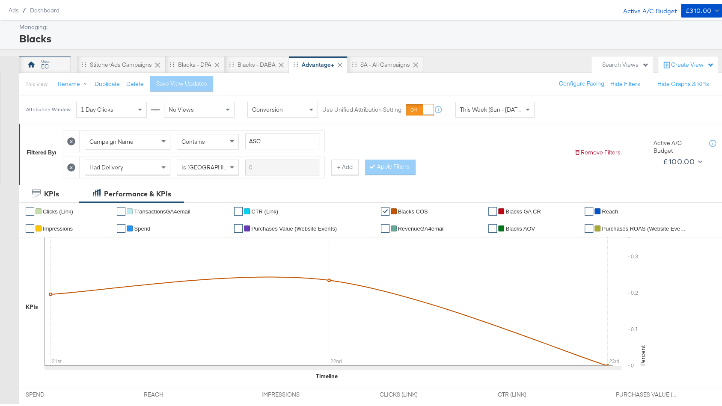
click at [57, 58] on div "EC" at bounding box center [44, 62] width 51 height 17
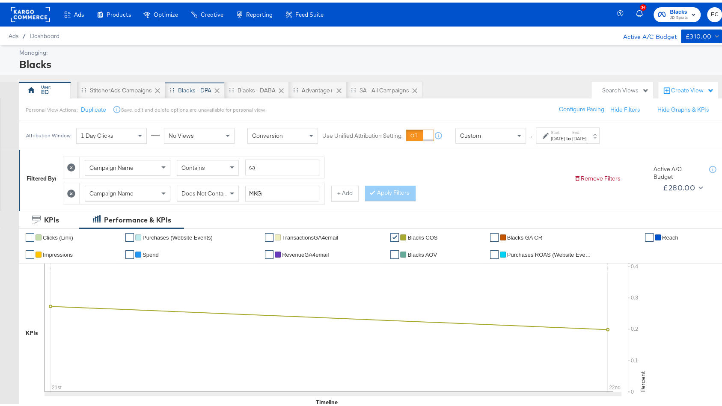
click at [182, 85] on div "Blacks - DPA" at bounding box center [194, 88] width 33 height 8
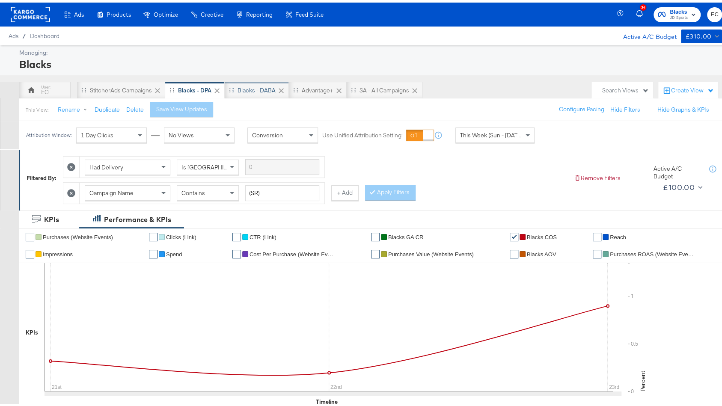
click at [251, 91] on div "Blacks - DABA" at bounding box center [257, 88] width 38 height 8
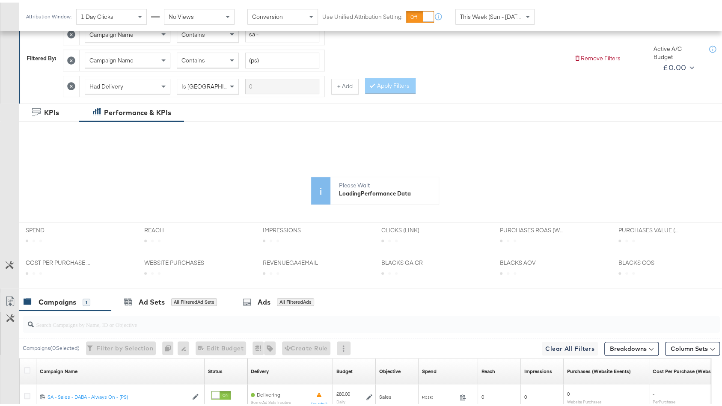
scroll to position [219, 0]
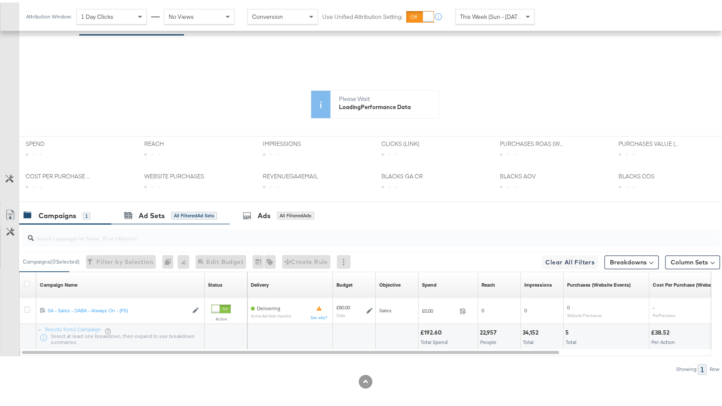
click at [202, 217] on div "Ad Sets All Filtered Ad Sets" at bounding box center [170, 213] width 119 height 18
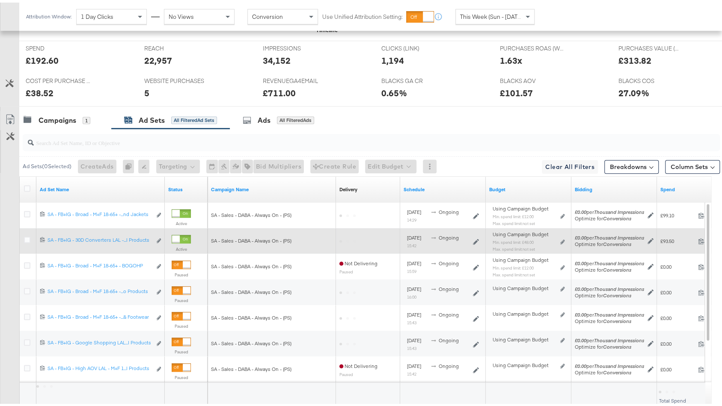
scroll to position [403, 0]
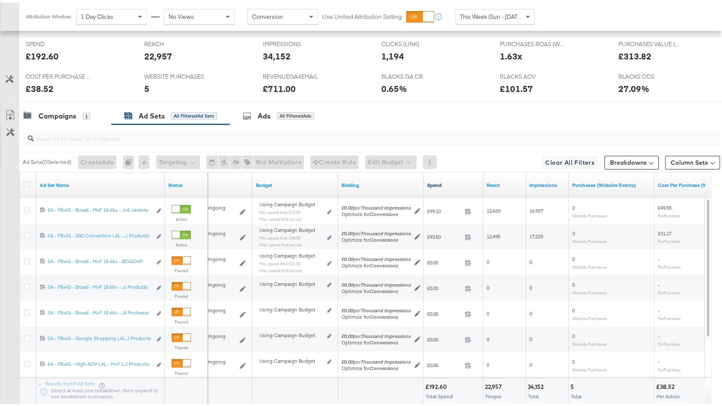
click at [445, 179] on link "Spend" at bounding box center [453, 182] width 53 height 7
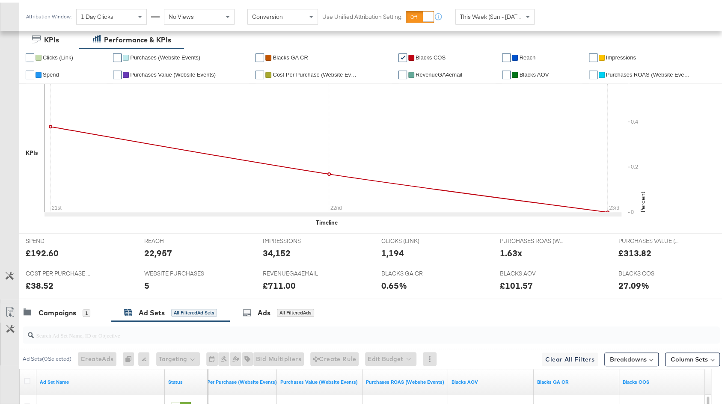
scroll to position [0, 0]
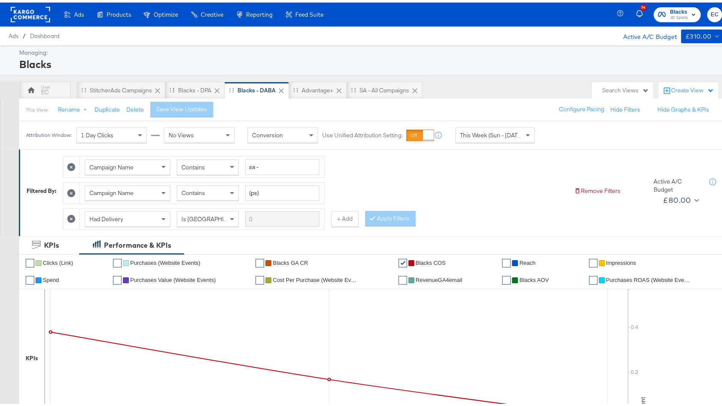
click at [173, 87] on div "Drag to reorder tab" at bounding box center [172, 87] width 5 height 5
click at [193, 84] on div "Blacks - DPA" at bounding box center [194, 88] width 33 height 8
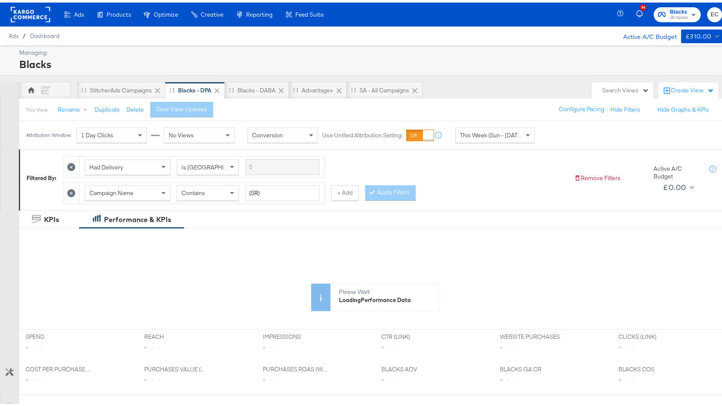
scroll to position [220, 0]
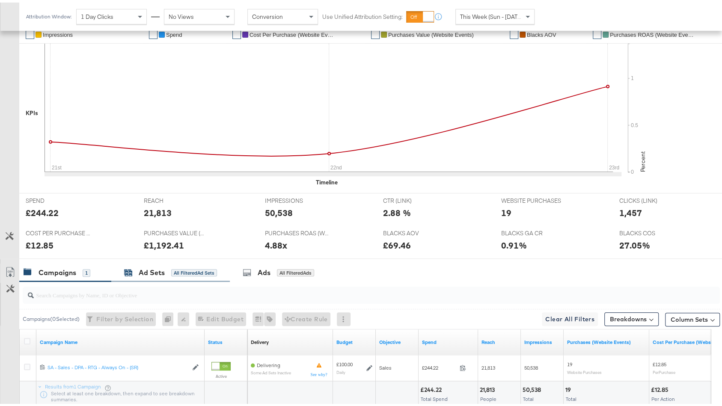
click at [156, 266] on div "Ad Sets" at bounding box center [152, 271] width 26 height 10
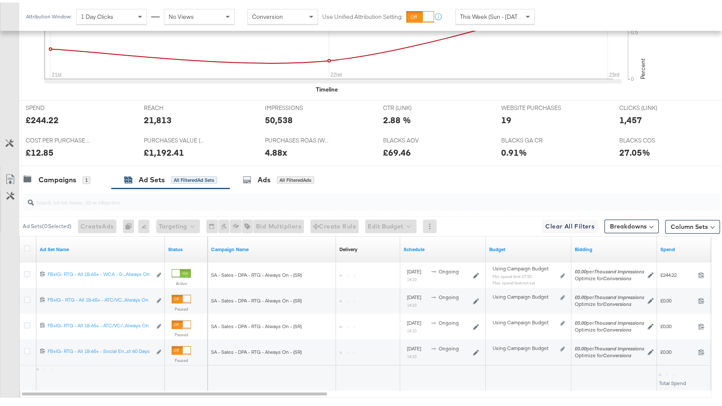
scroll to position [321, 0]
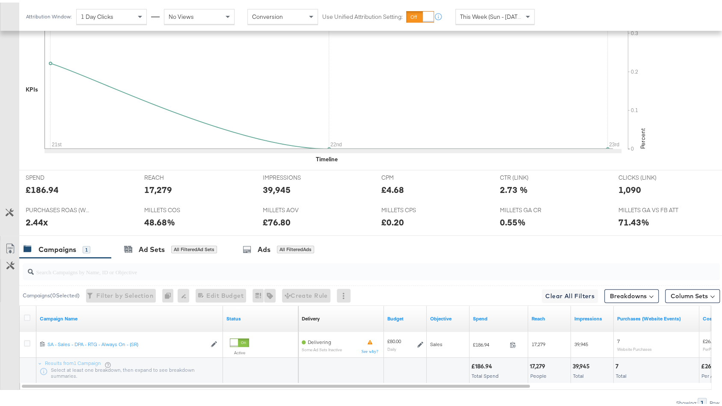
scroll to position [303, 0]
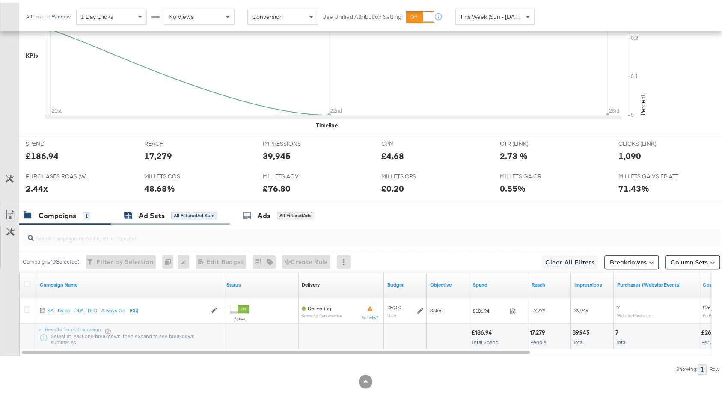
click at [170, 211] on div "Ad Sets All Filtered Ad Sets" at bounding box center [170, 214] width 93 height 10
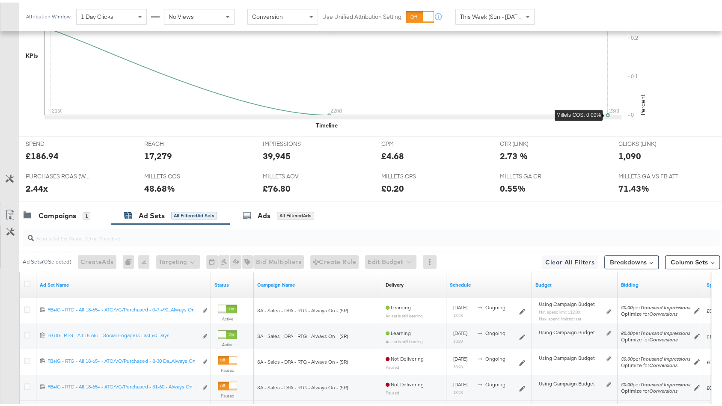
scroll to position [0, 0]
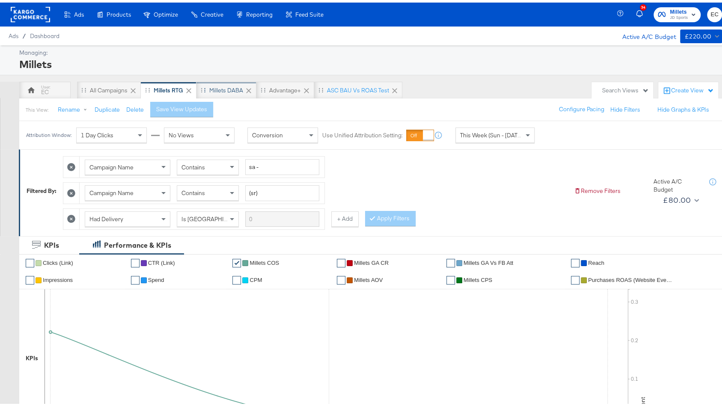
click at [231, 91] on div "Millets DABA" at bounding box center [227, 87] width 60 height 17
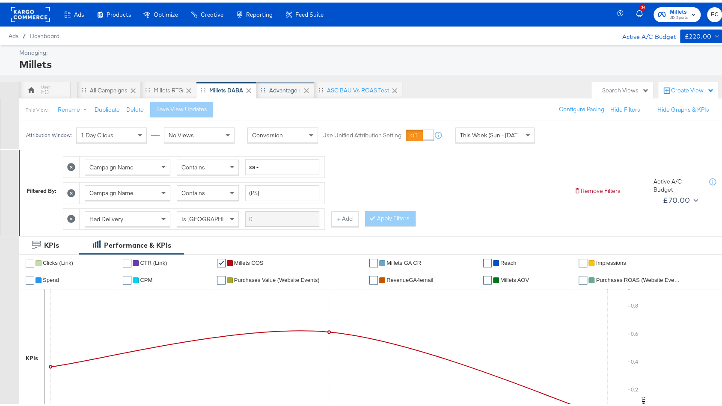
click at [287, 87] on div "Advantage+" at bounding box center [285, 88] width 32 height 8
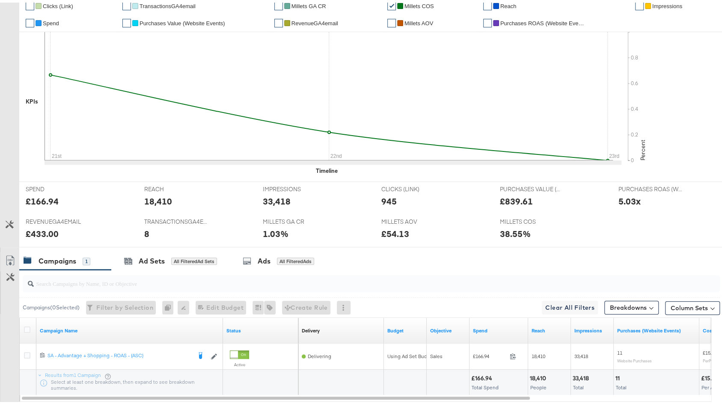
scroll to position [278, 0]
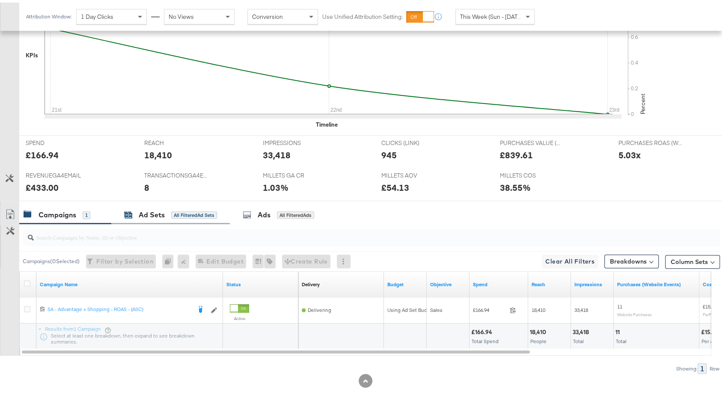
click at [190, 212] on div "All Filtered Ad Sets" at bounding box center [194, 213] width 46 height 8
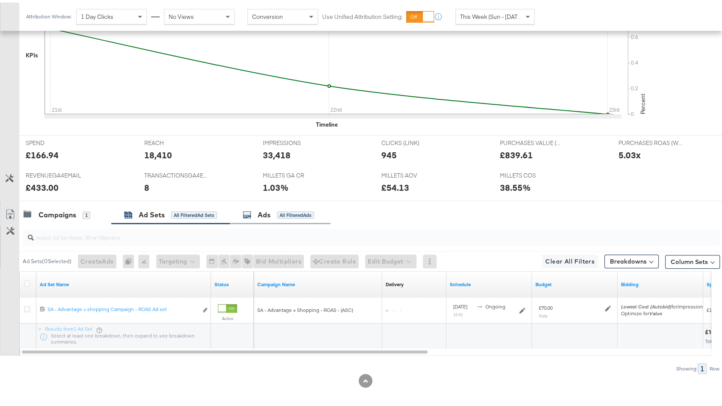
click at [290, 210] on div "All Filtered Ads" at bounding box center [295, 213] width 37 height 8
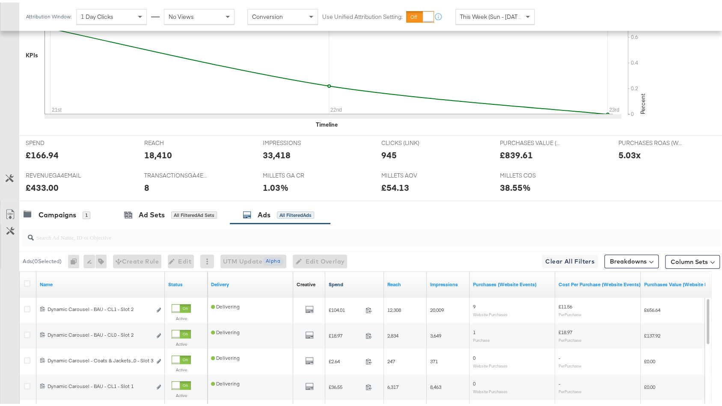
click at [360, 279] on link "Spend" at bounding box center [355, 282] width 52 height 7
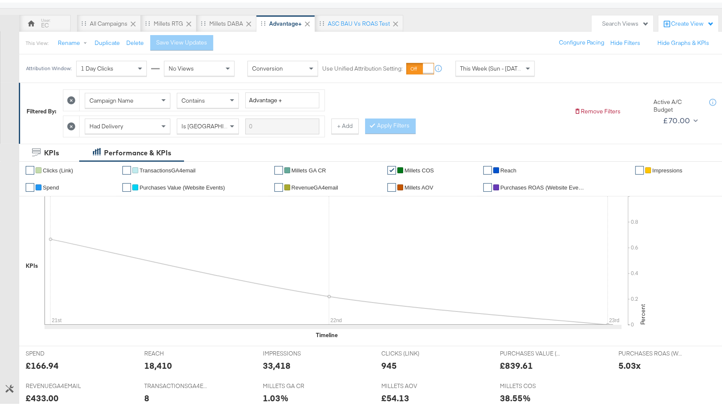
scroll to position [0, 0]
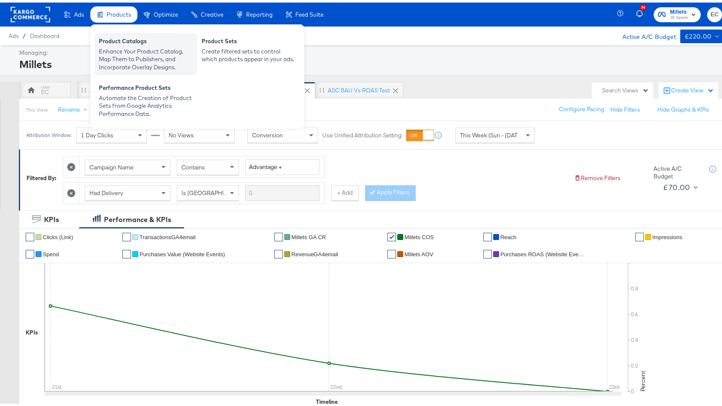
click at [137, 55] on div "Enhance Your Product Catalog, Map Them to Publishers, and Incorporate Overlay D…" at bounding box center [146, 57] width 94 height 24
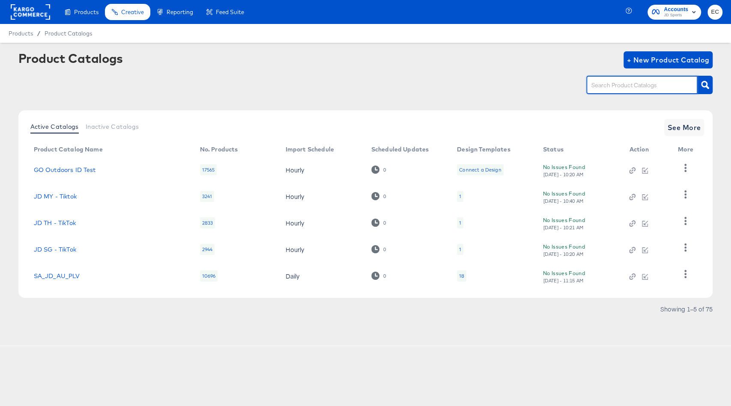
click at [618, 85] on input "text" at bounding box center [635, 86] width 91 height 10
type input "go"
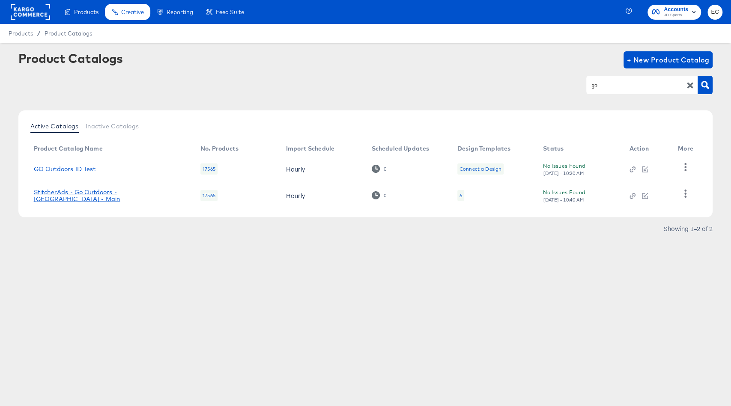
click at [127, 194] on link "StitcherAds - Go Outdoors - UK - Main" at bounding box center [108, 196] width 149 height 14
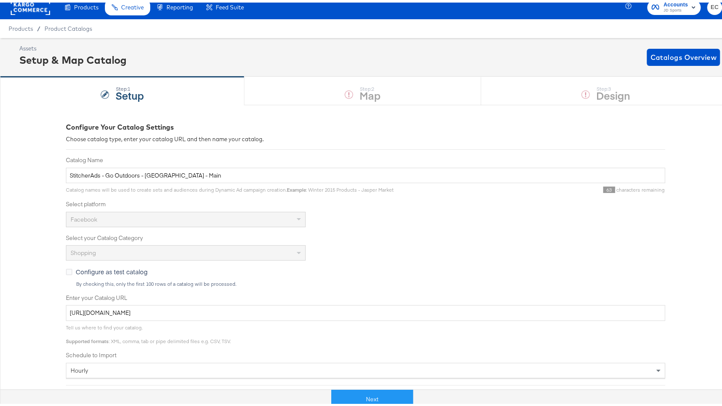
scroll to position [66, 0]
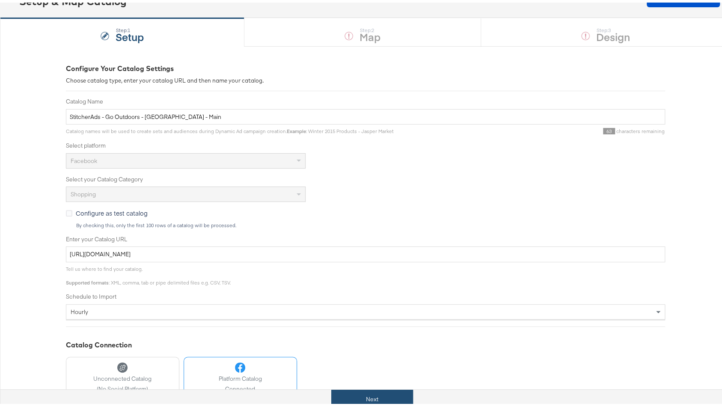
click at [363, 392] on button "Next" at bounding box center [372, 397] width 82 height 19
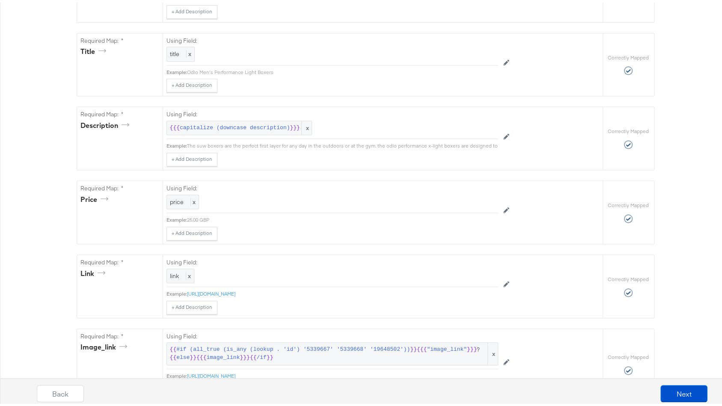
scroll to position [0, 0]
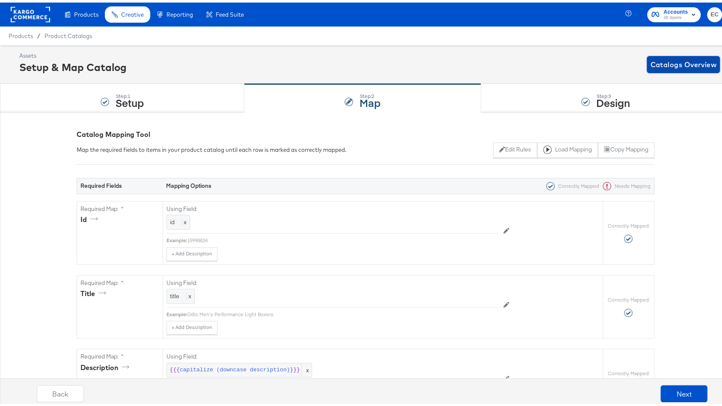
click at [676, 63] on span "Catalogs Overview" at bounding box center [684, 62] width 66 height 12
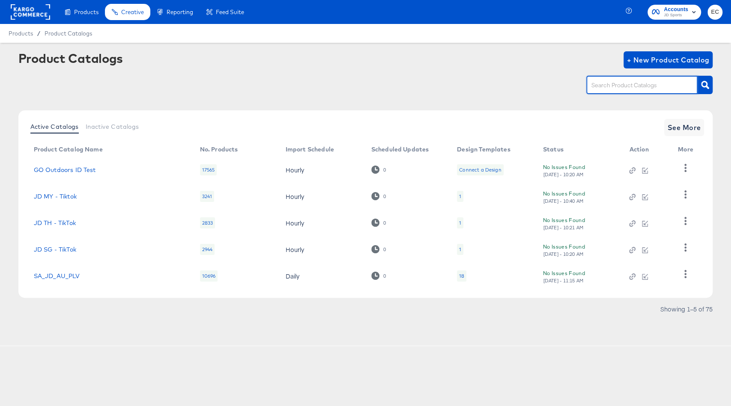
click at [600, 87] on input "text" at bounding box center [635, 86] width 91 height 10
type input "blac"
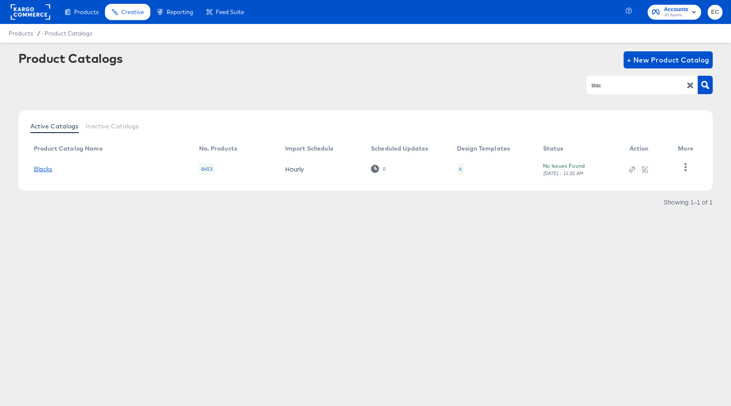
click at [46, 167] on link "Blacks" at bounding box center [43, 169] width 19 height 7
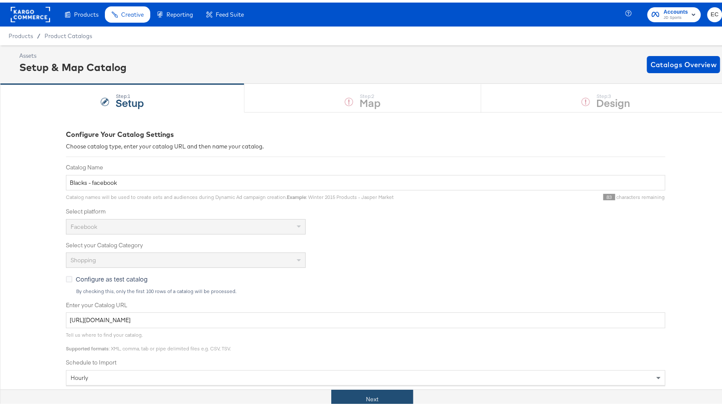
click at [331, 397] on button "Next" at bounding box center [372, 397] width 82 height 19
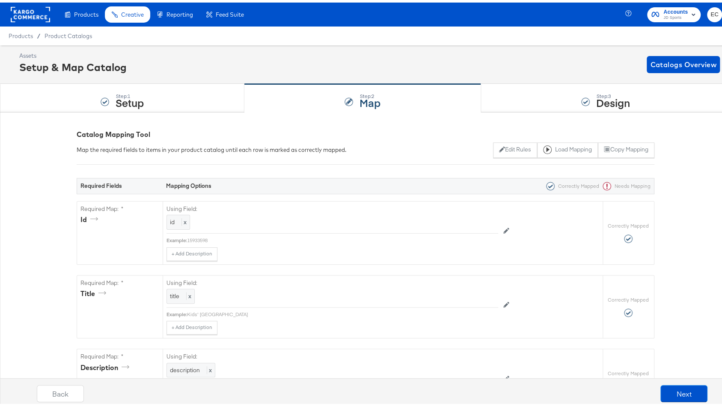
click at [23, 12] on rect at bounding box center [30, 11] width 39 height 15
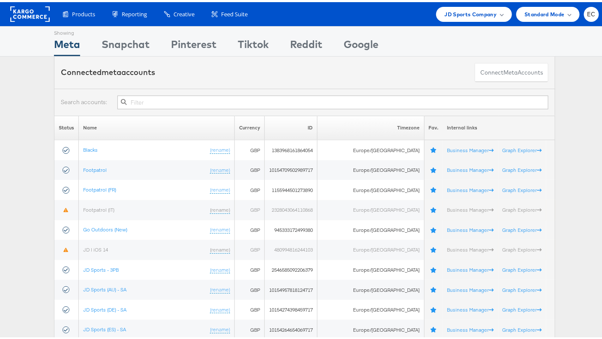
click at [195, 99] on input "text" at bounding box center [332, 100] width 431 height 14
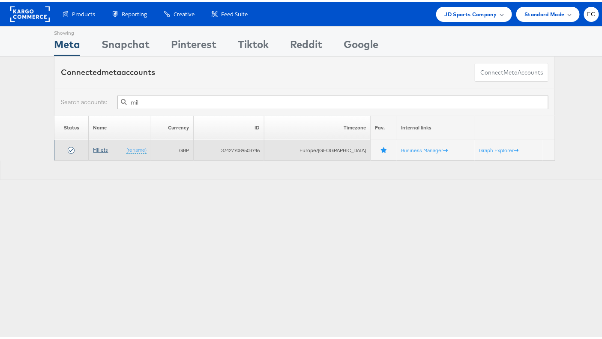
type input "mil"
click at [104, 146] on link "Millets" at bounding box center [100, 147] width 15 height 6
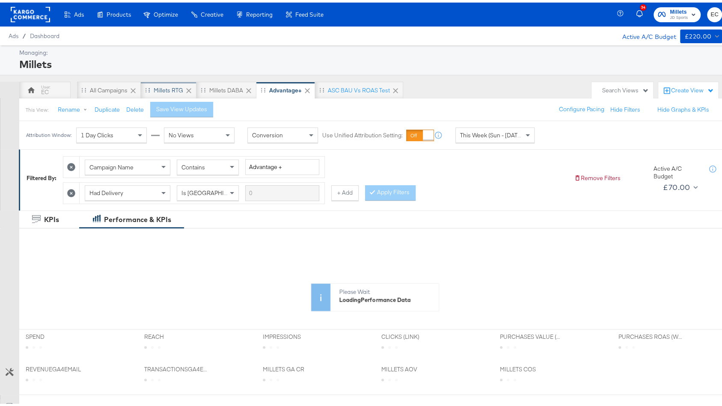
click at [176, 89] on div "Millets RTG" at bounding box center [169, 88] width 30 height 8
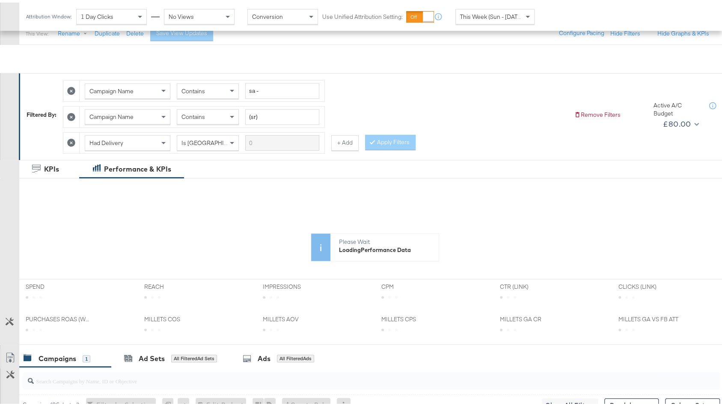
scroll to position [219, 0]
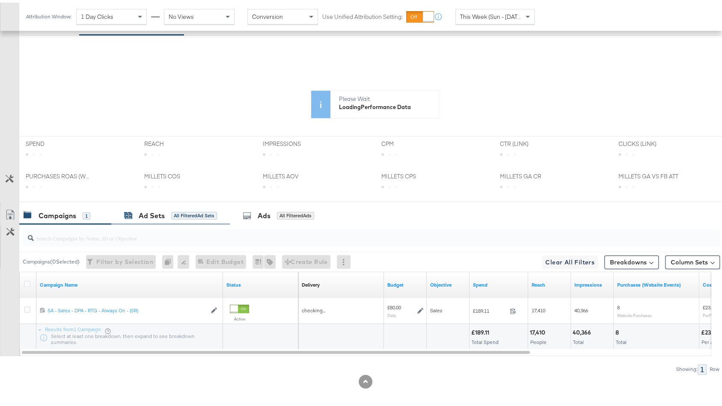
click at [173, 213] on div "KPIs Performance & KPIs Customize KPIs ✔ Clicks (Link) ✔ CTR (Link) ✔ Millets C…" at bounding box center [365, 212] width 731 height 395
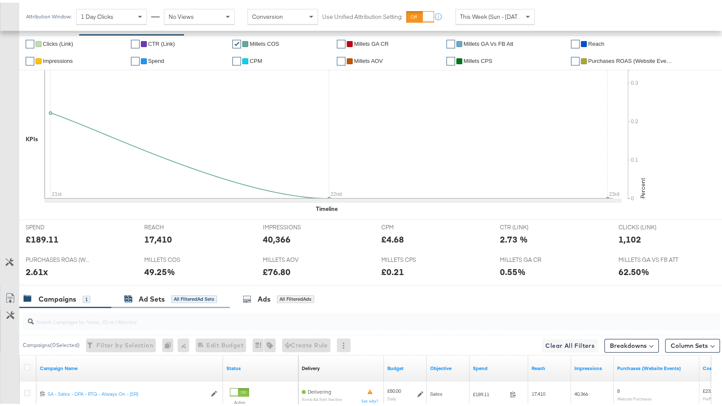
click at [198, 293] on div "All Filtered Ad Sets" at bounding box center [194, 297] width 46 height 8
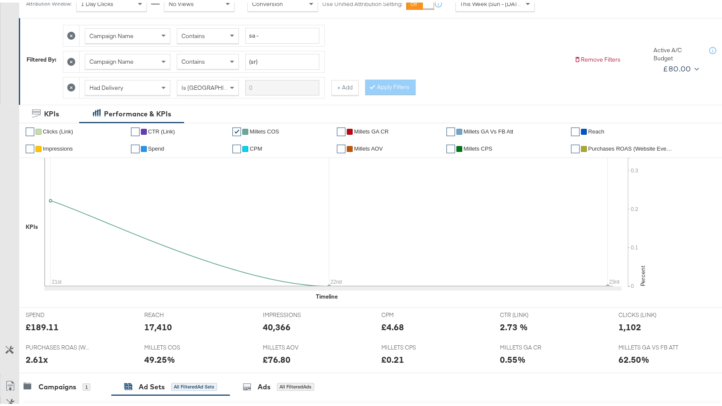
scroll to position [0, 0]
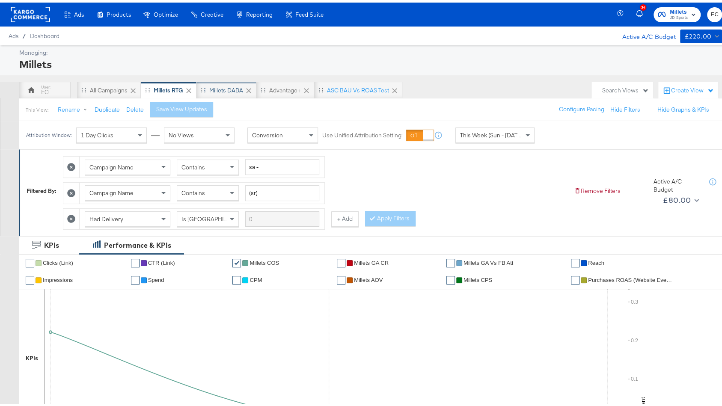
click at [222, 89] on div "Millets DABA" at bounding box center [226, 88] width 34 height 8
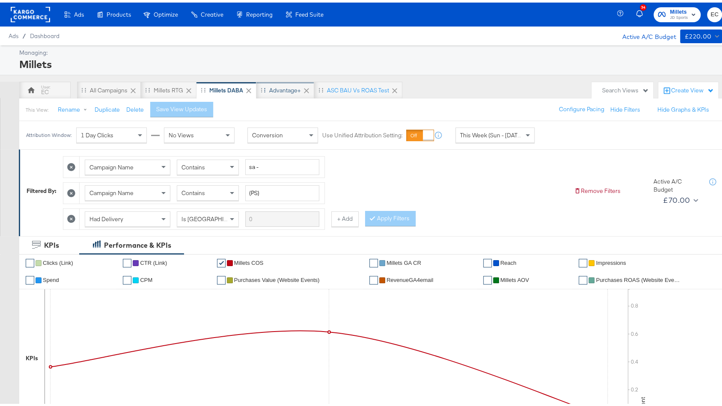
click at [277, 81] on div "Advantage+" at bounding box center [286, 87] width 58 height 17
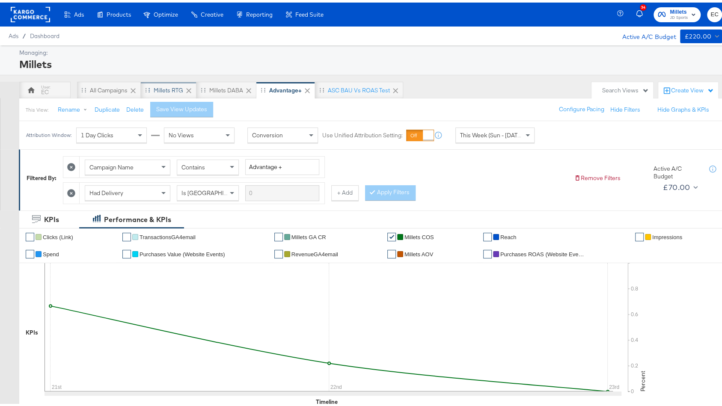
click at [150, 83] on div "Millets RTG" at bounding box center [169, 87] width 56 height 17
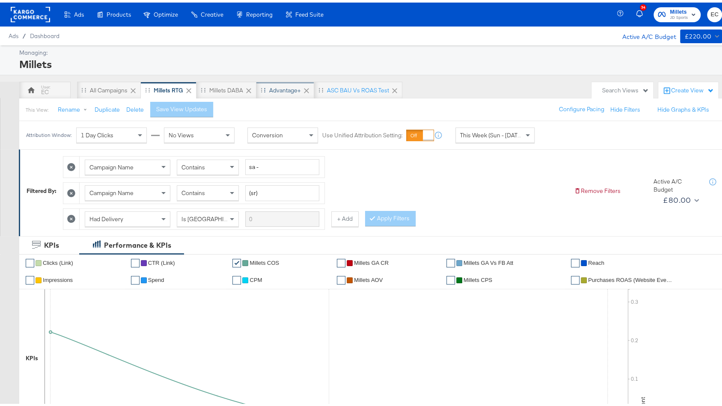
click at [292, 86] on div "Advantage+" at bounding box center [285, 88] width 32 height 8
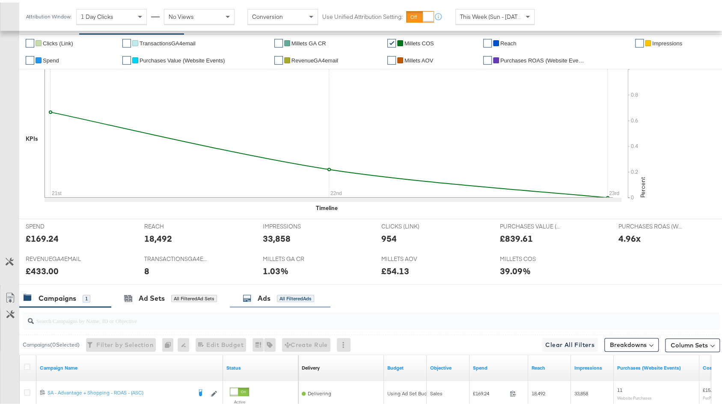
click at [265, 201] on div "KPIs Performance & KPIs Customize KPIs ✔ Clicks (Link) ✔ TransactionsGA4email ✔…" at bounding box center [365, 253] width 731 height 479
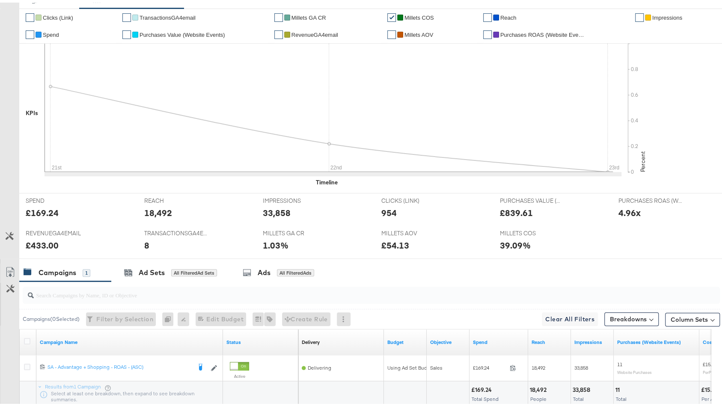
scroll to position [21, 0]
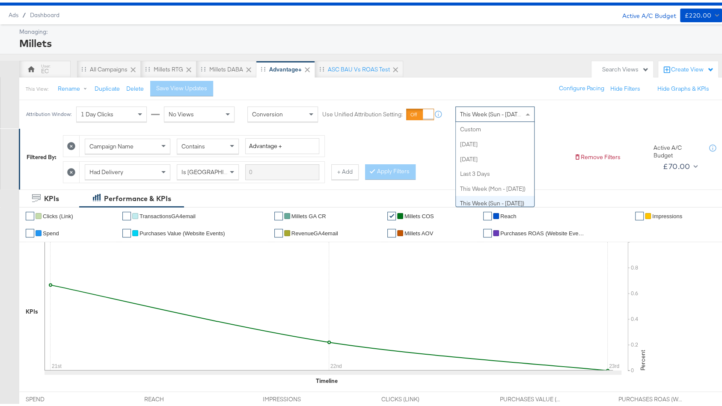
click at [481, 117] on div "This Week (Sun - [DATE])" at bounding box center [495, 111] width 78 height 15
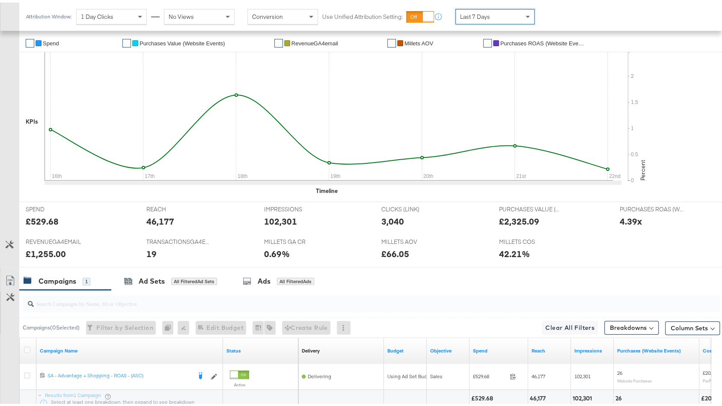
scroll to position [218, 0]
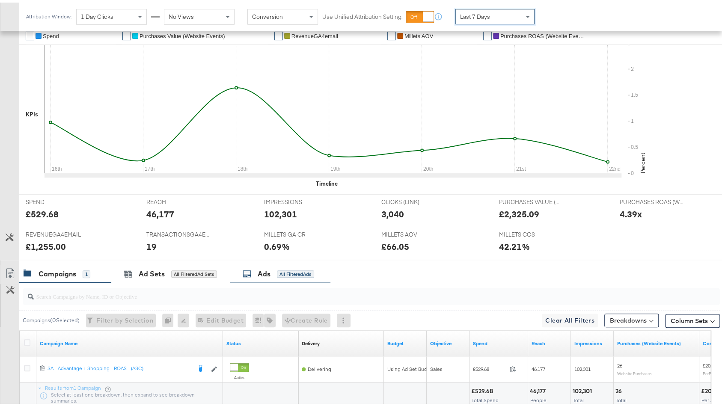
click at [296, 269] on div "All Filtered Ads" at bounding box center [295, 272] width 37 height 8
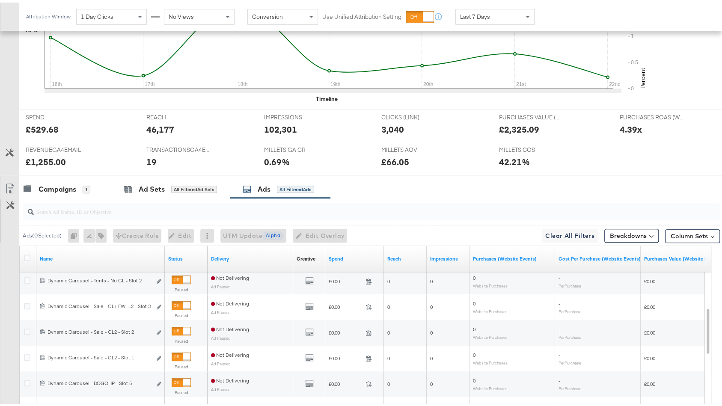
scroll to position [296, 0]
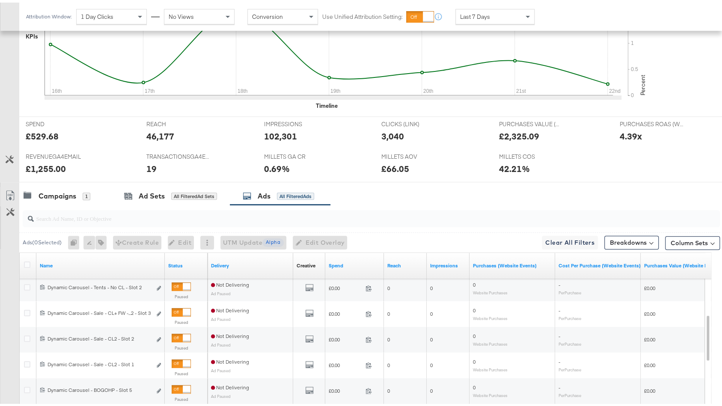
click at [352, 265] on div "Spend" at bounding box center [354, 264] width 59 height 14
click at [352, 263] on link "Spend" at bounding box center [355, 263] width 52 height 7
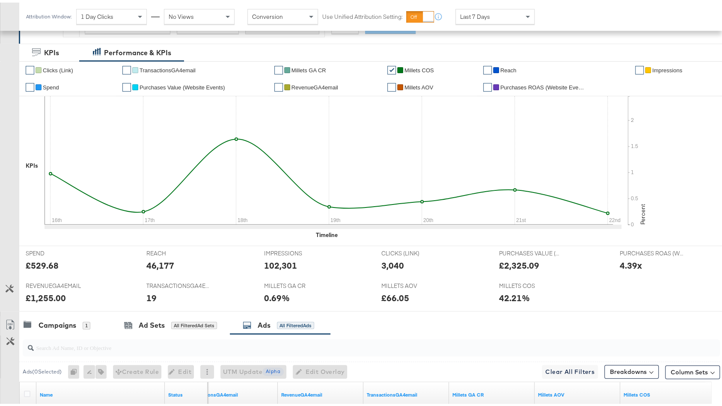
scroll to position [0, 0]
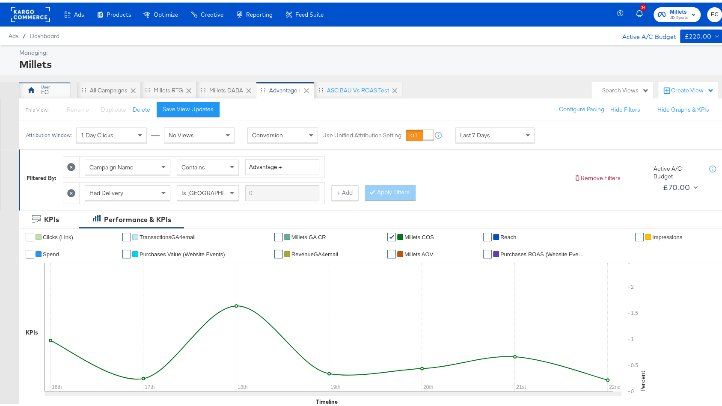
click at [57, 86] on div "EC" at bounding box center [44, 87] width 51 height 17
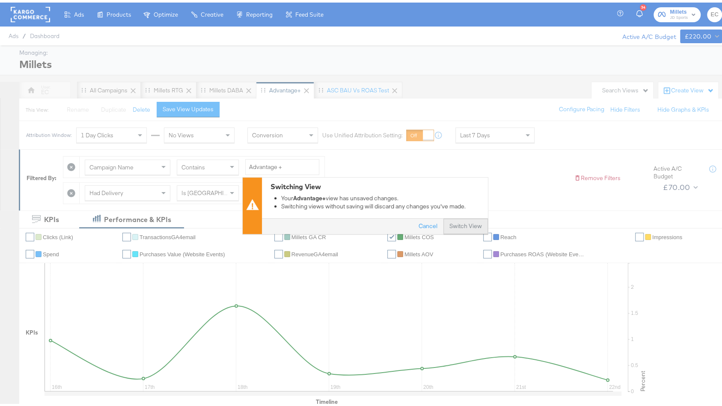
click at [466, 227] on button "Switch View" at bounding box center [466, 223] width 45 height 15
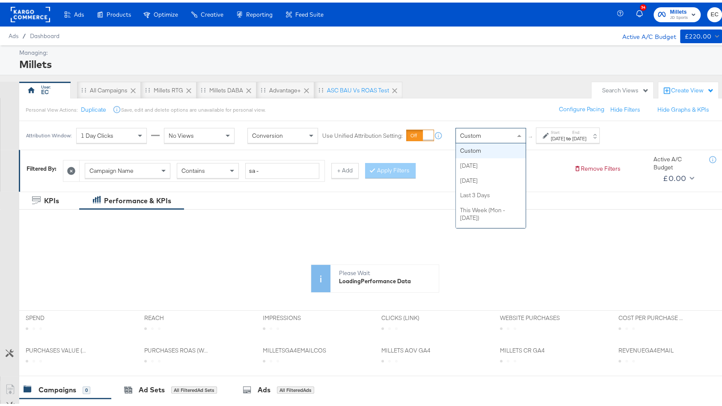
click at [483, 138] on div "Custom" at bounding box center [491, 133] width 70 height 15
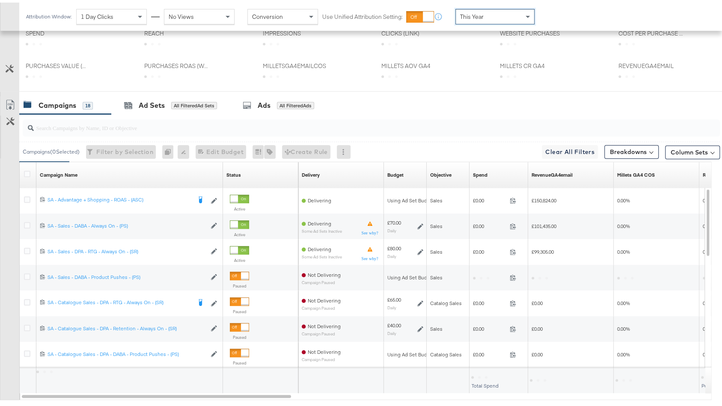
scroll to position [330, 0]
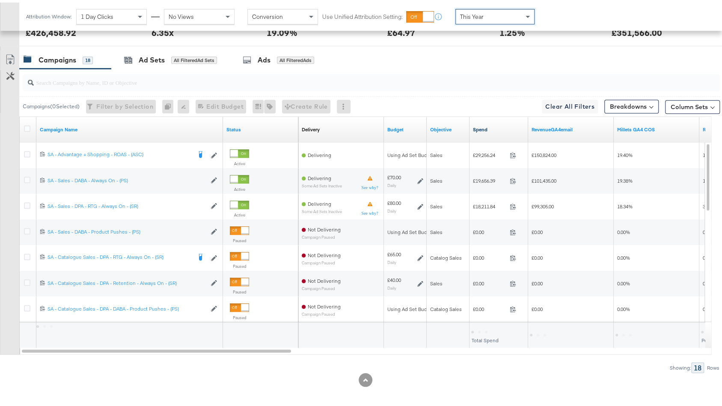
click at [493, 124] on link "Spend" at bounding box center [499, 127] width 52 height 7
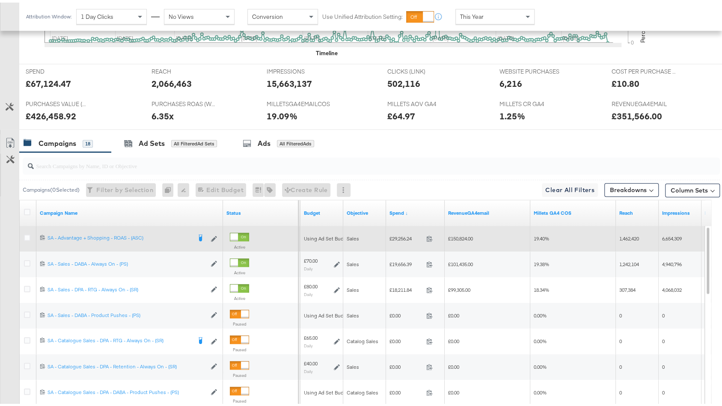
scroll to position [413, 0]
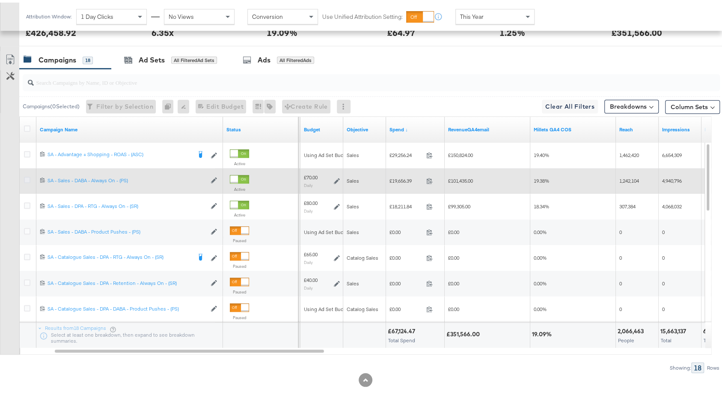
click at [27, 175] on icon at bounding box center [27, 177] width 6 height 6
click at [0, 0] on input "checkbox" at bounding box center [0, 0] width 0 height 0
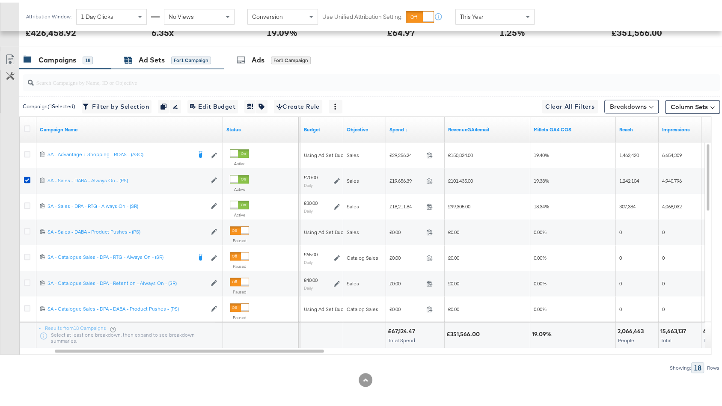
click at [153, 58] on div "Ad Sets" at bounding box center [152, 58] width 26 height 10
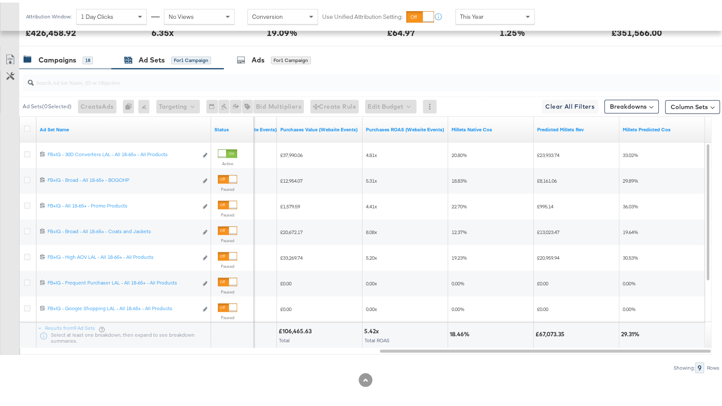
click at [90, 60] on div "18" at bounding box center [88, 58] width 10 height 8
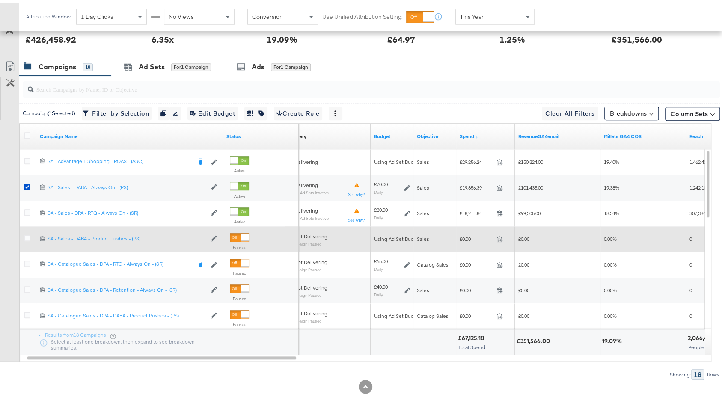
scroll to position [405, 0]
